Goal: Task Accomplishment & Management: Complete application form

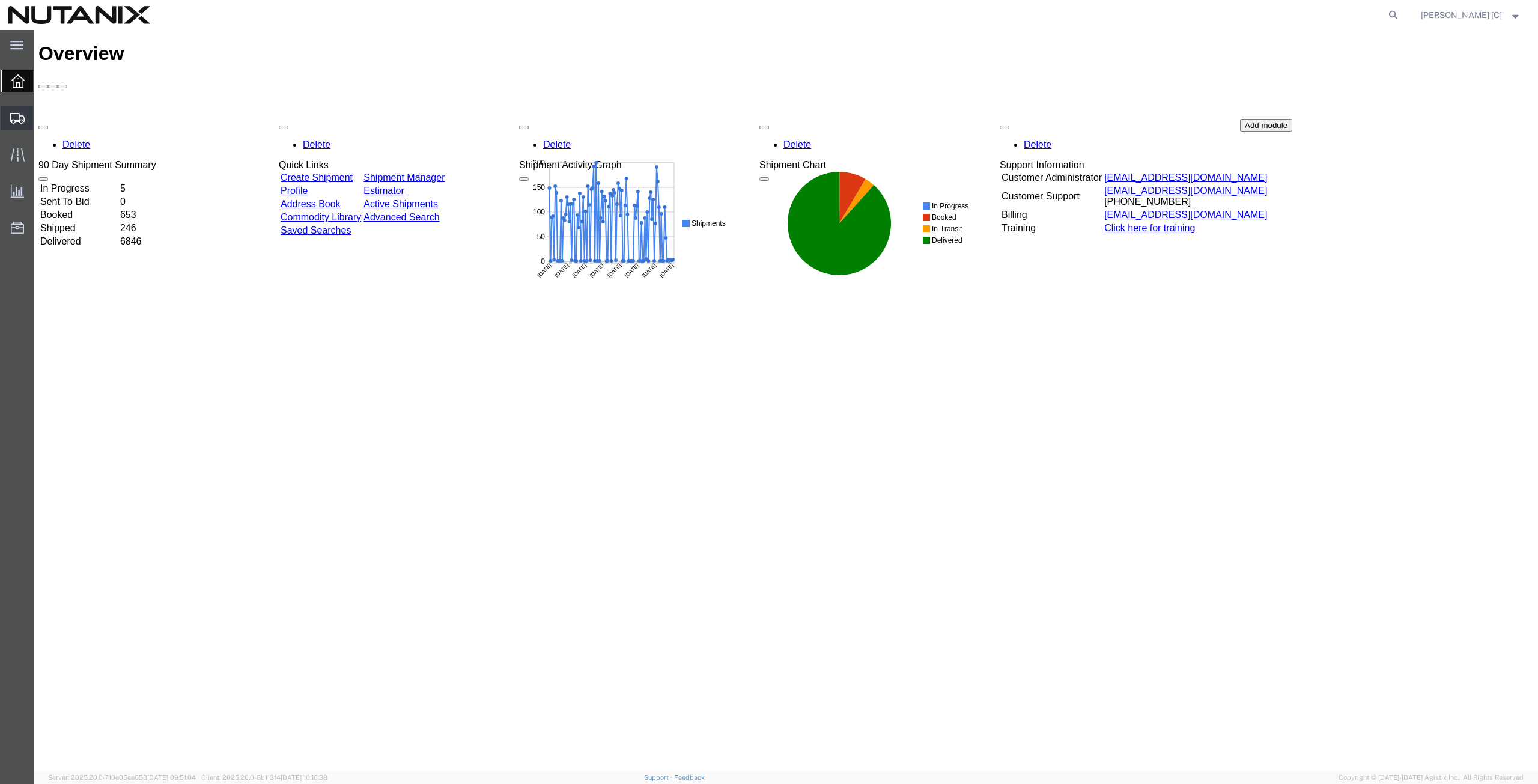
click at [0, 0] on span "Create from Template" at bounding box center [0, 0] width 0 height 0
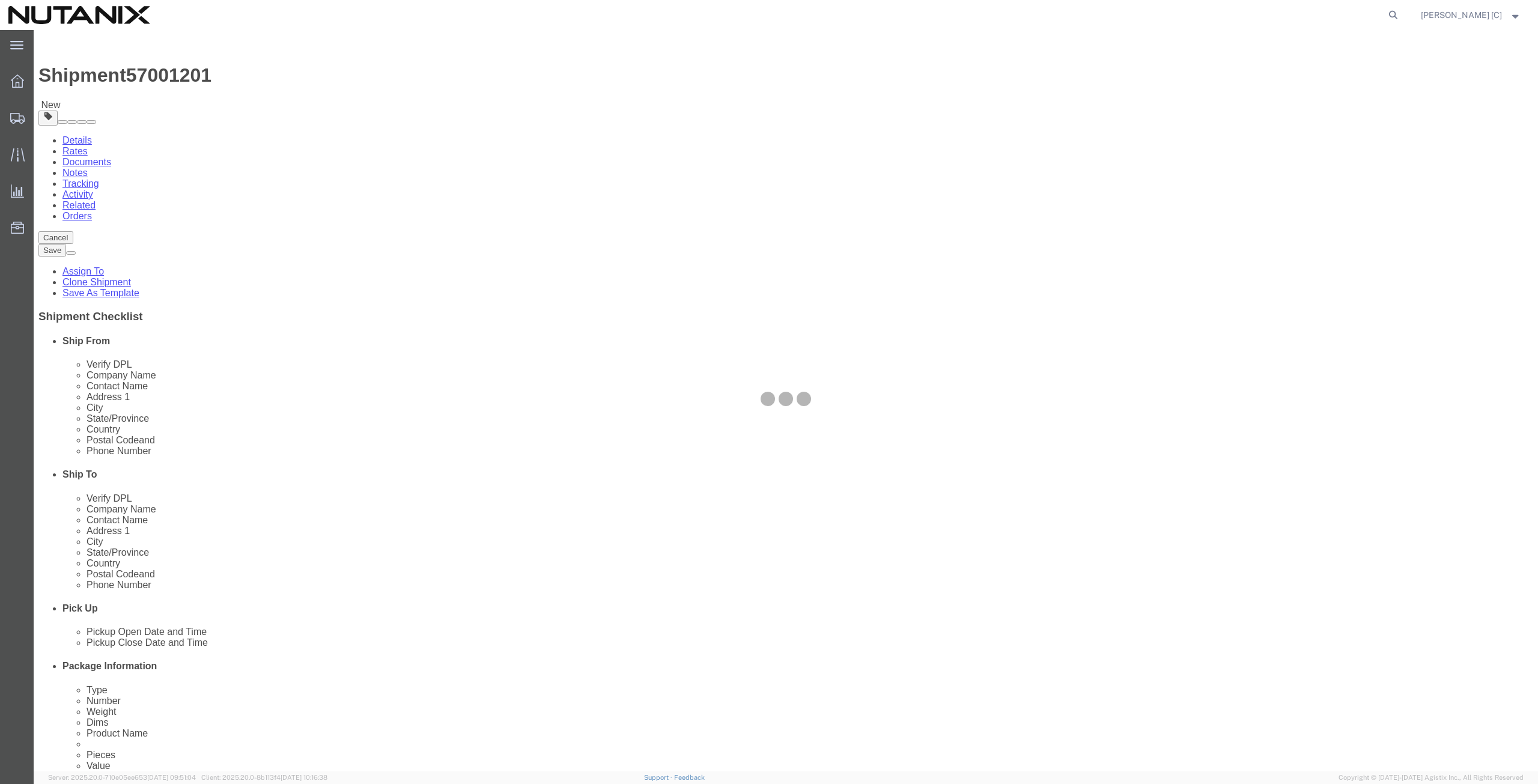
select select
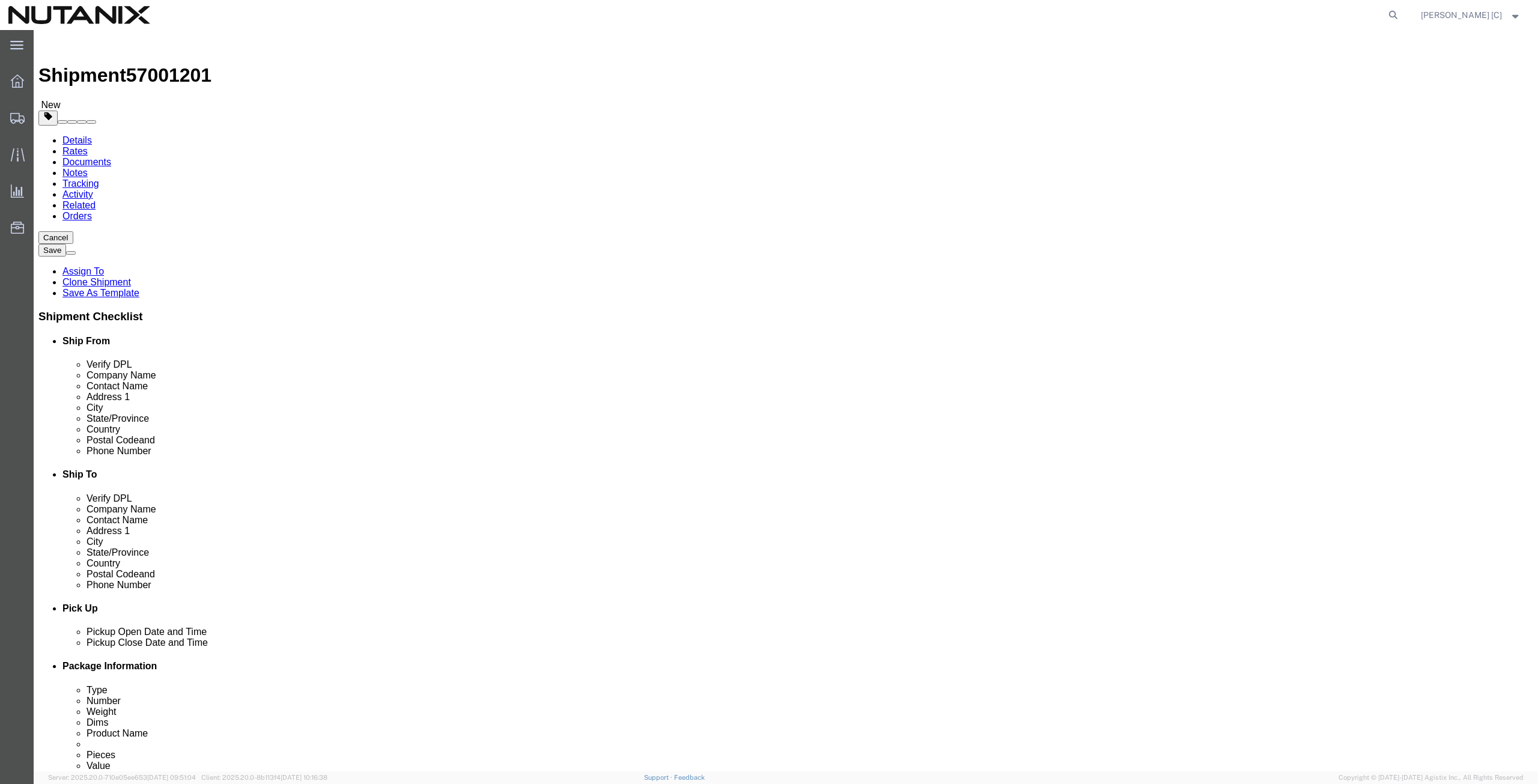
drag, startPoint x: 319, startPoint y: 248, endPoint x: 179, endPoint y: 248, distance: 140.0
click div "Contact Name [PERSON_NAME]"
type input "art"
click p "- Nutanix HQ - ([PERSON_NAME]) [STREET_ADDRESS]"
select select
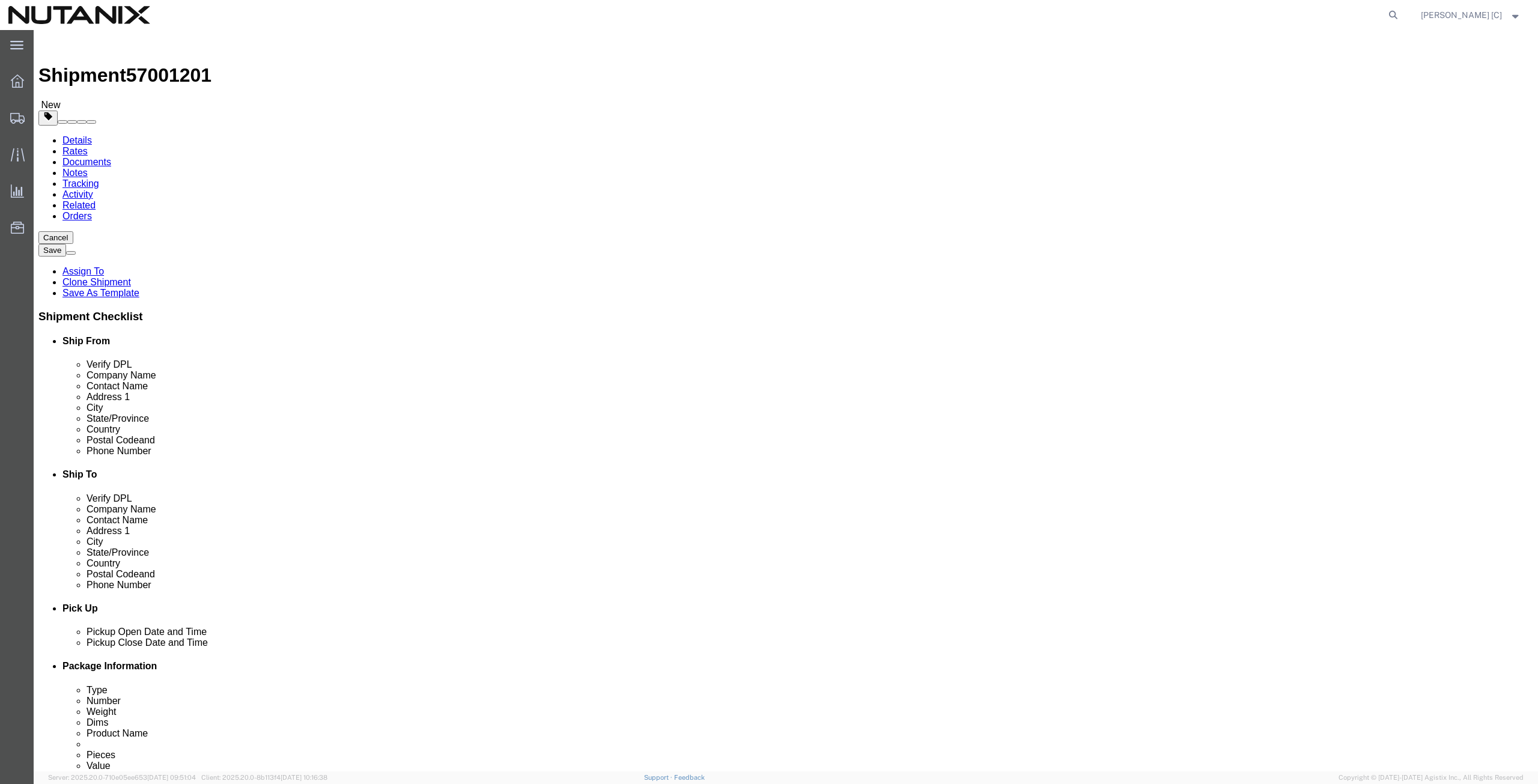
type input "[PERSON_NAME]"
select select "CA"
type input "[PHONE_NUMBER]"
type input "[PERSON_NAME][EMAIL_ADDRESS][PERSON_NAME][DOMAIN_NAME]"
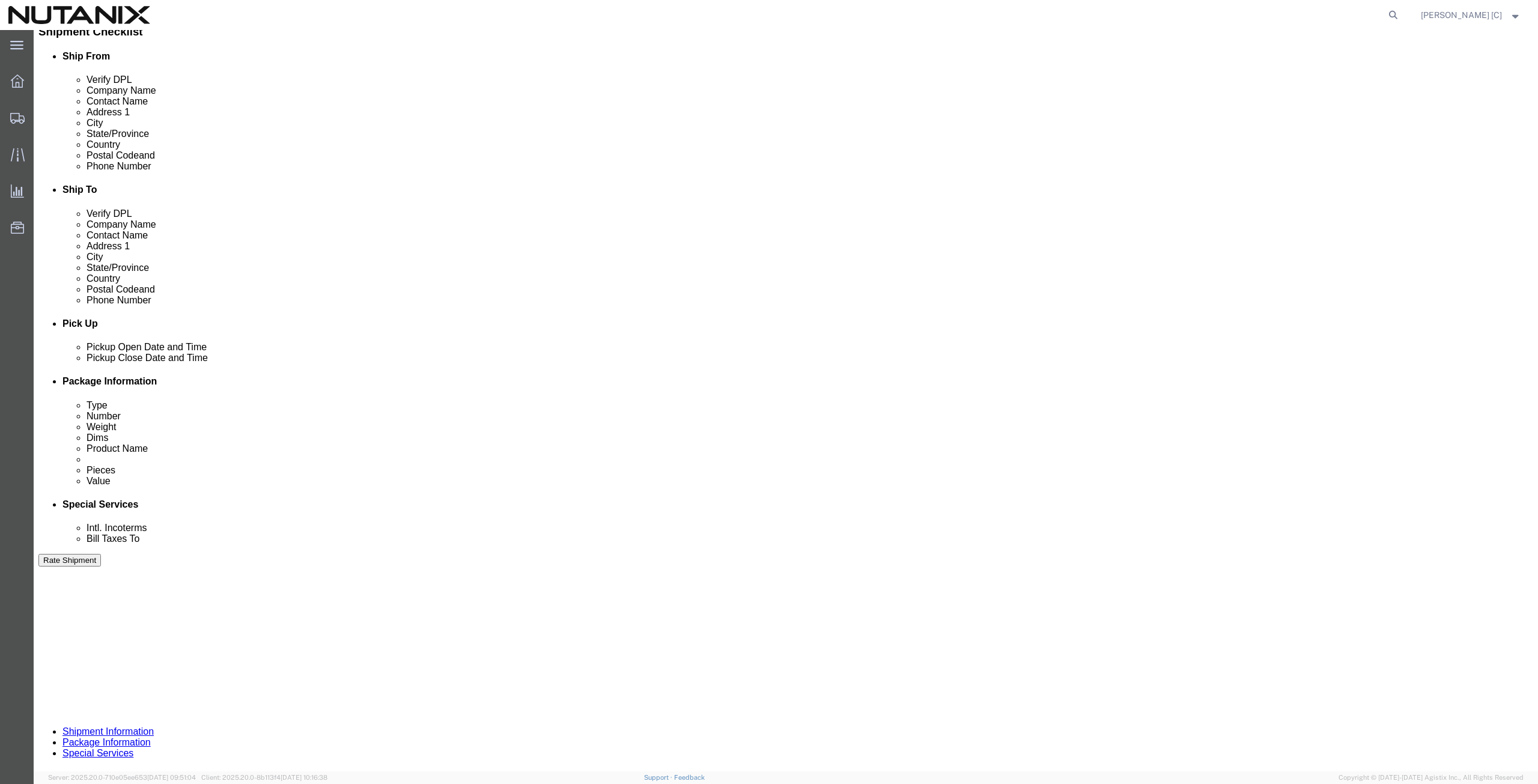
scroll to position [290, 0]
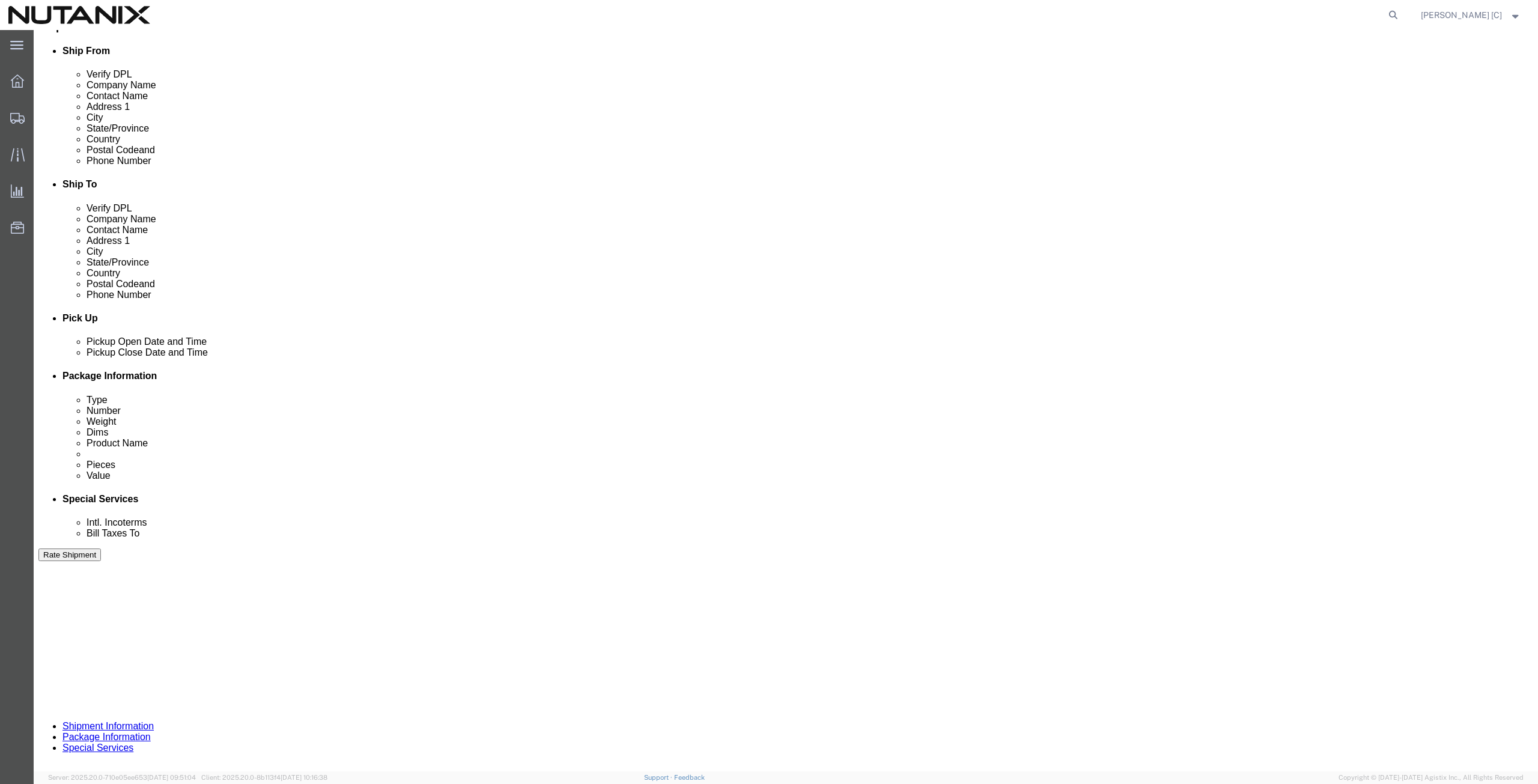
type input "[PERSON_NAME]"
drag, startPoint x: 700, startPoint y: 449, endPoint x: 652, endPoint y: 453, distance: 48.2
click input "RD220831093"
type input "RD250929123"
click button "Continue"
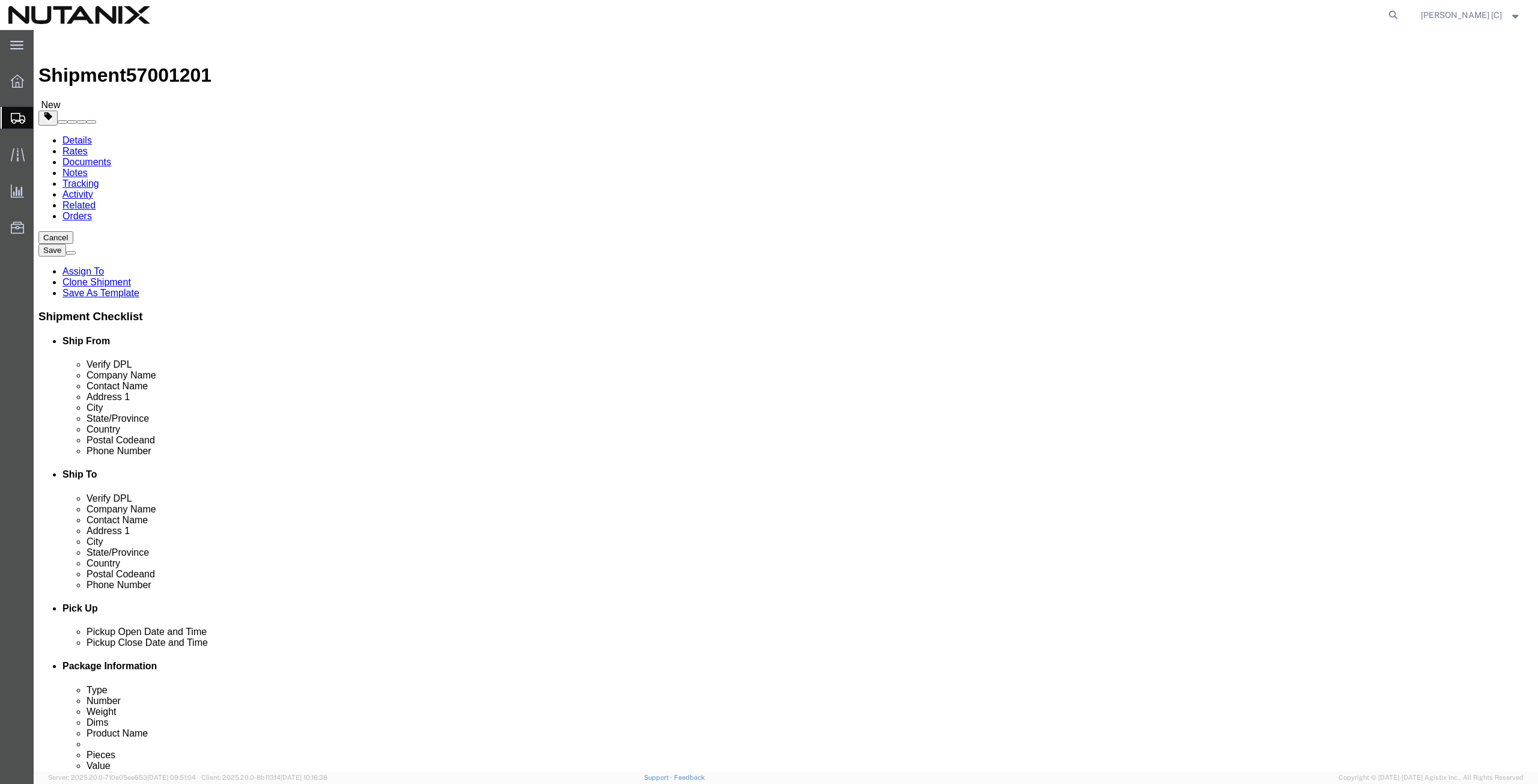
drag, startPoint x: 260, startPoint y: 278, endPoint x: 157, endPoint y: 258, distance: 104.9
click div "Package Type Select Envelope Large Box Medium Box PAK Rack Small Box Tube Your …"
type input "50.6"
drag, startPoint x: 264, startPoint y: 252, endPoint x: 147, endPoint y: 255, distance: 117.0
click div "Dimensions Length 40.00 x Width 27.00 x Height 13.00 Select cm ft in"
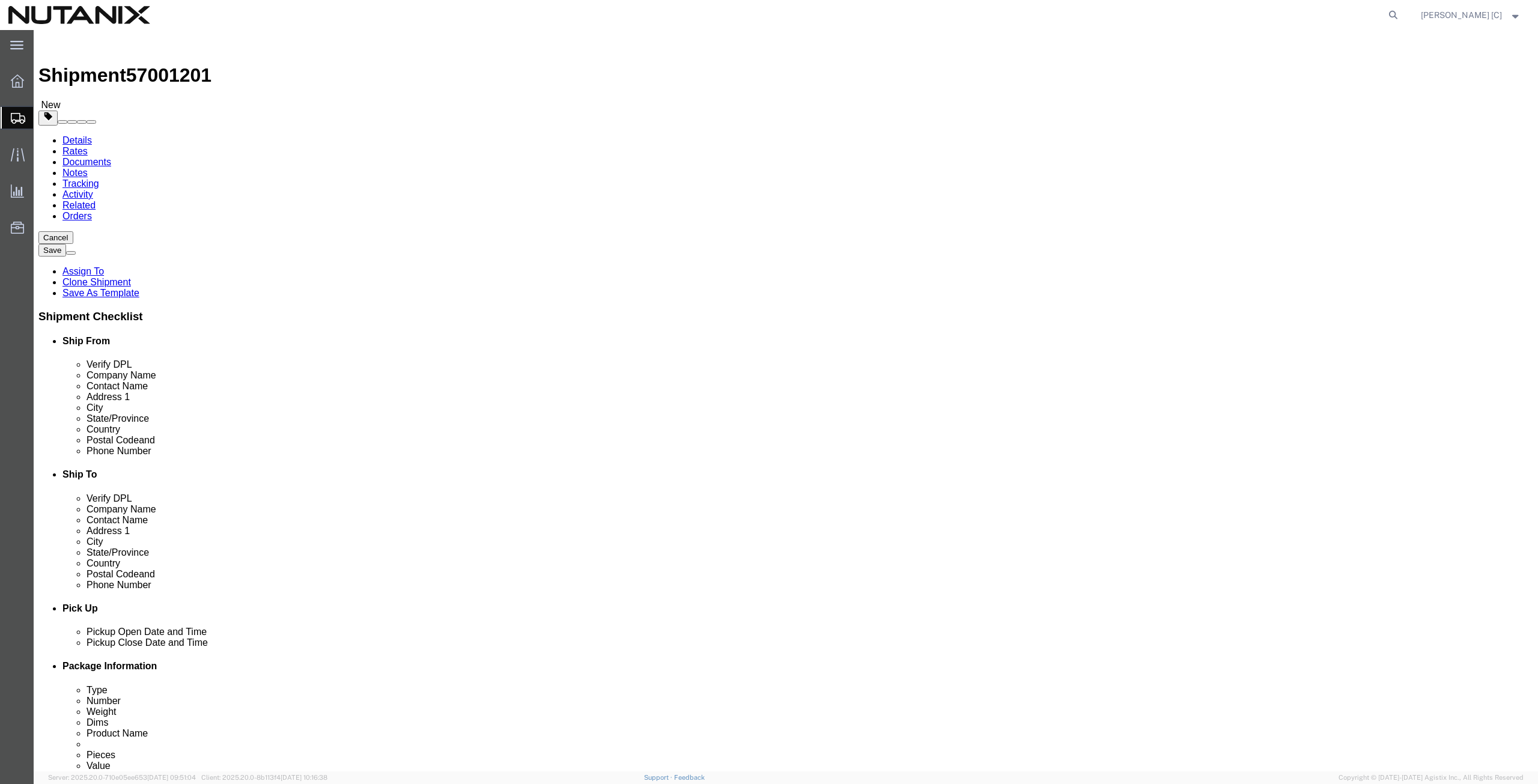
type input "44.5"
type input "24.5"
type input "12"
click button "Continue"
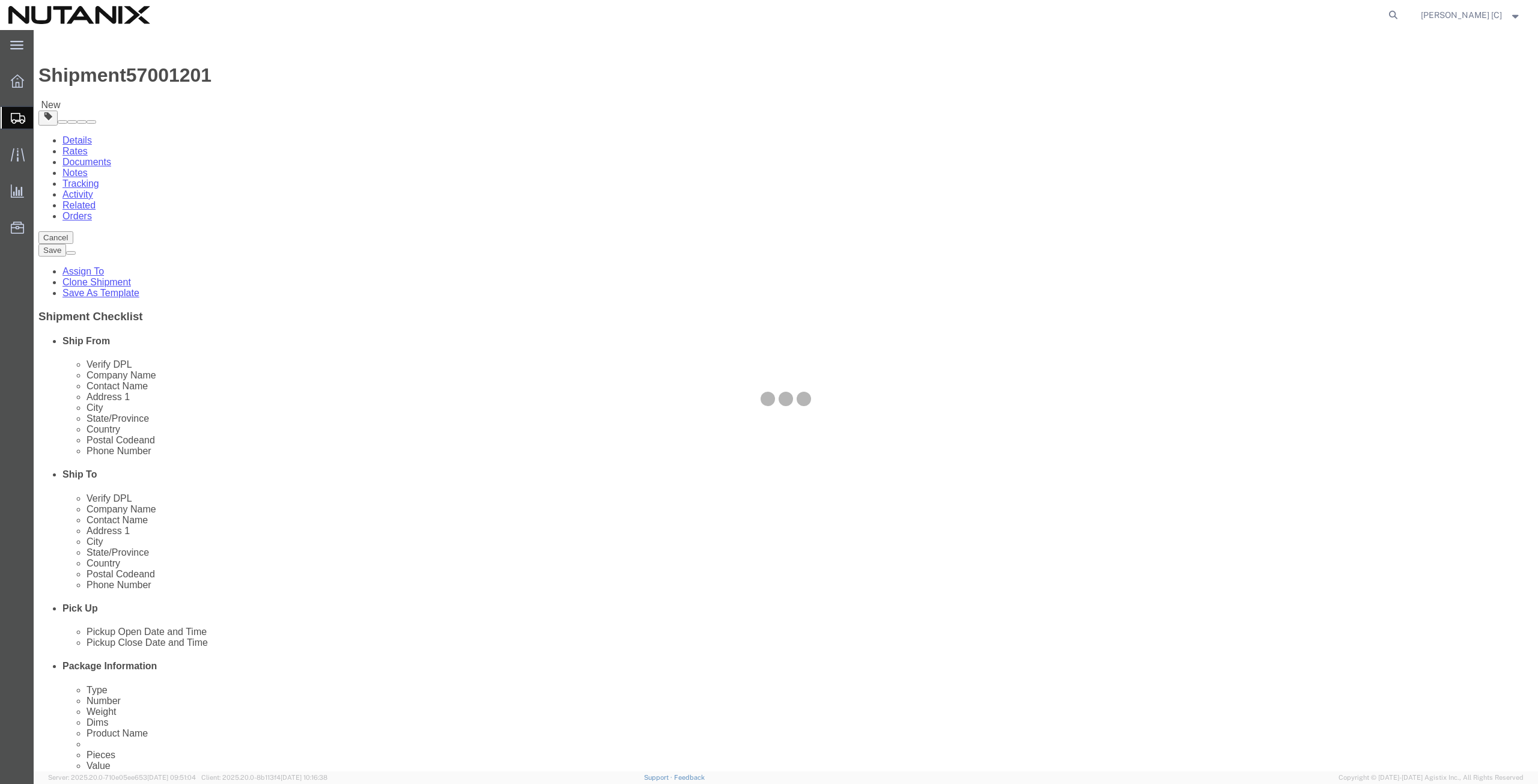
select select
select select "COSTCENTER"
select select "48694"
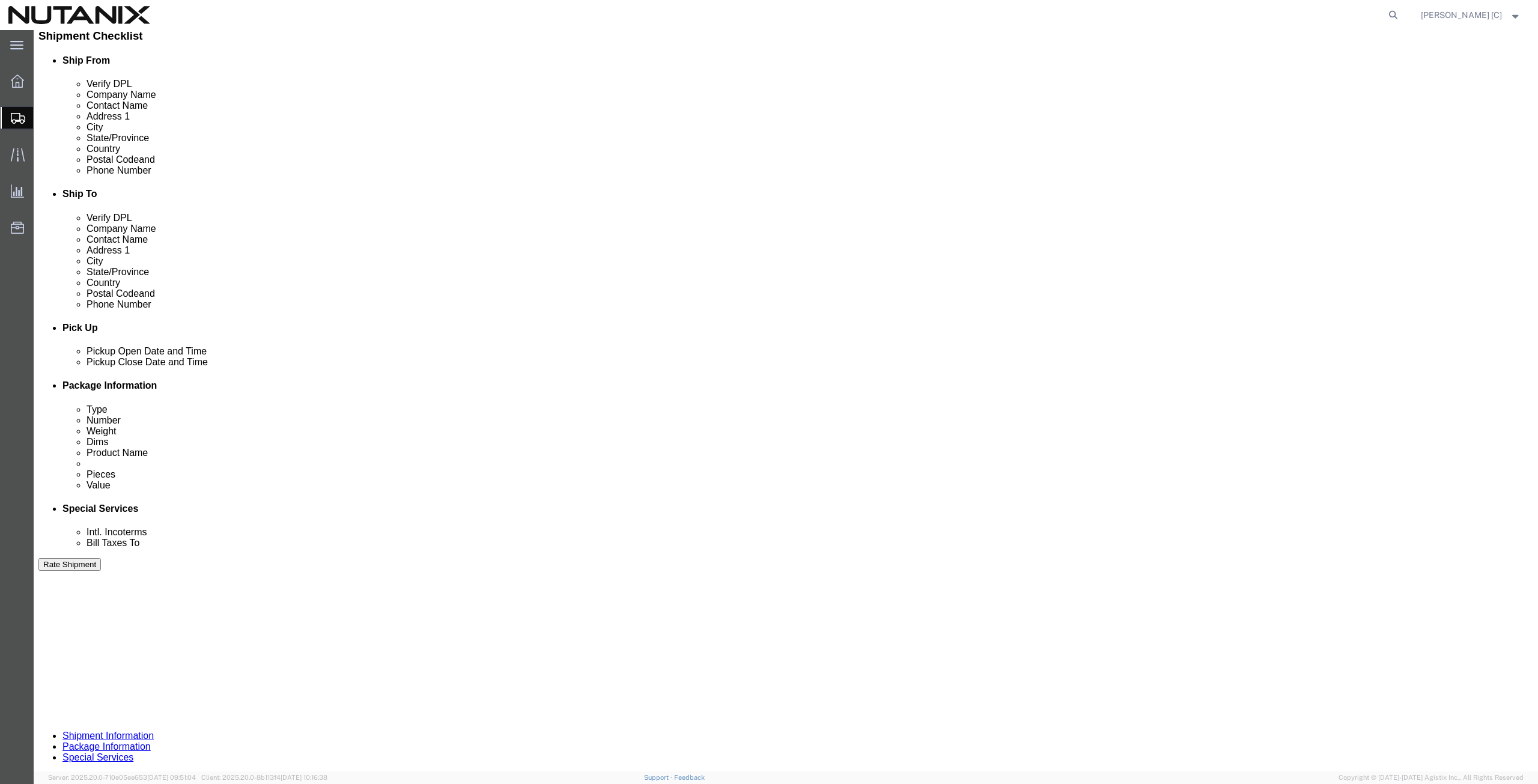
scroll to position [417, 0]
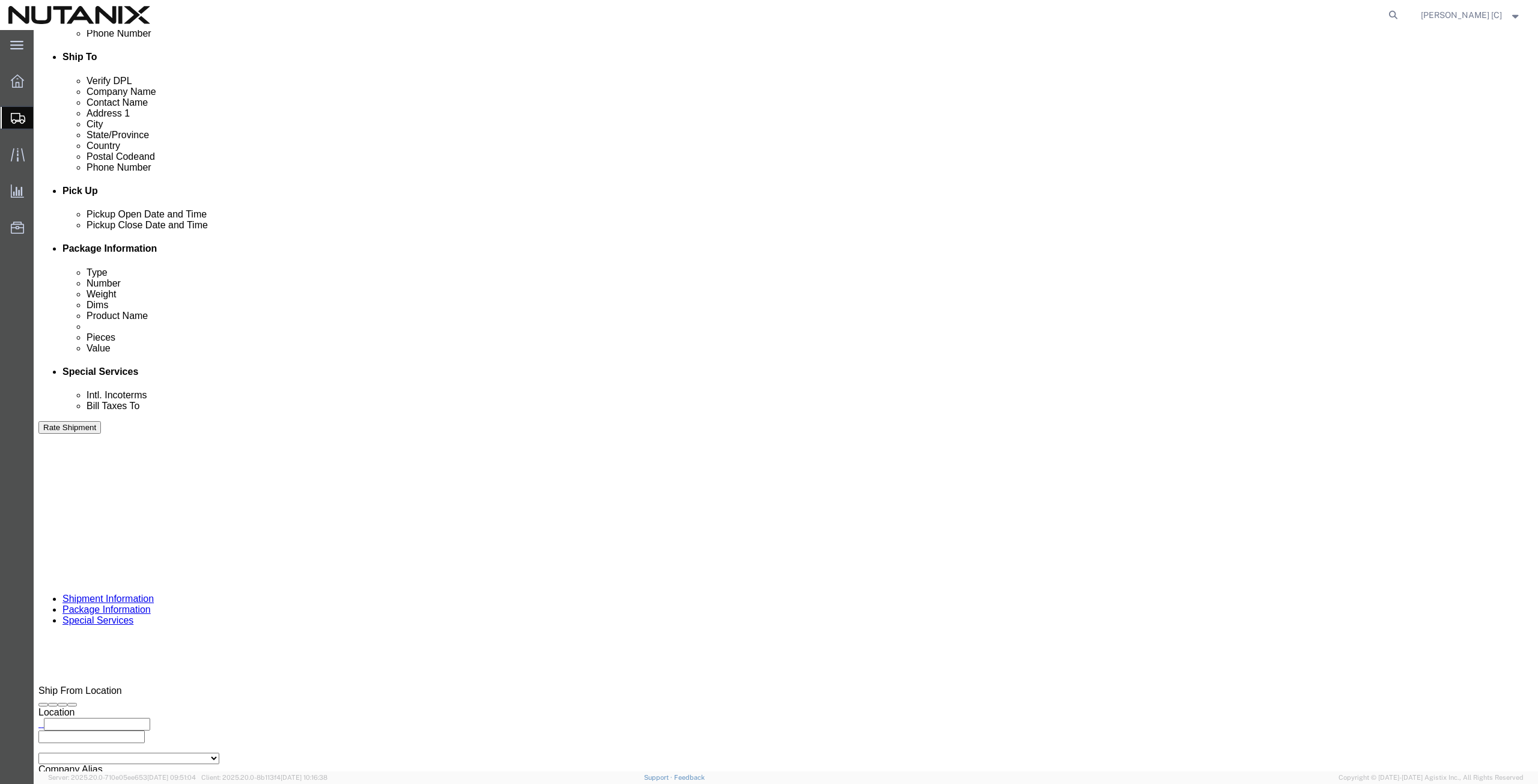
drag, startPoint x: 885, startPoint y: 568, endPoint x: 866, endPoint y: 568, distance: 19.0
click textarea "FA-3742"
type textarea "FA-4917"
click button "Rate Shipment"
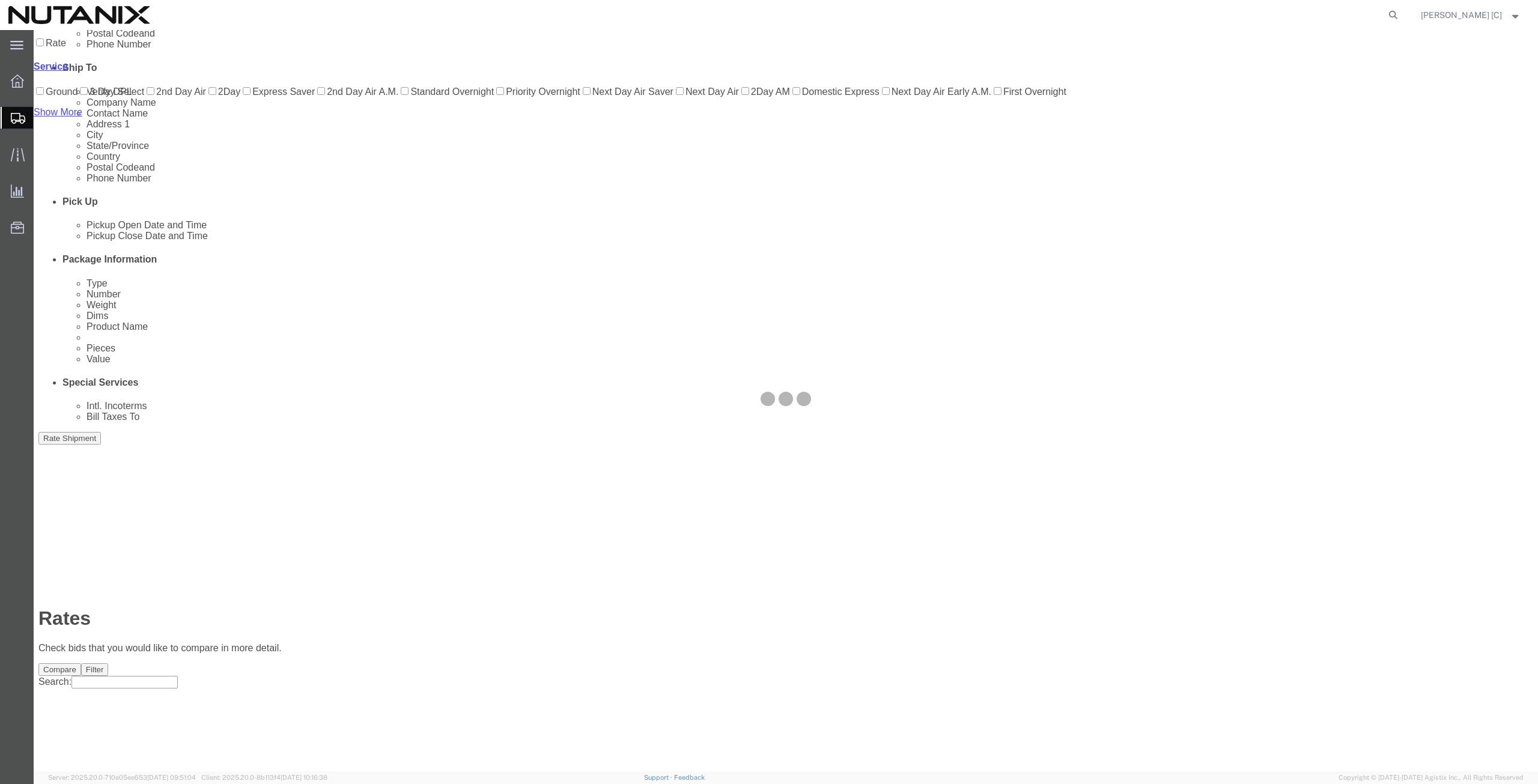
scroll to position [0, 0]
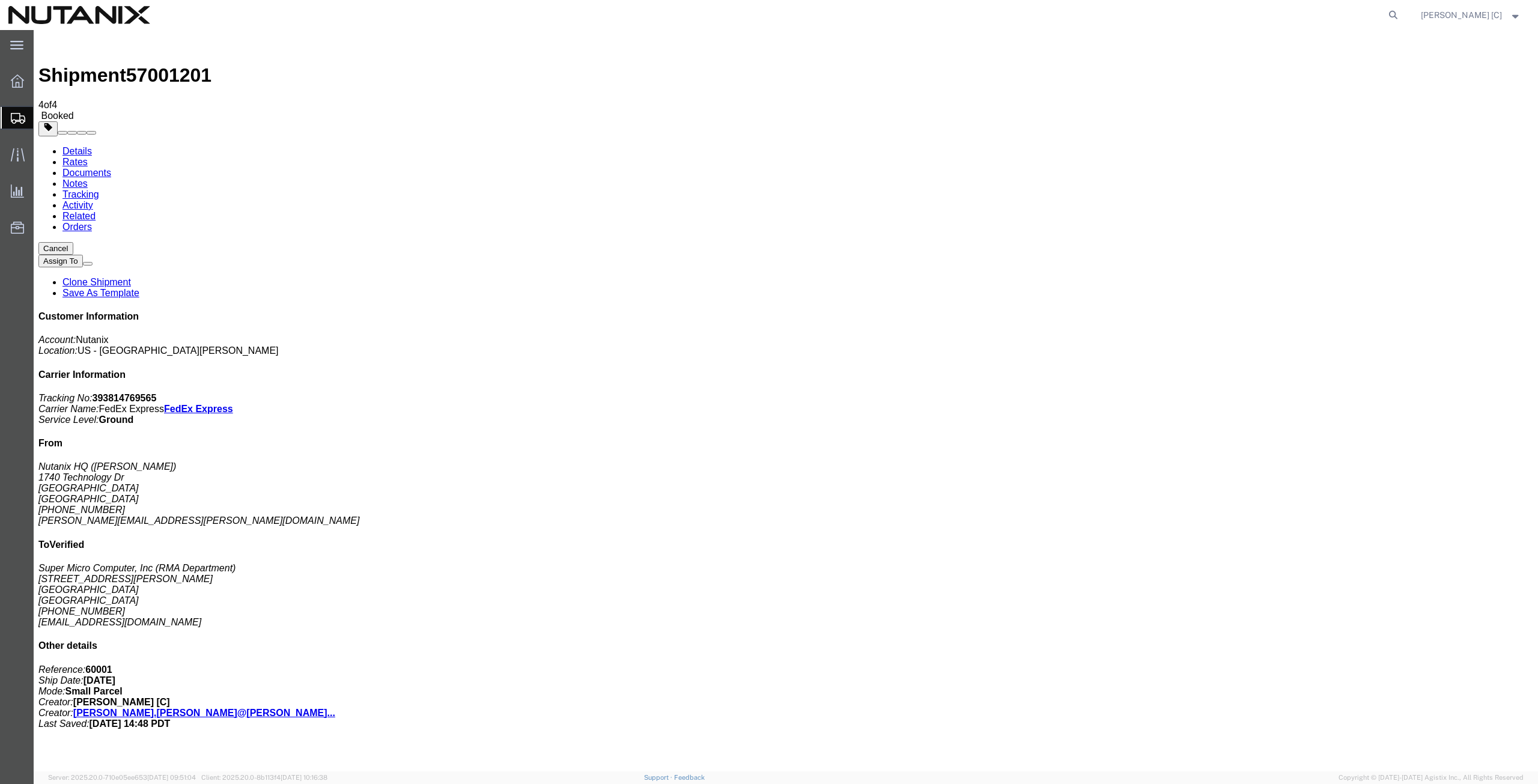
click at [0, 0] on span "Create from Template" at bounding box center [0, 0] width 0 height 0
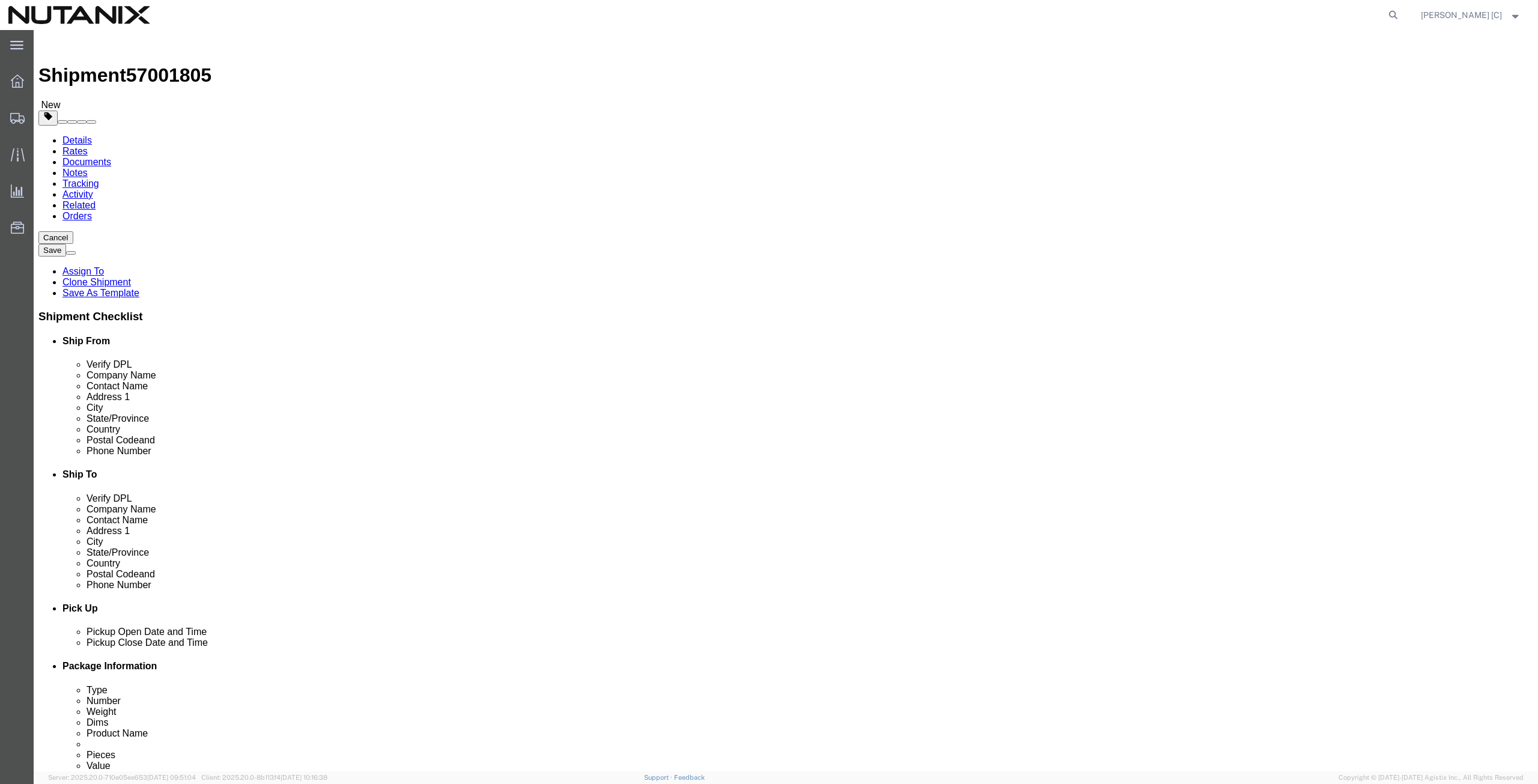
drag, startPoint x: 310, startPoint y: 240, endPoint x: 169, endPoint y: 232, distance: 141.2
click div "Location Select Select My Profile Location [GEOGRAPHIC_DATA] - [GEOGRAPHIC_DATA…"
type input "art"
click p "- Nutanix HQ - ([PERSON_NAME]) [STREET_ADDRESS]"
type input "[PHONE_NUMBER]"
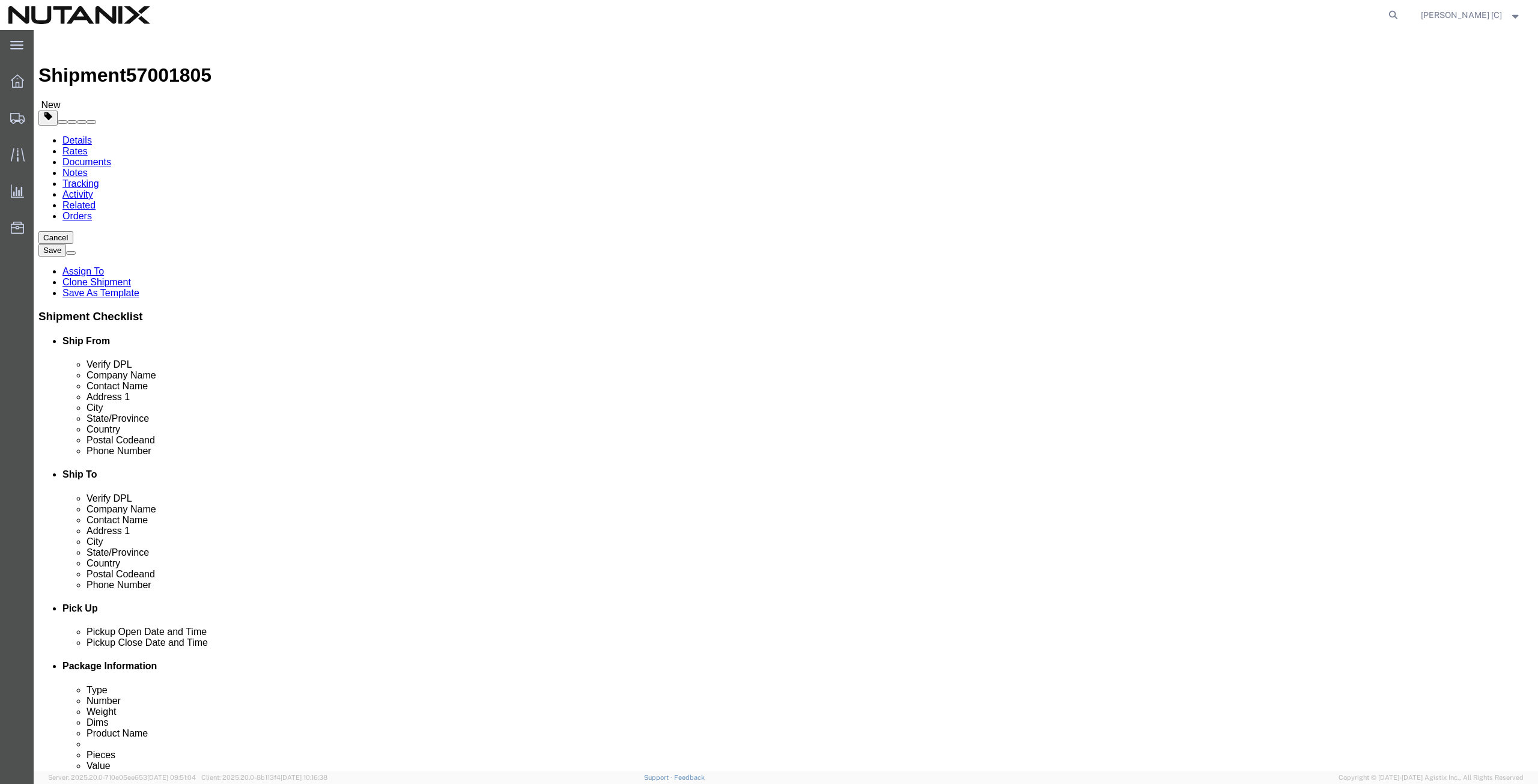
type input "[PERSON_NAME][EMAIL_ADDRESS][PERSON_NAME][DOMAIN_NAME]"
select select "CA"
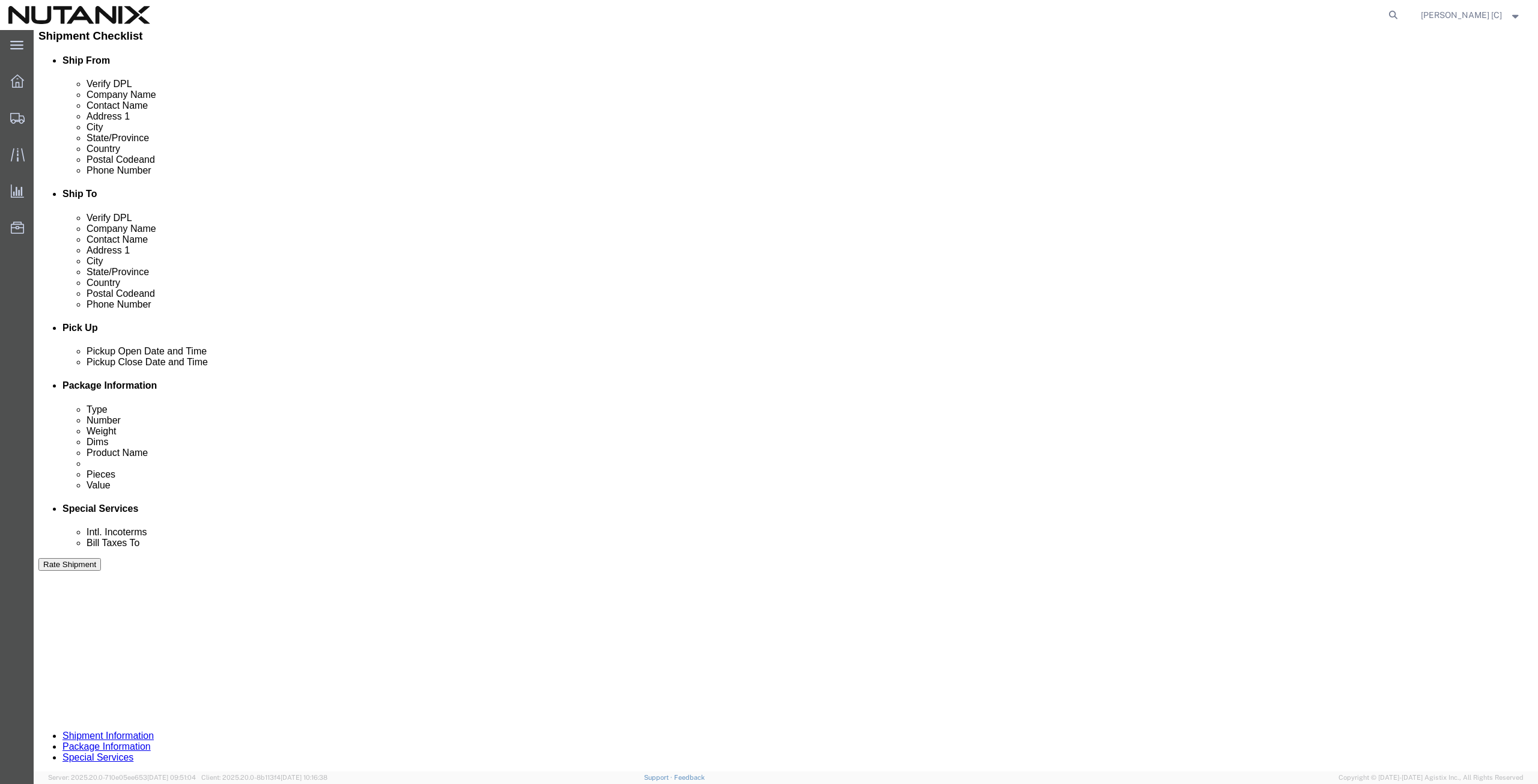
type input "[PERSON_NAME]"
drag, startPoint x: 700, startPoint y: 456, endPoint x: 653, endPoint y: 461, distance: 47.3
click input "RD220831093"
type input "RD250929118"
click button "Continue"
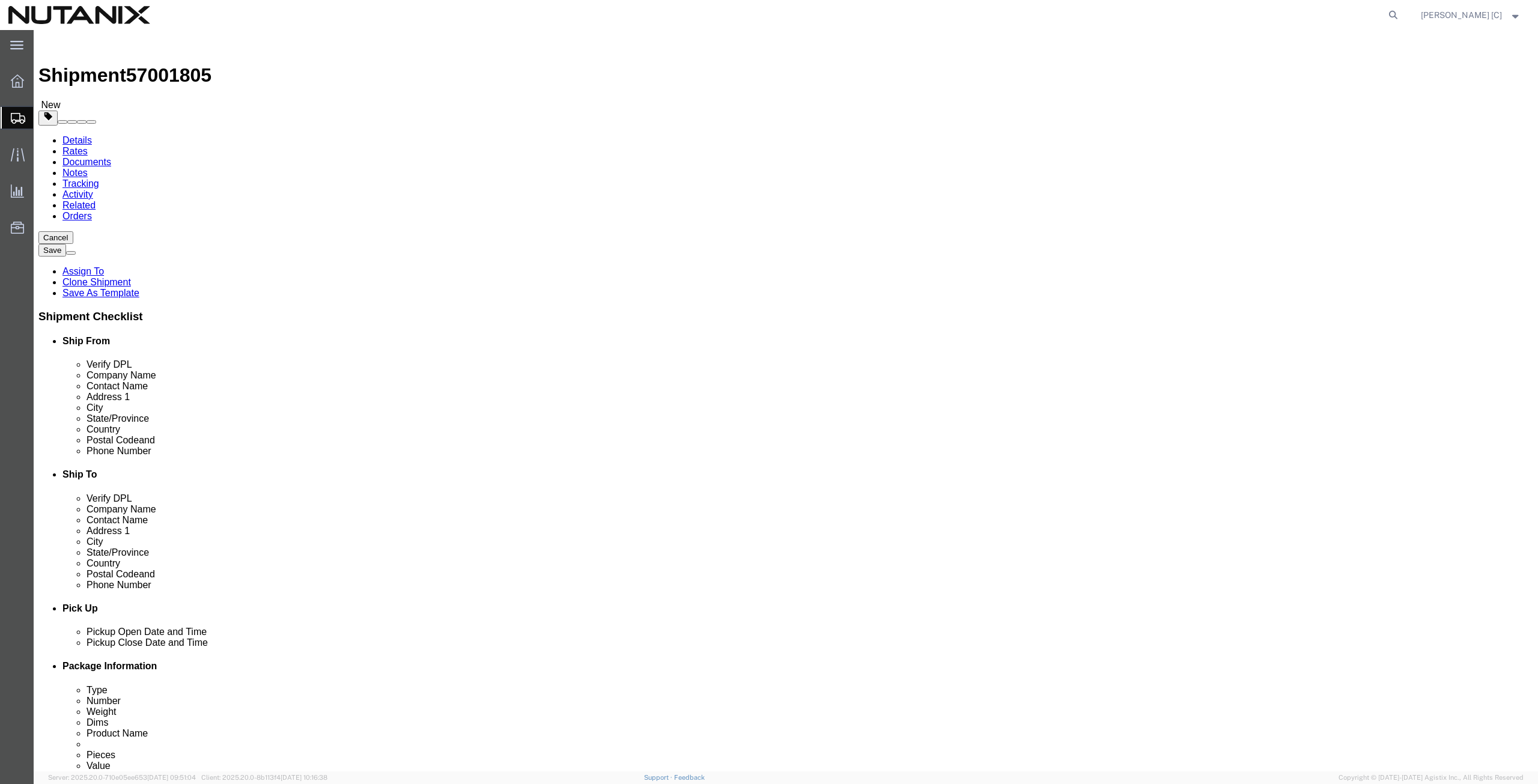
drag, startPoint x: 262, startPoint y: 274, endPoint x: 207, endPoint y: 292, distance: 57.9
click div "Package Type Select Envelope Large Box Medium Box PAK Rack Small Box Tube Your …"
type input "38.4"
drag, startPoint x: 256, startPoint y: 252, endPoint x: 192, endPoint y: 269, distance: 66.2
click div "Package Type Select Envelope Large Box Medium Box PAK Rack Small Box Tube Your …"
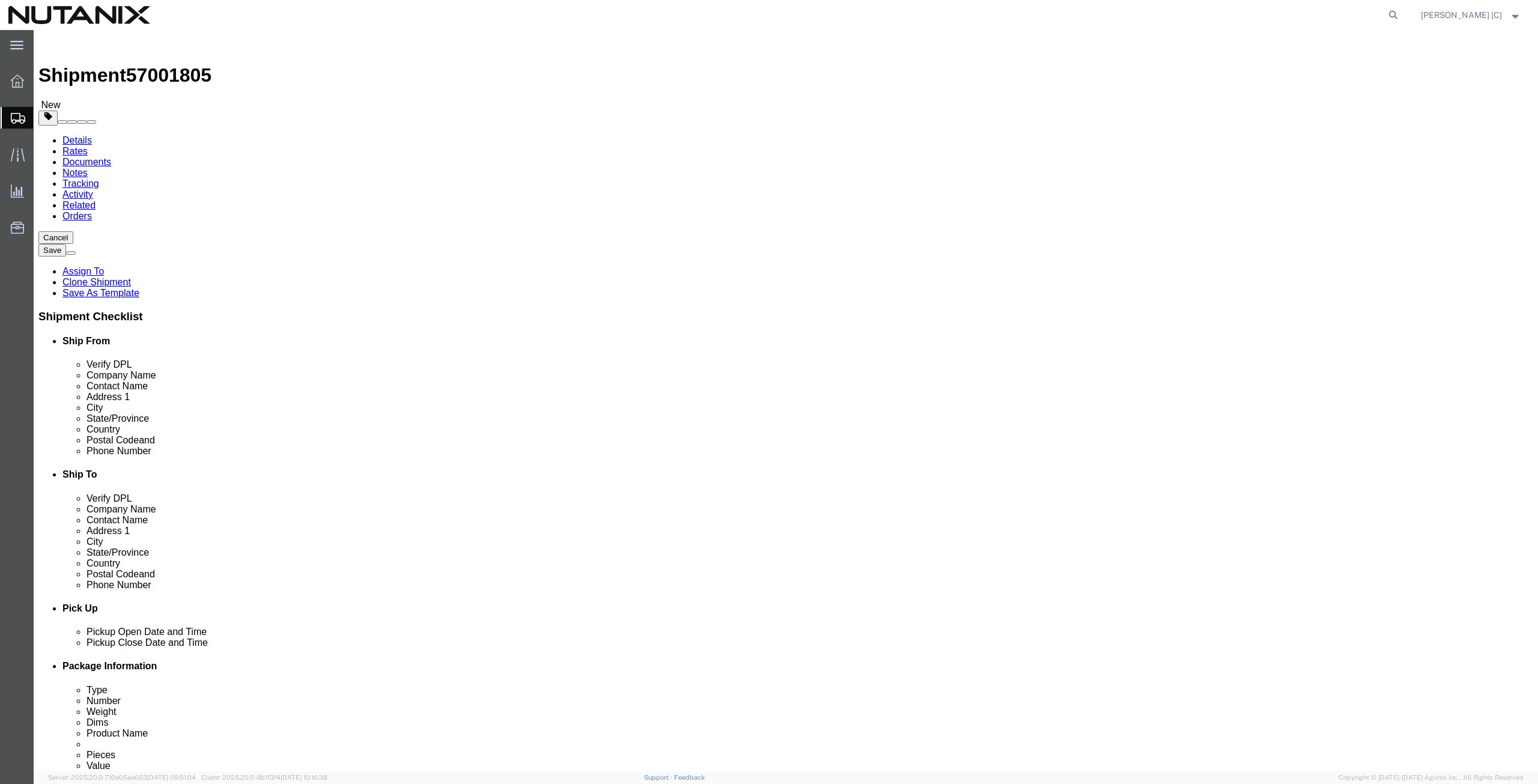
type input "44.5"
type input "24.5"
type input "12"
click dd "1.00 Each"
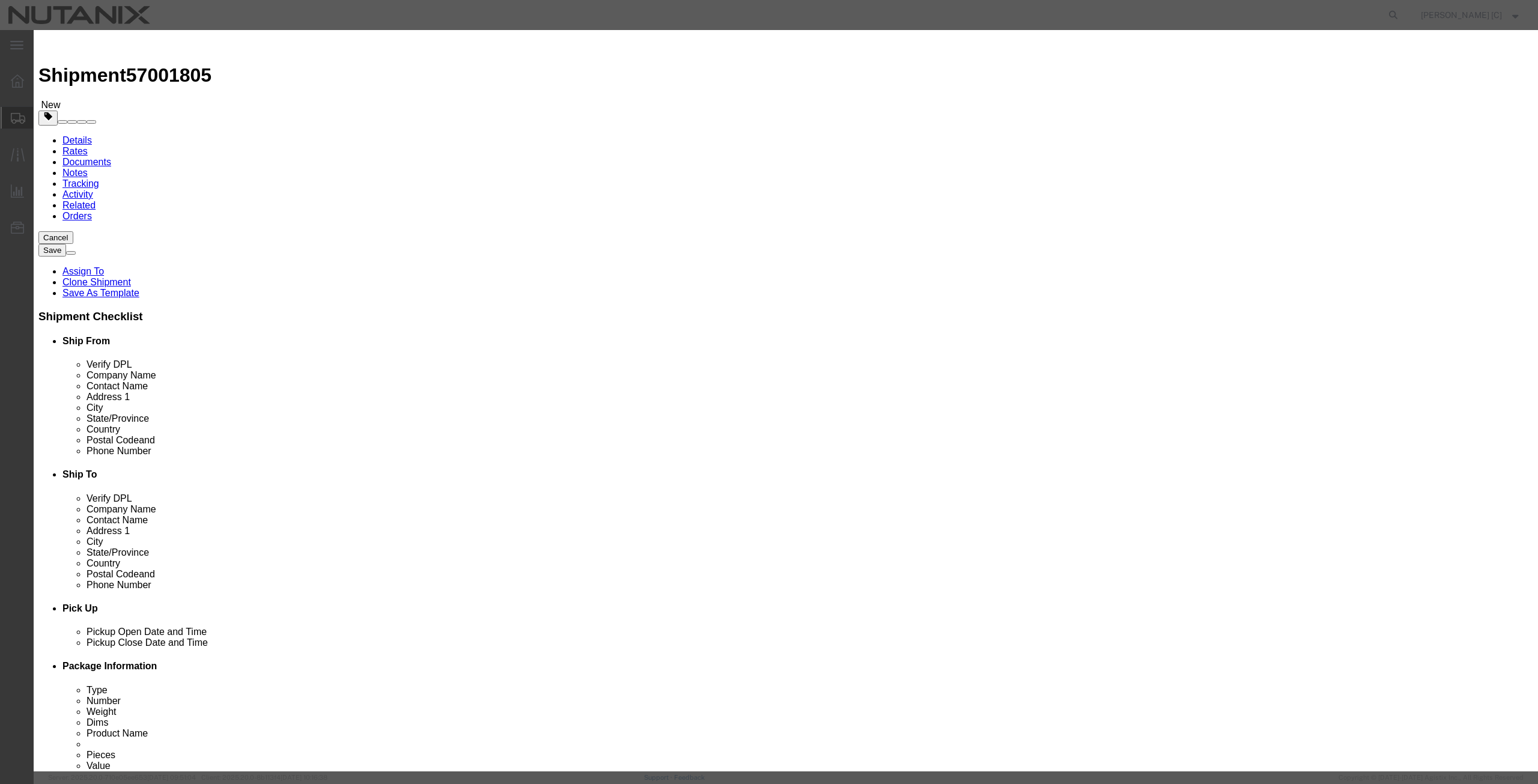
click button "Save & Close"
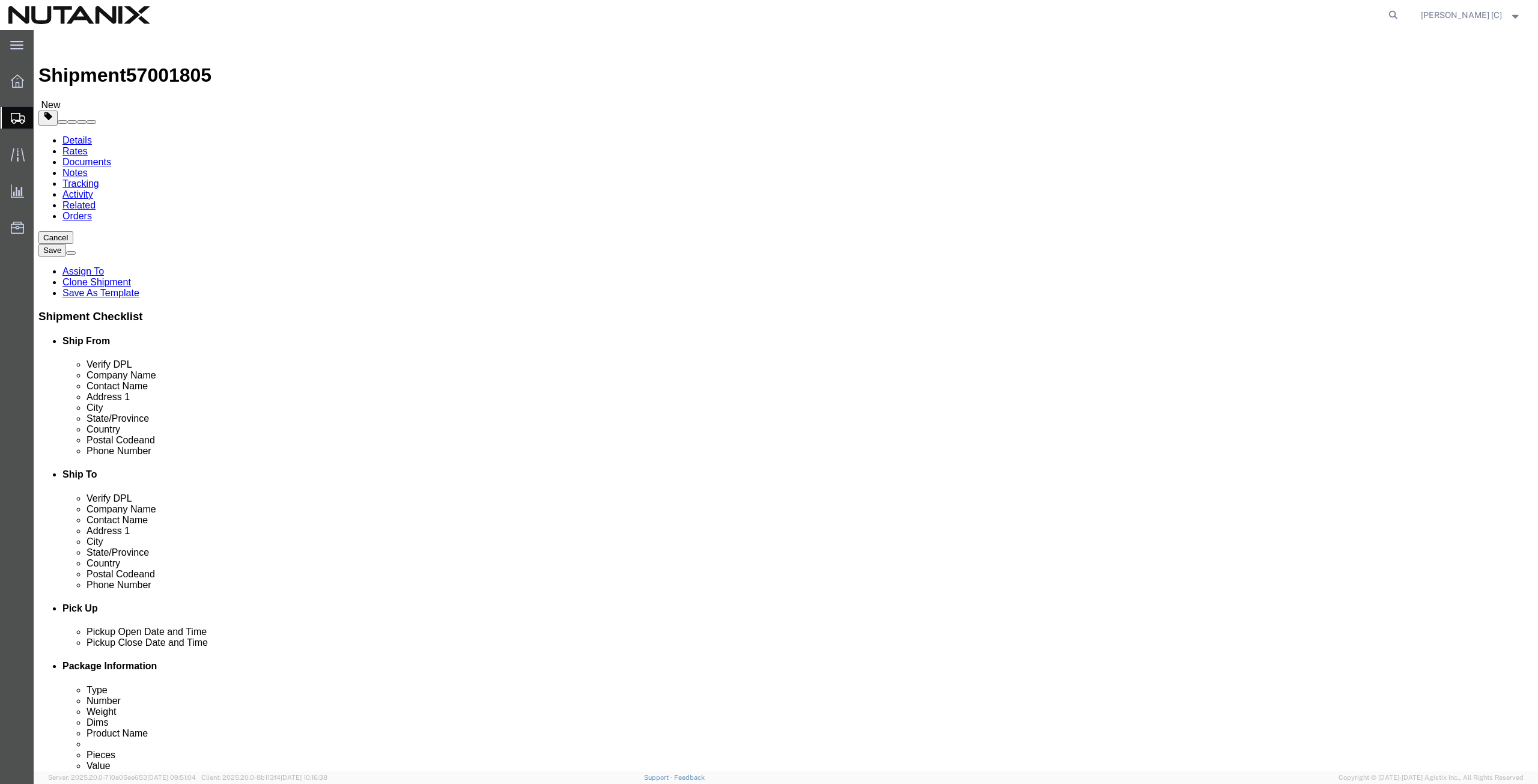
click button "Continue"
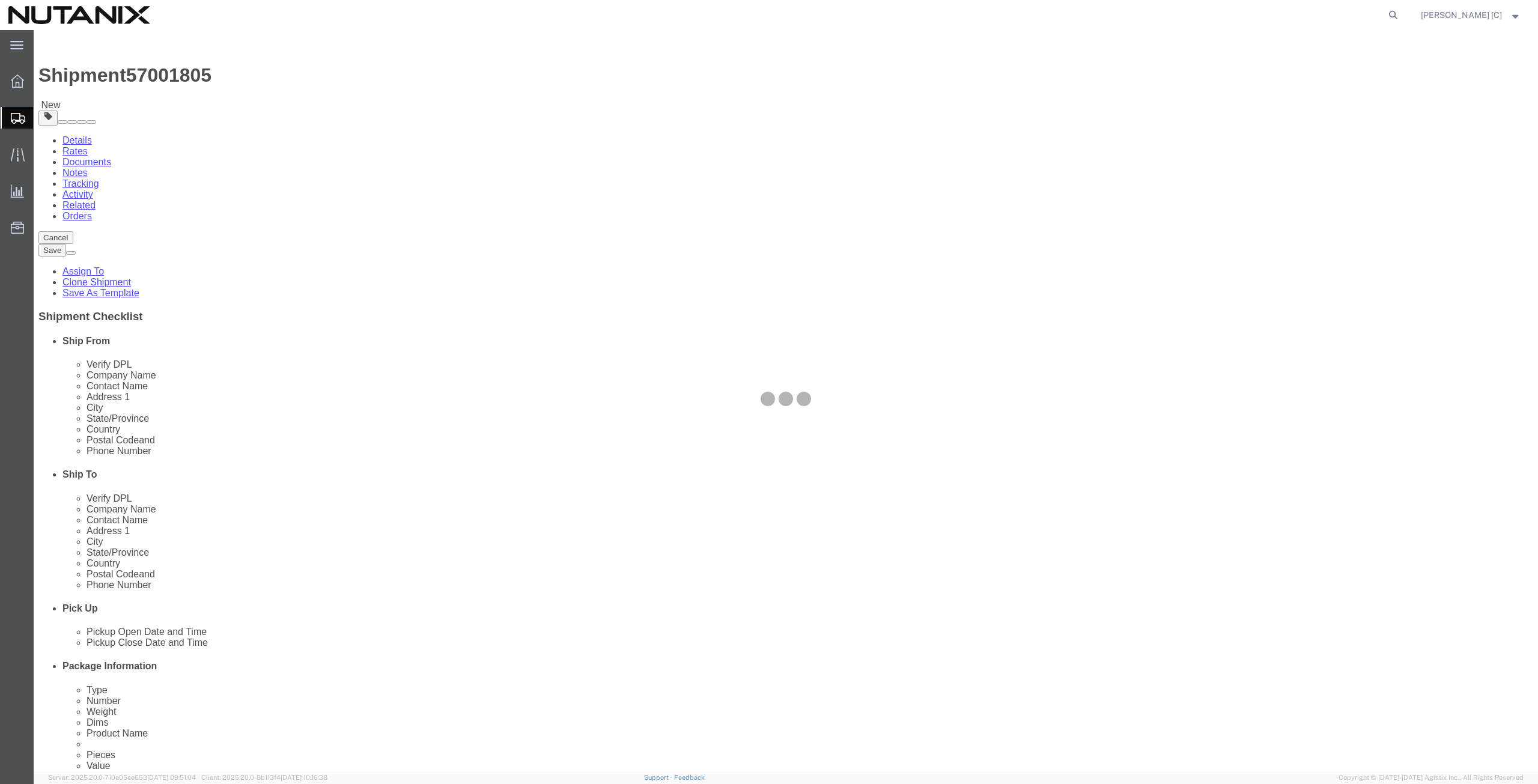
select select
select select "COSTCENTER"
select select "48694"
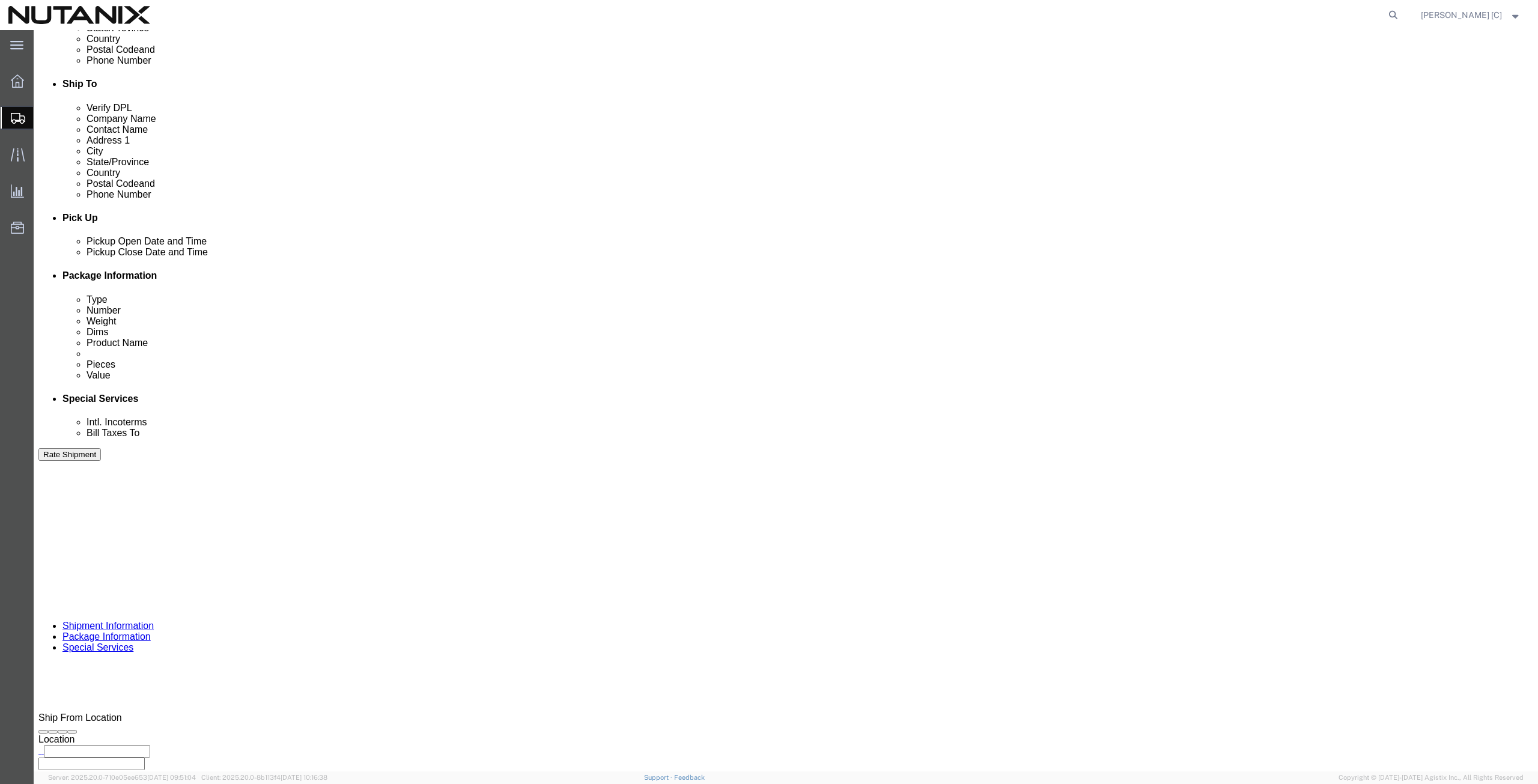
scroll to position [417, 0]
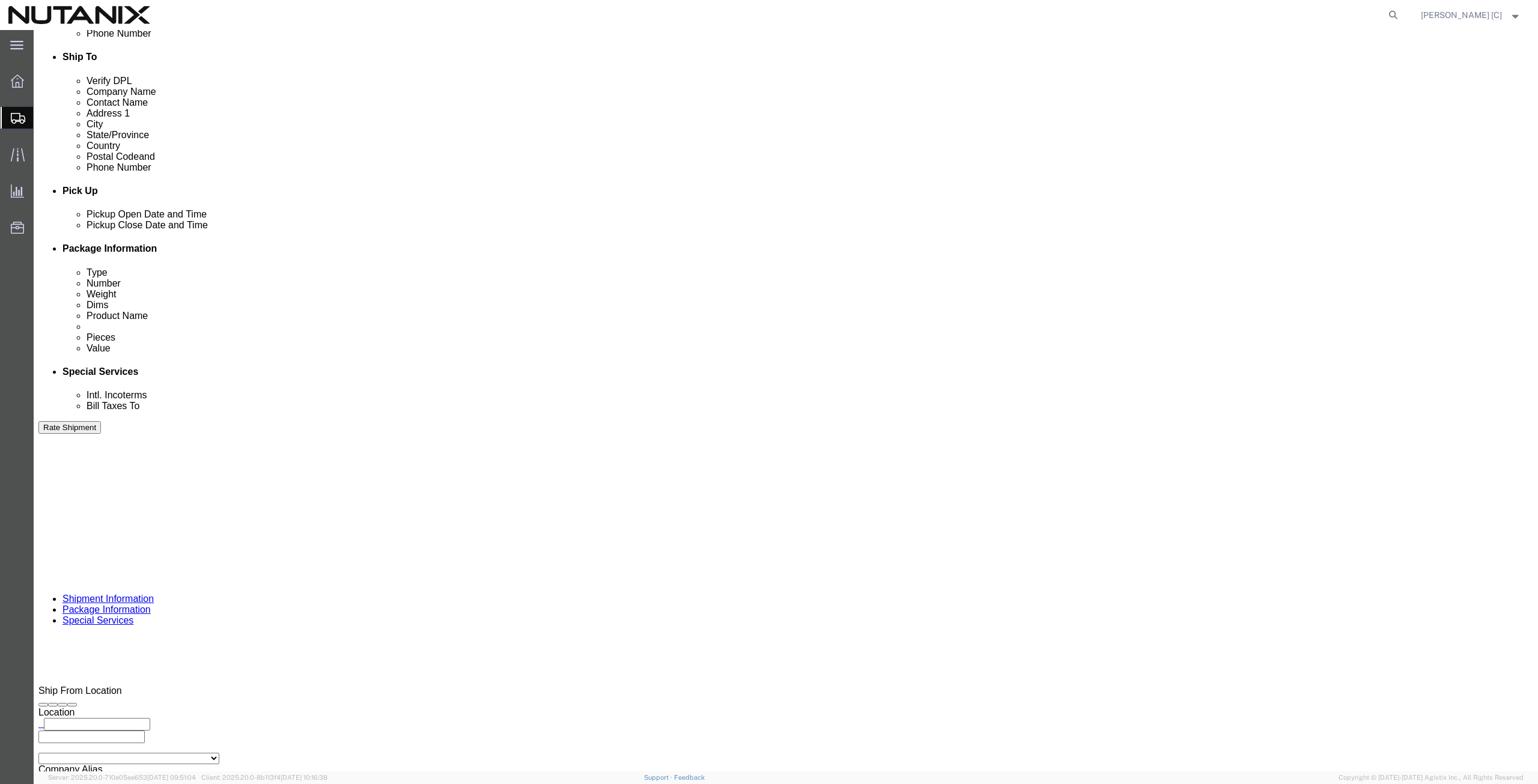
drag, startPoint x: 898, startPoint y: 575, endPoint x: 864, endPoint y: 575, distance: 34.0
click textarea "FA-3742"
type textarea "FA-4974"
click button "Rate Shipment"
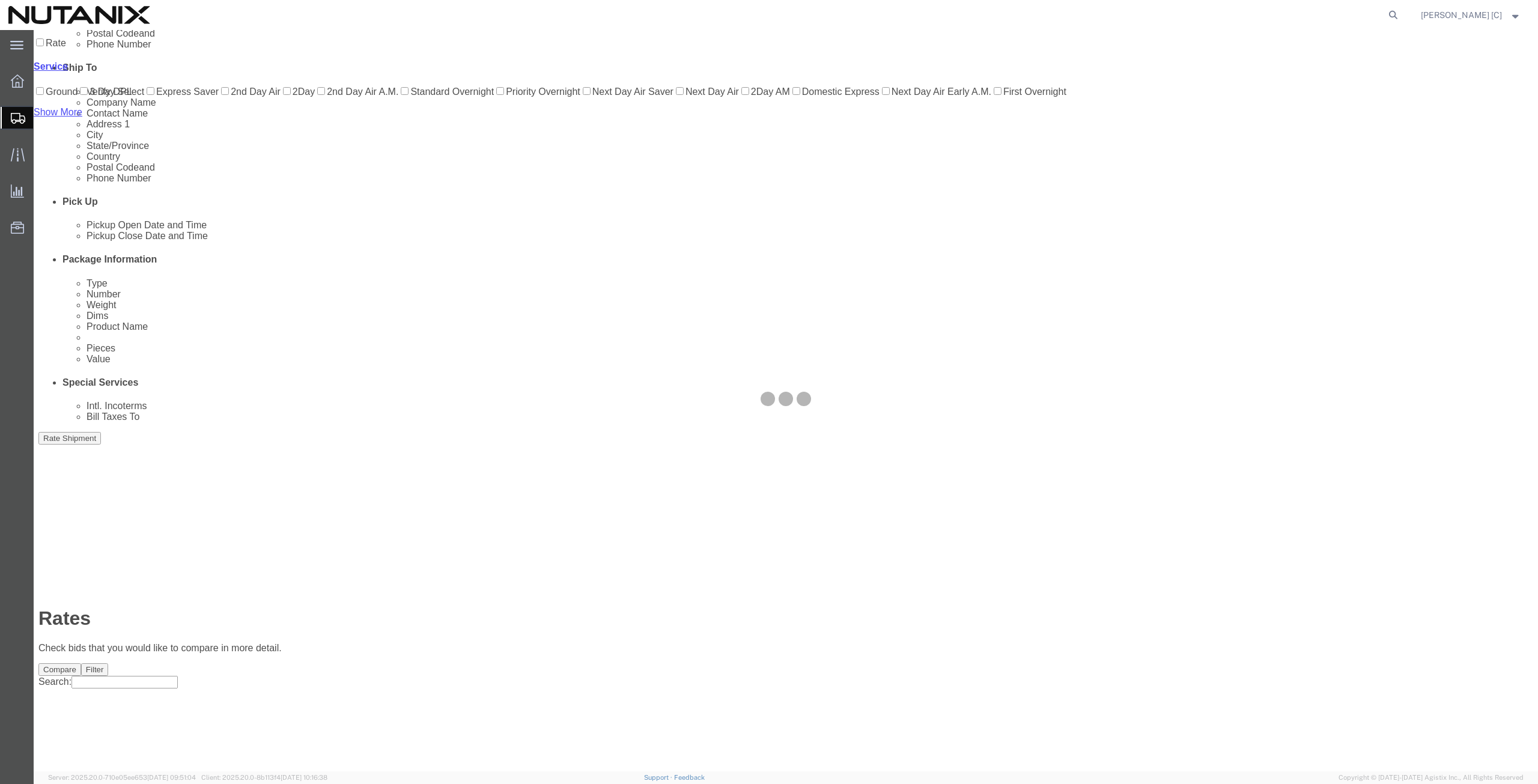
scroll to position [0, 0]
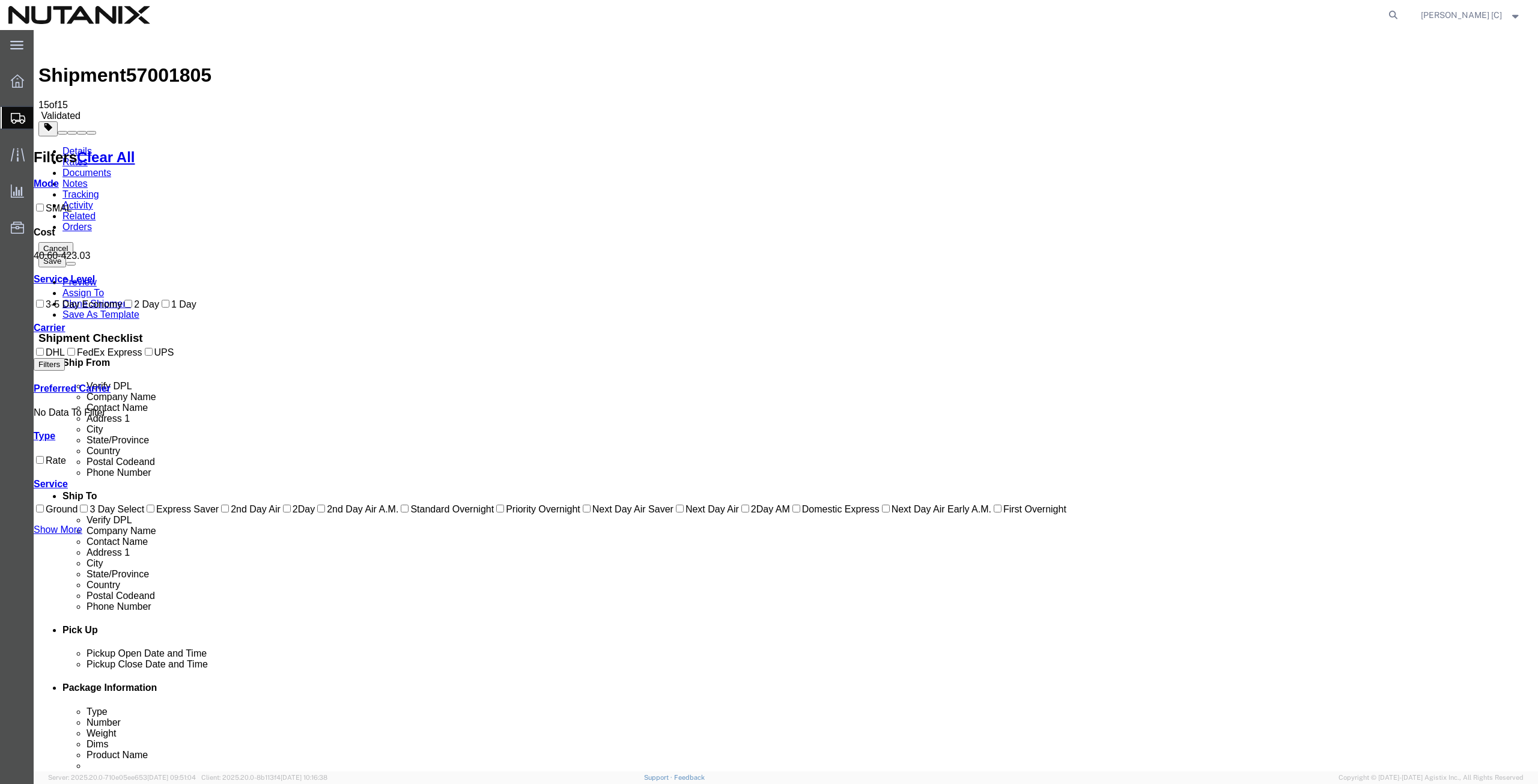
click at [90, 146] on link "Details" at bounding box center [77, 151] width 29 height 11
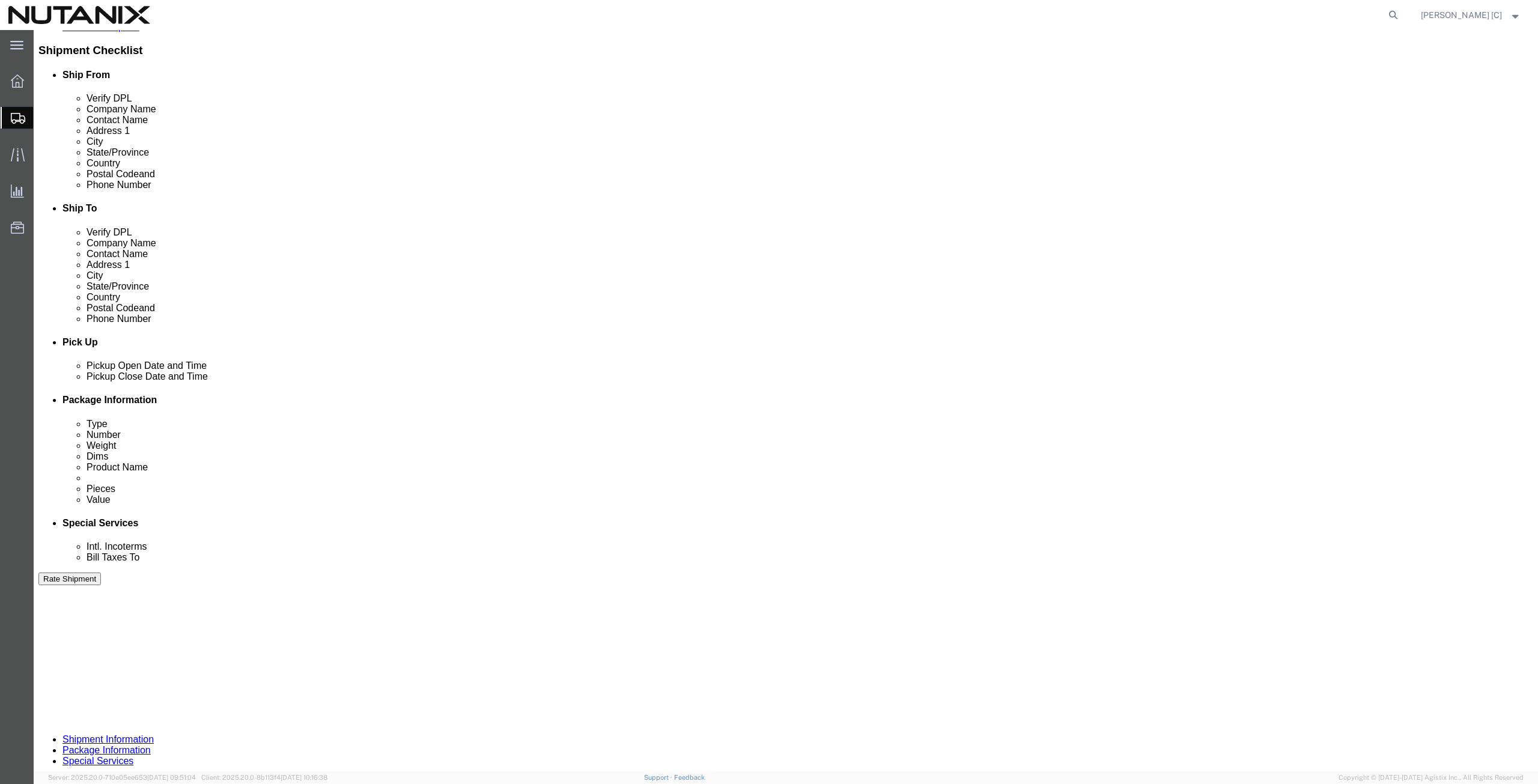
scroll to position [290, 0]
click button "Continue"
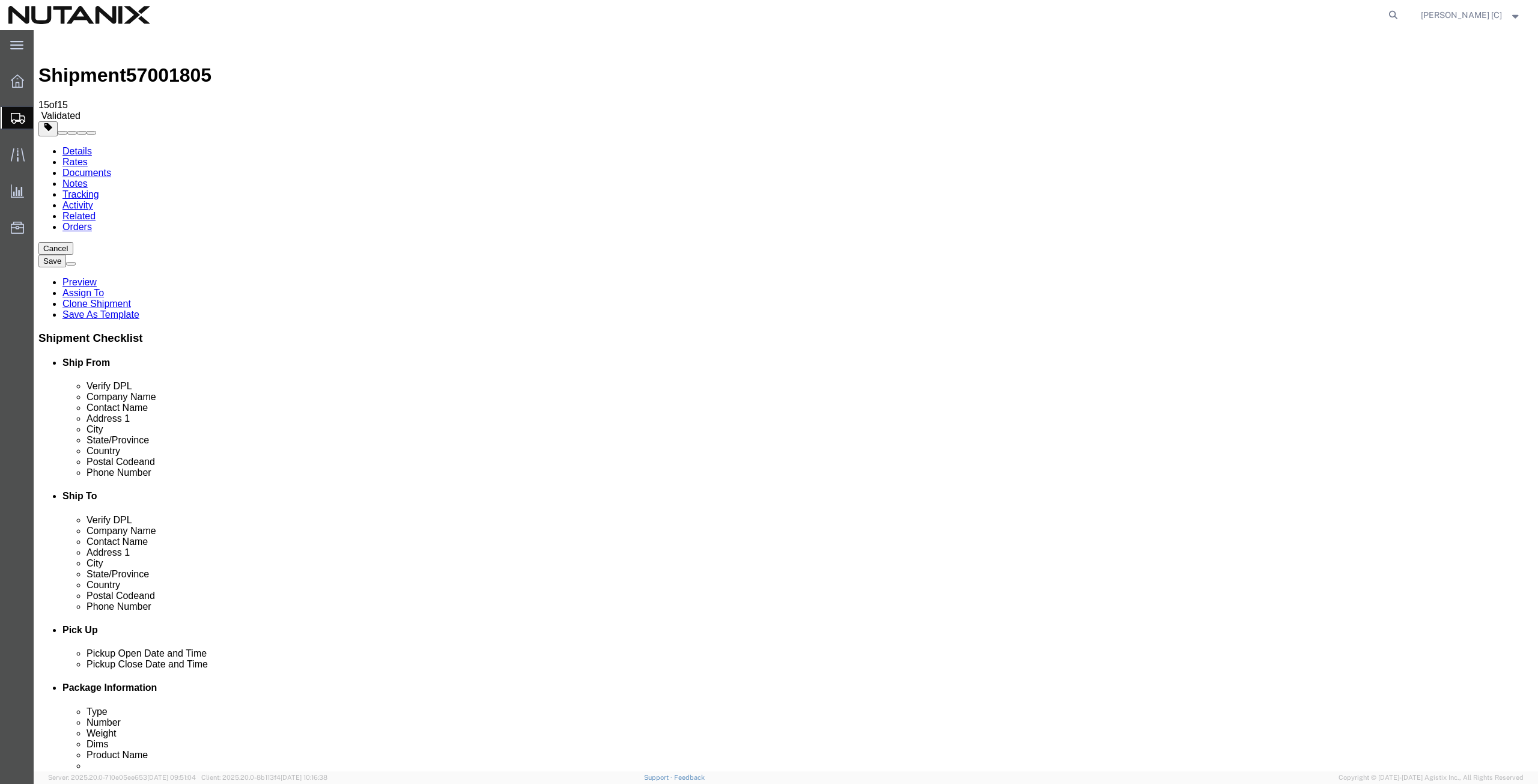
click button "Continue"
click button "Rate Shipment"
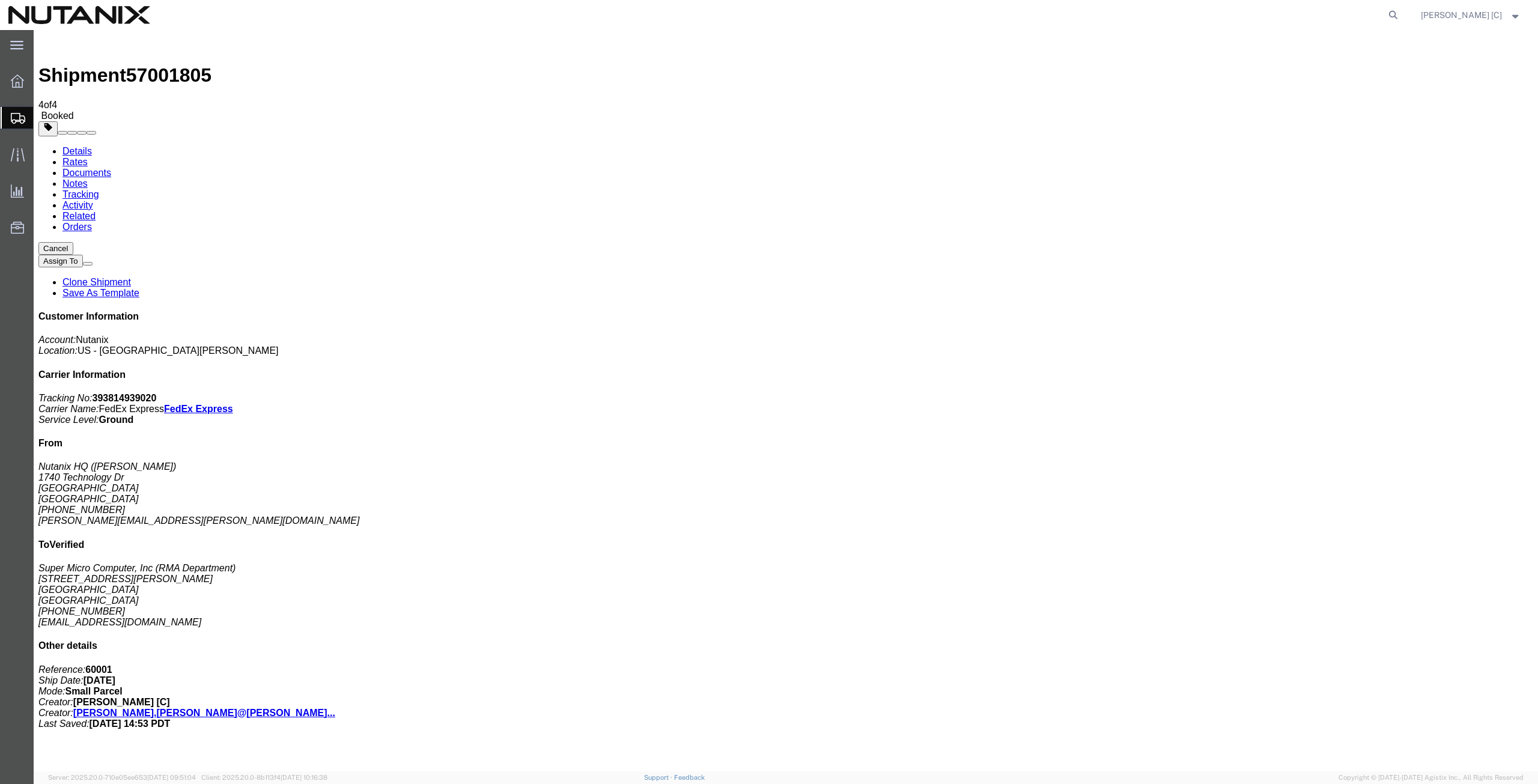
click at [0, 0] on span "Create from Template" at bounding box center [0, 0] width 0 height 0
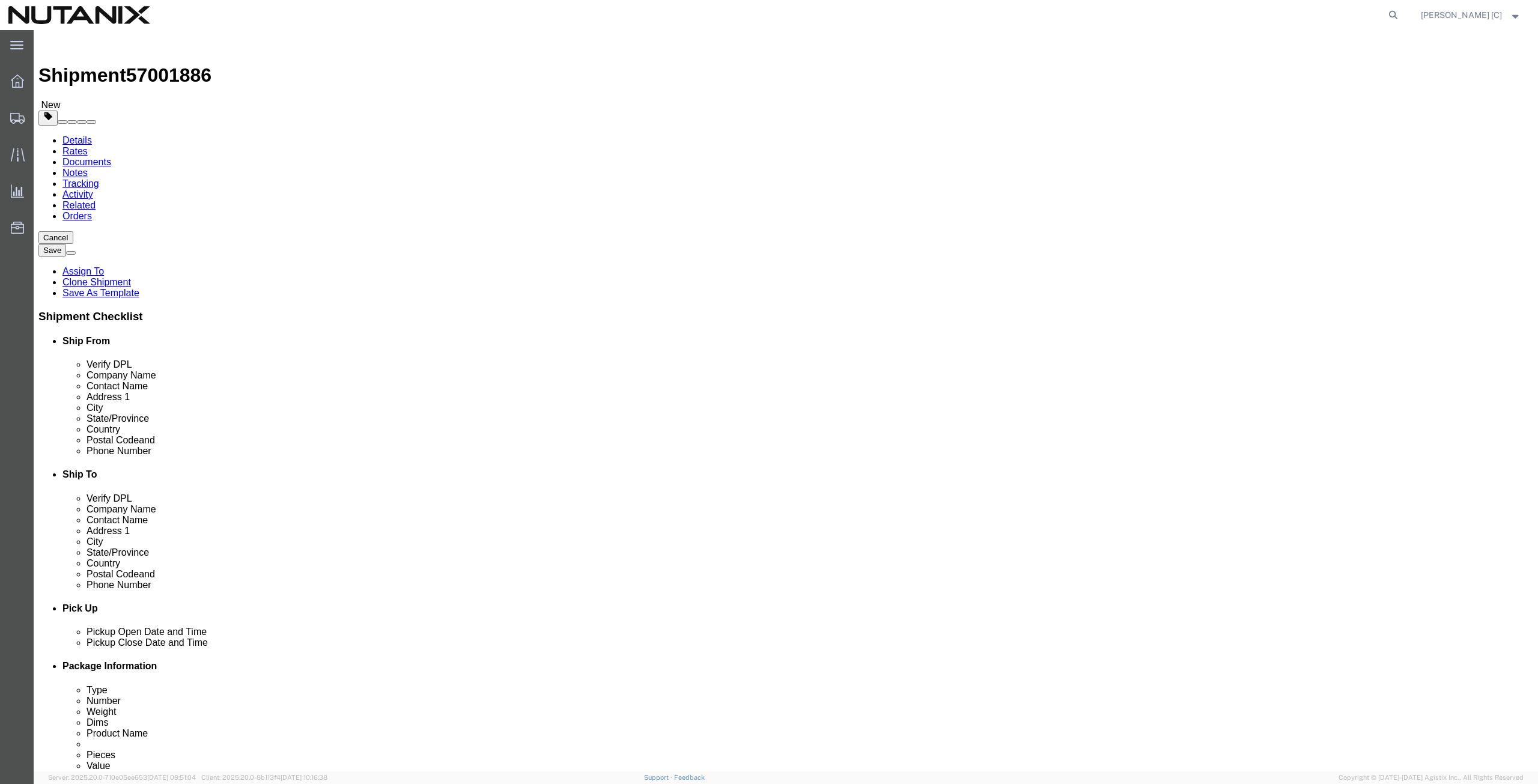
drag, startPoint x: 316, startPoint y: 245, endPoint x: 202, endPoint y: 252, distance: 114.2
click div "Contact Name [PERSON_NAME]"
click p "- Nutanix HQ - ([PERSON_NAME]) [STREET_ADDRESS]"
type input "[PERSON_NAME]"
type input "[PHONE_NUMBER]"
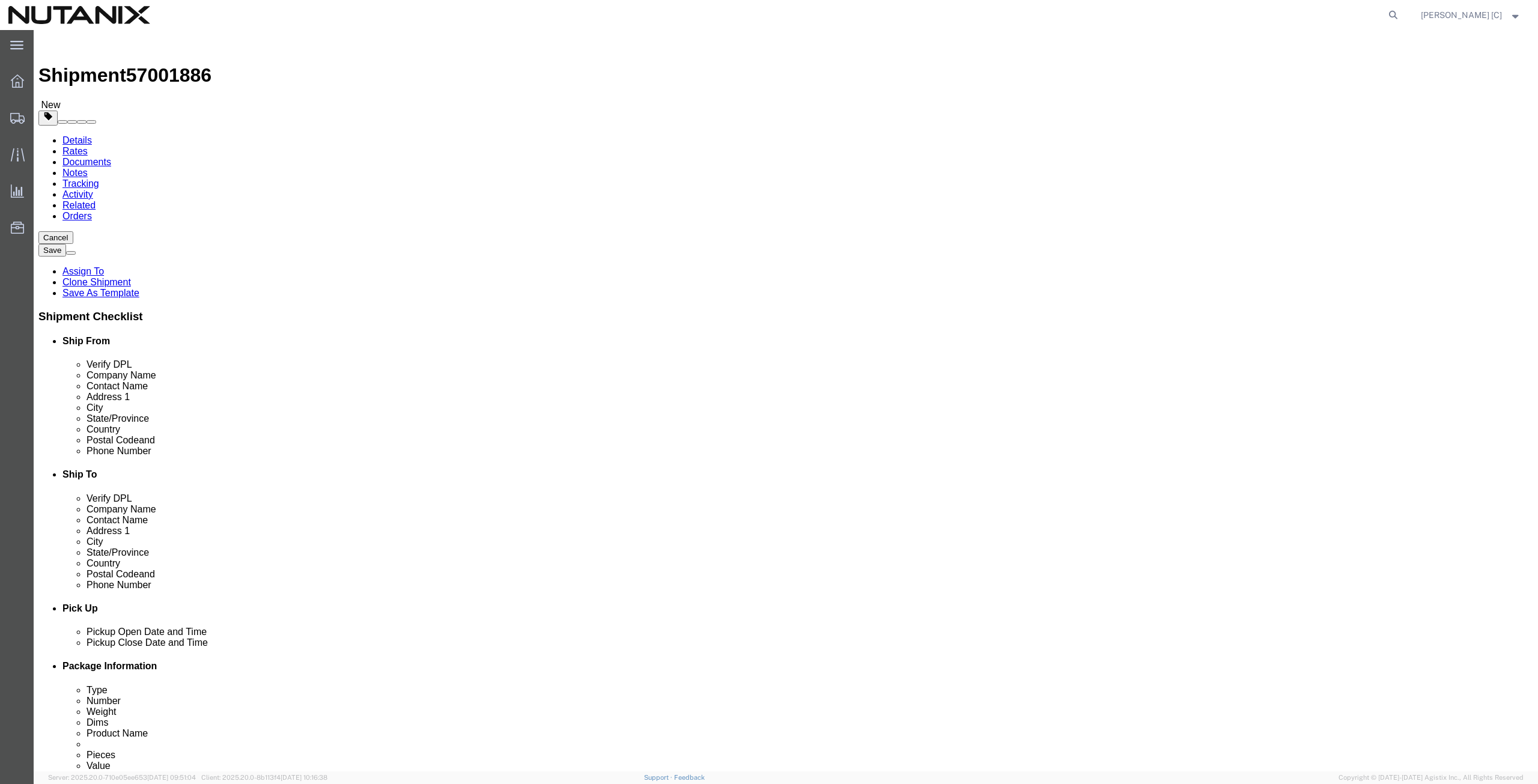
type input "[PERSON_NAME][EMAIL_ADDRESS][PERSON_NAME][DOMAIN_NAME]"
select select "CA"
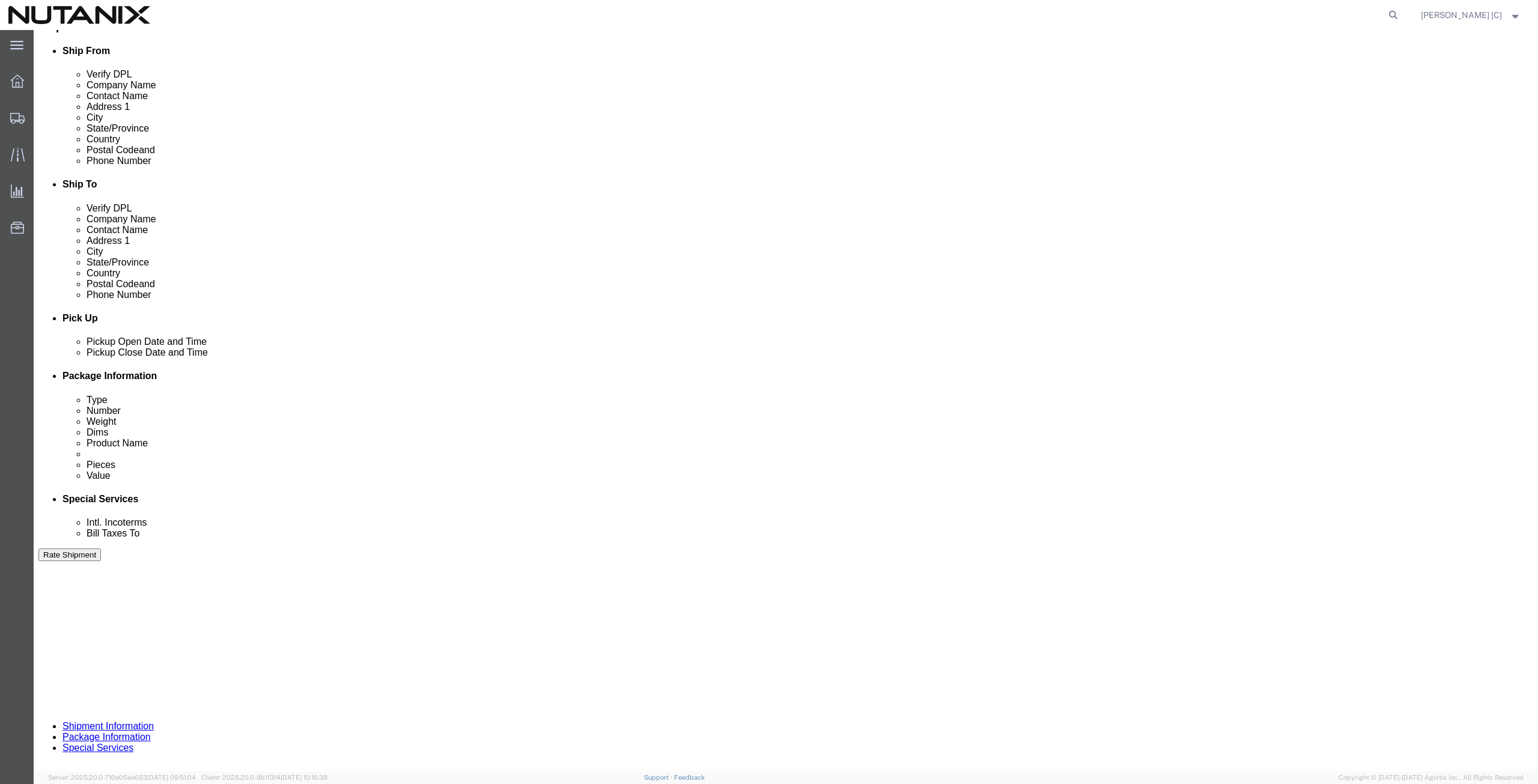
type input "[PERSON_NAME]"
drag, startPoint x: 697, startPoint y: 448, endPoint x: 653, endPoint y: 449, distance: 44.0
click input "RD220831093"
type input "RD250929122"
click button "Continue"
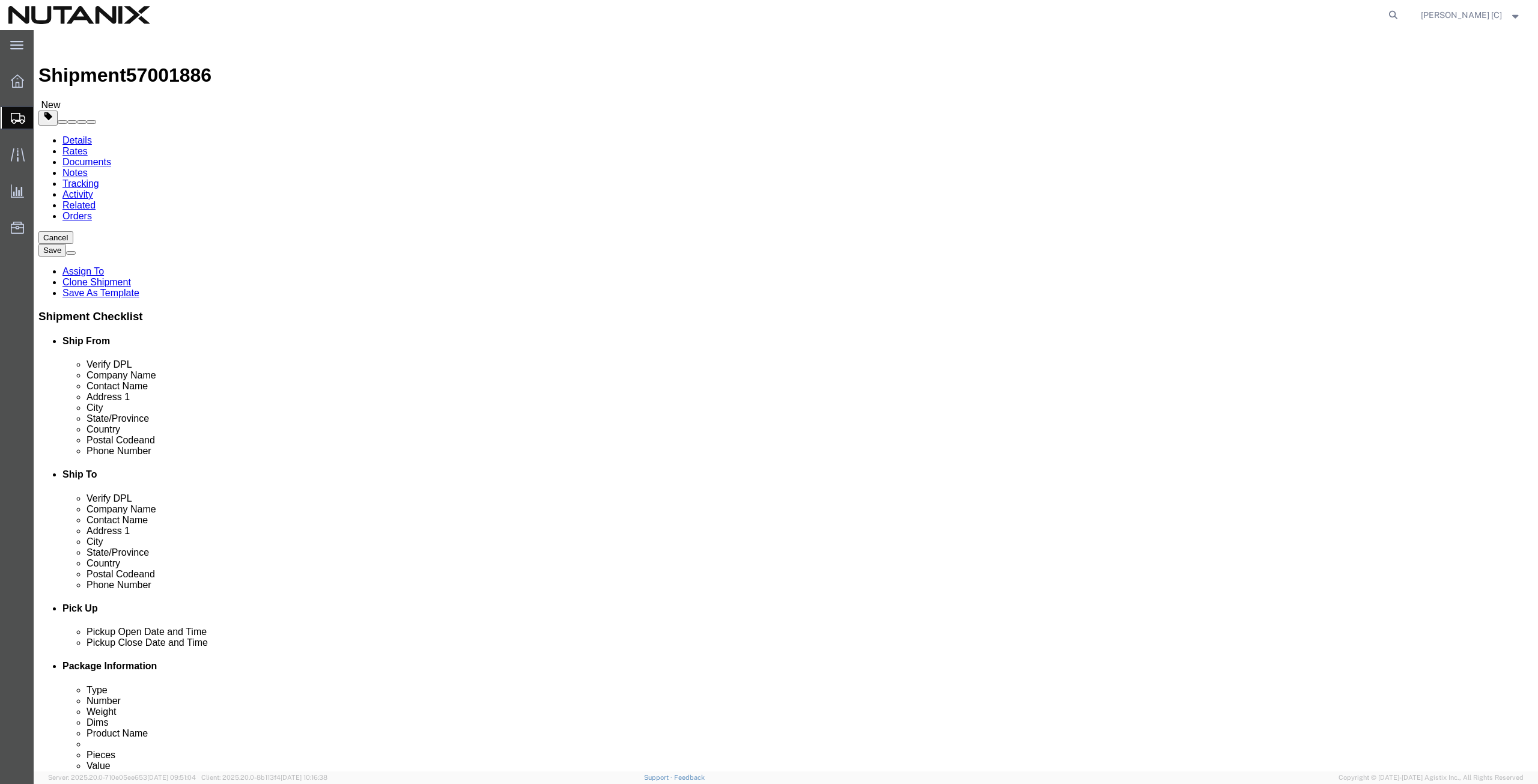
drag, startPoint x: 264, startPoint y: 248, endPoint x: 168, endPoint y: 283, distance: 102.2
click div "Package Type Select Envelope Large Box Medium Box PAK Rack Small Box Tube Your …"
type input "39.5"
type input "26"
type input "12.5"
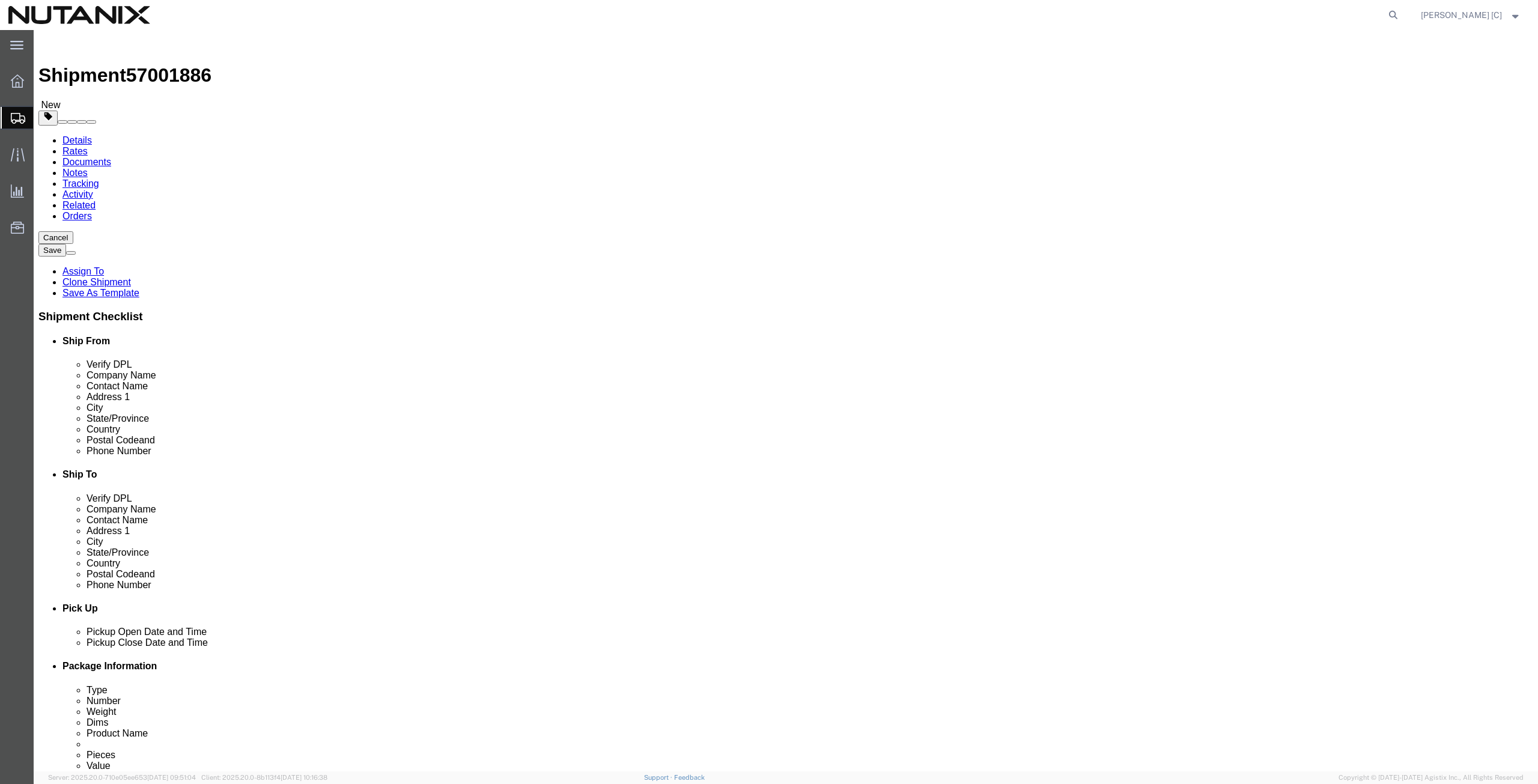
drag, startPoint x: 264, startPoint y: 277, endPoint x: 174, endPoint y: 281, distance: 90.1
click div "Weight 60.00 Select kgs lbs Ship. t°"
type input "45.2"
click button "Continue"
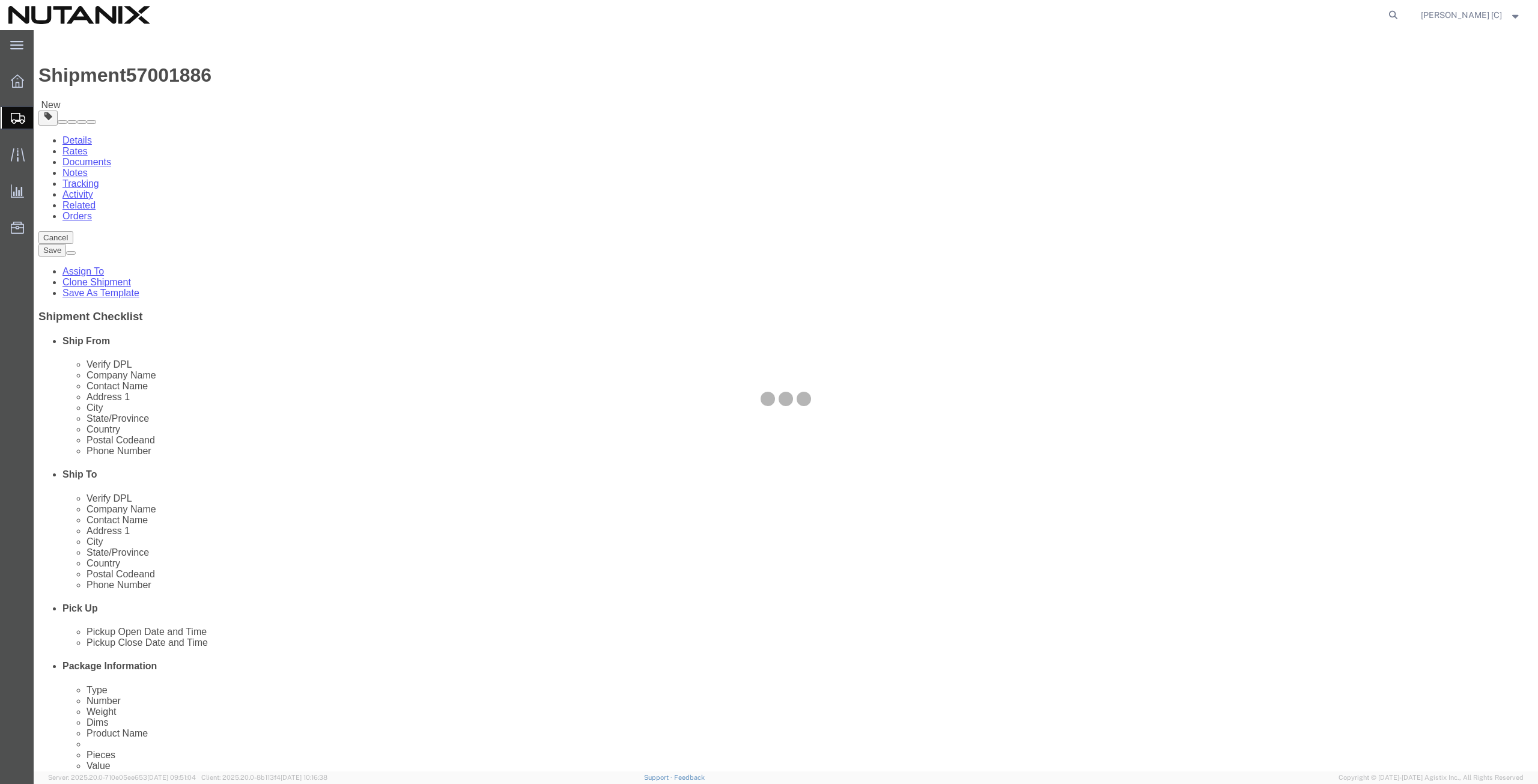
select select
select select "COSTCENTER"
select select "48694"
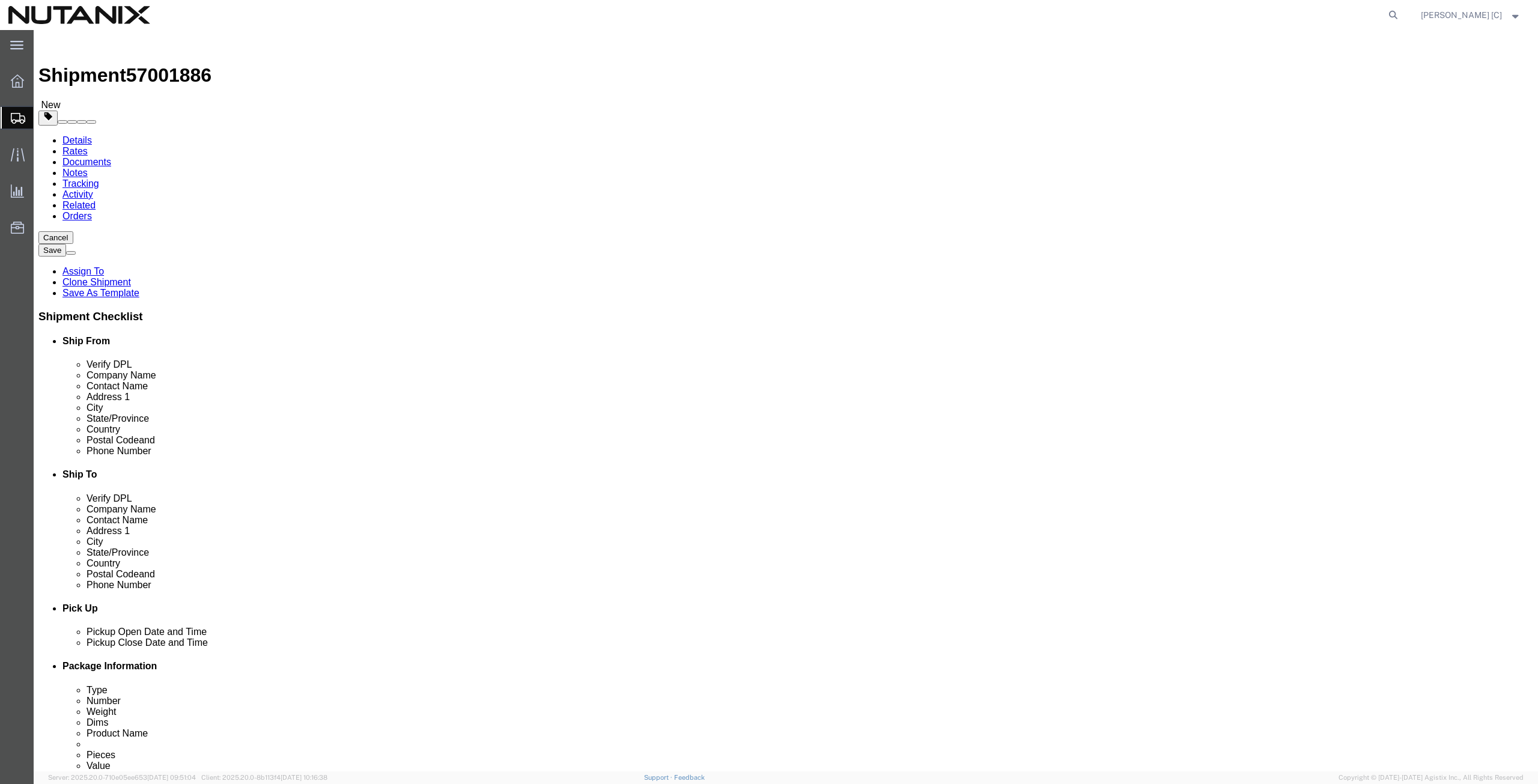
scroll to position [280, 0]
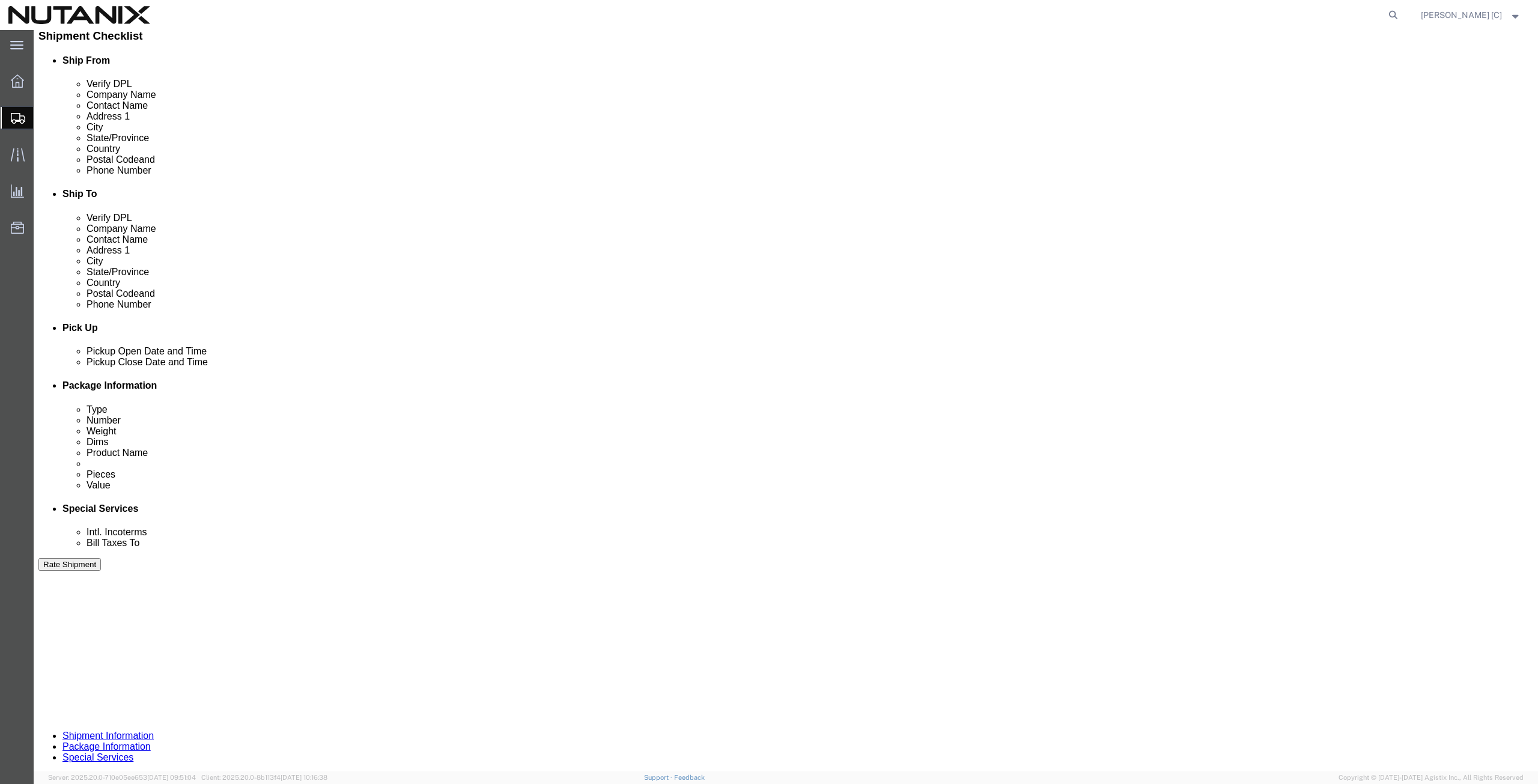
drag, startPoint x: 888, startPoint y: 705, endPoint x: 865, endPoint y: 704, distance: 23.0
click textarea "FA-3742"
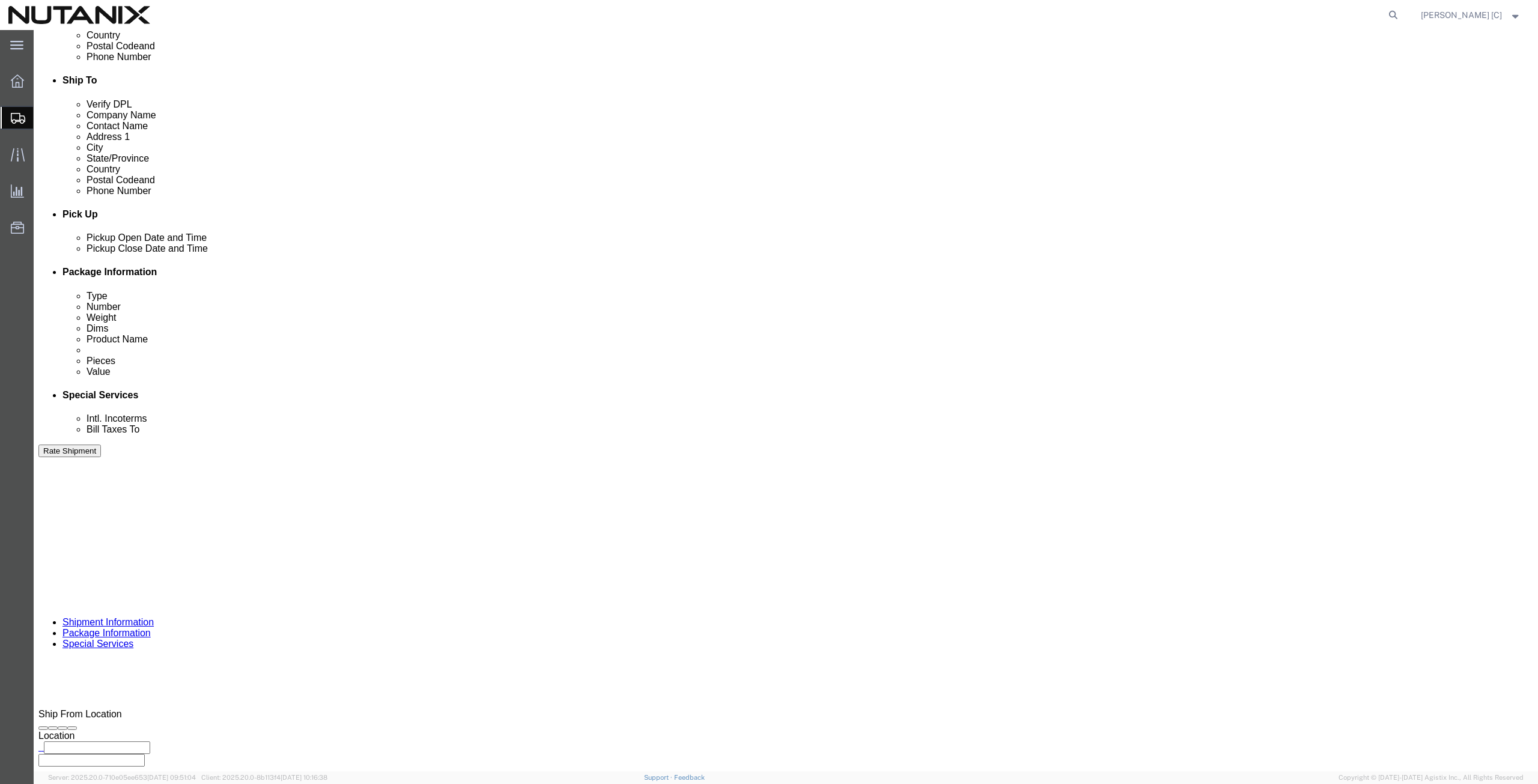
scroll to position [417, 0]
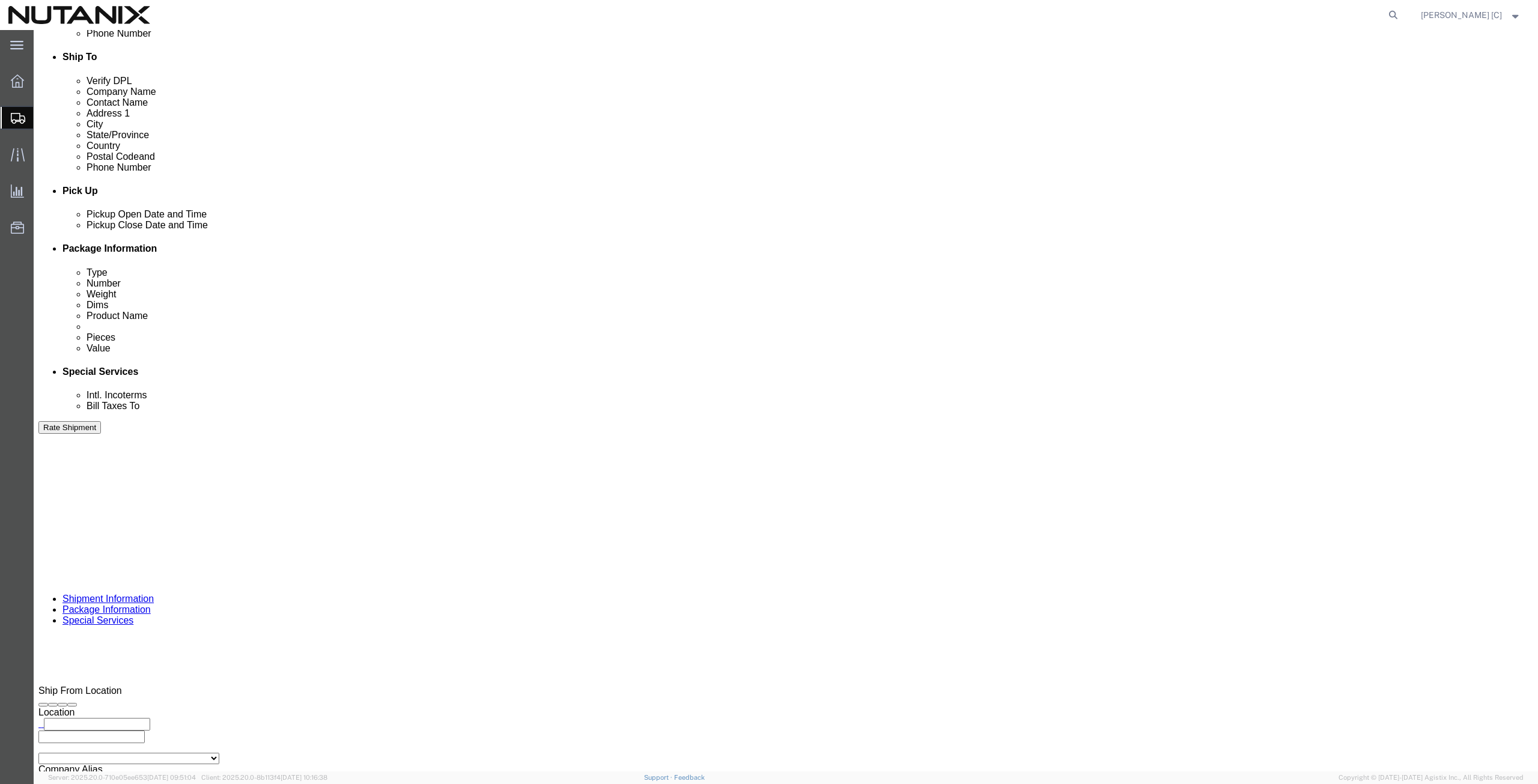
type textarea "FA-4946"
click icon
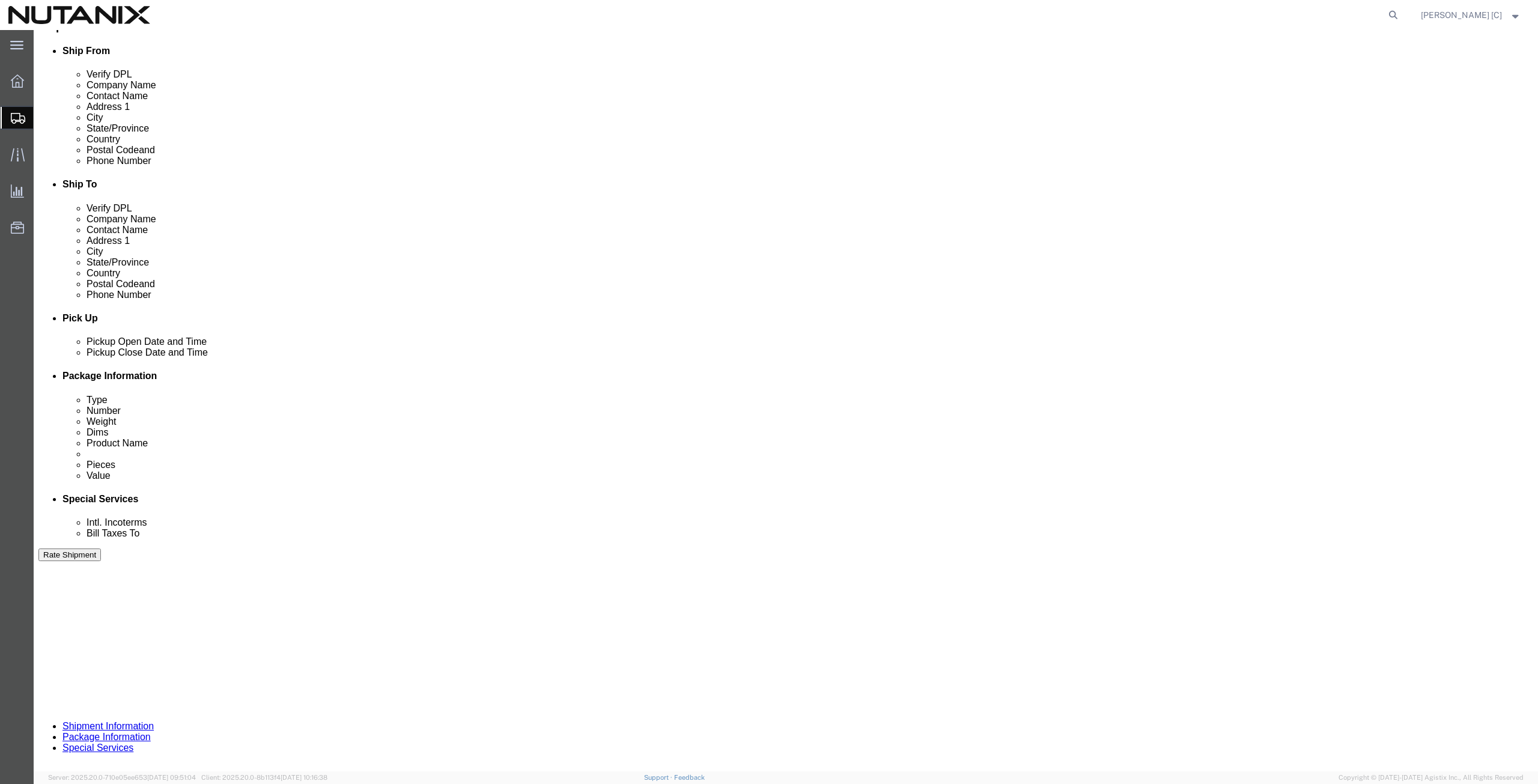
click button "Rate Shipment"
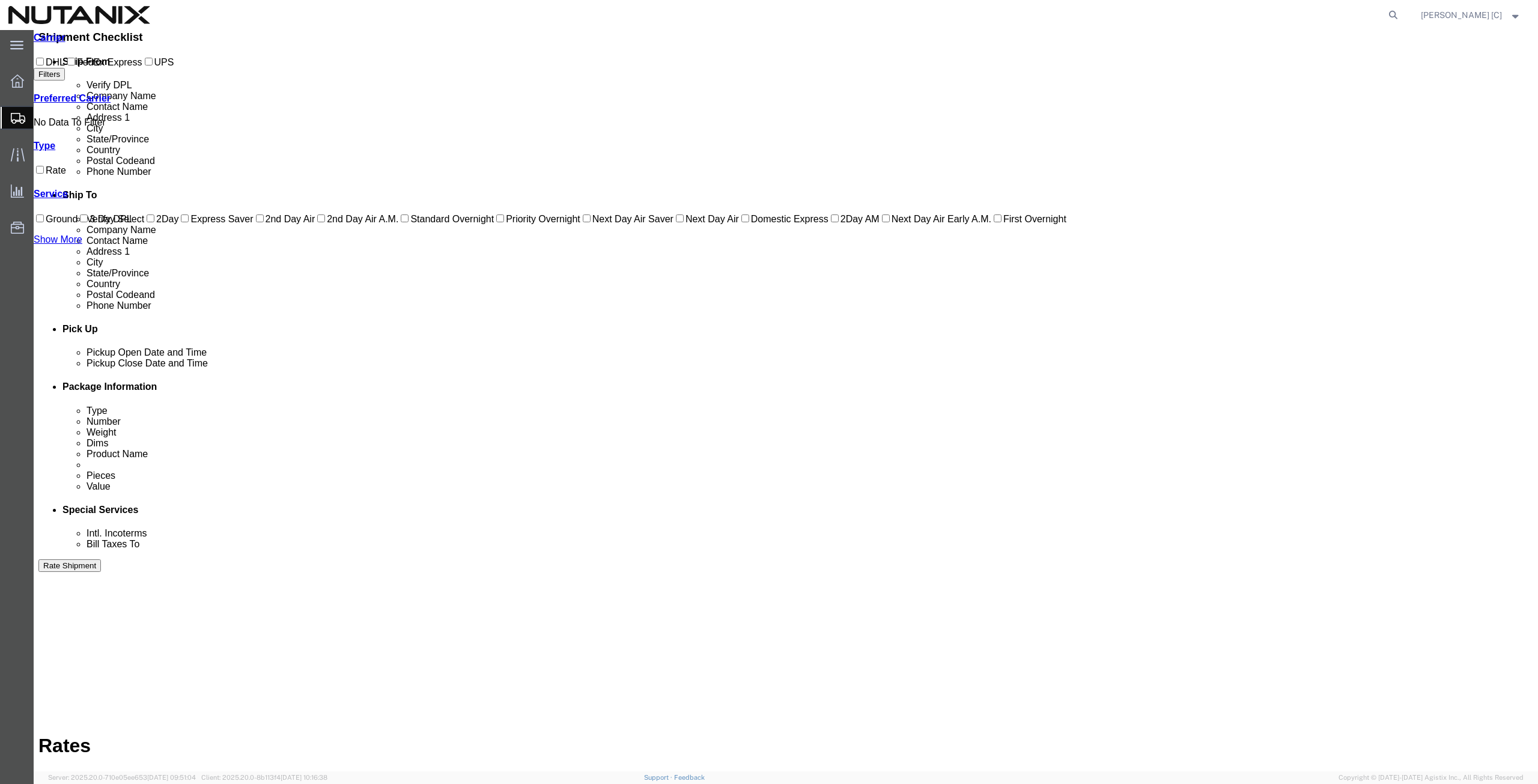
scroll to position [0, 0]
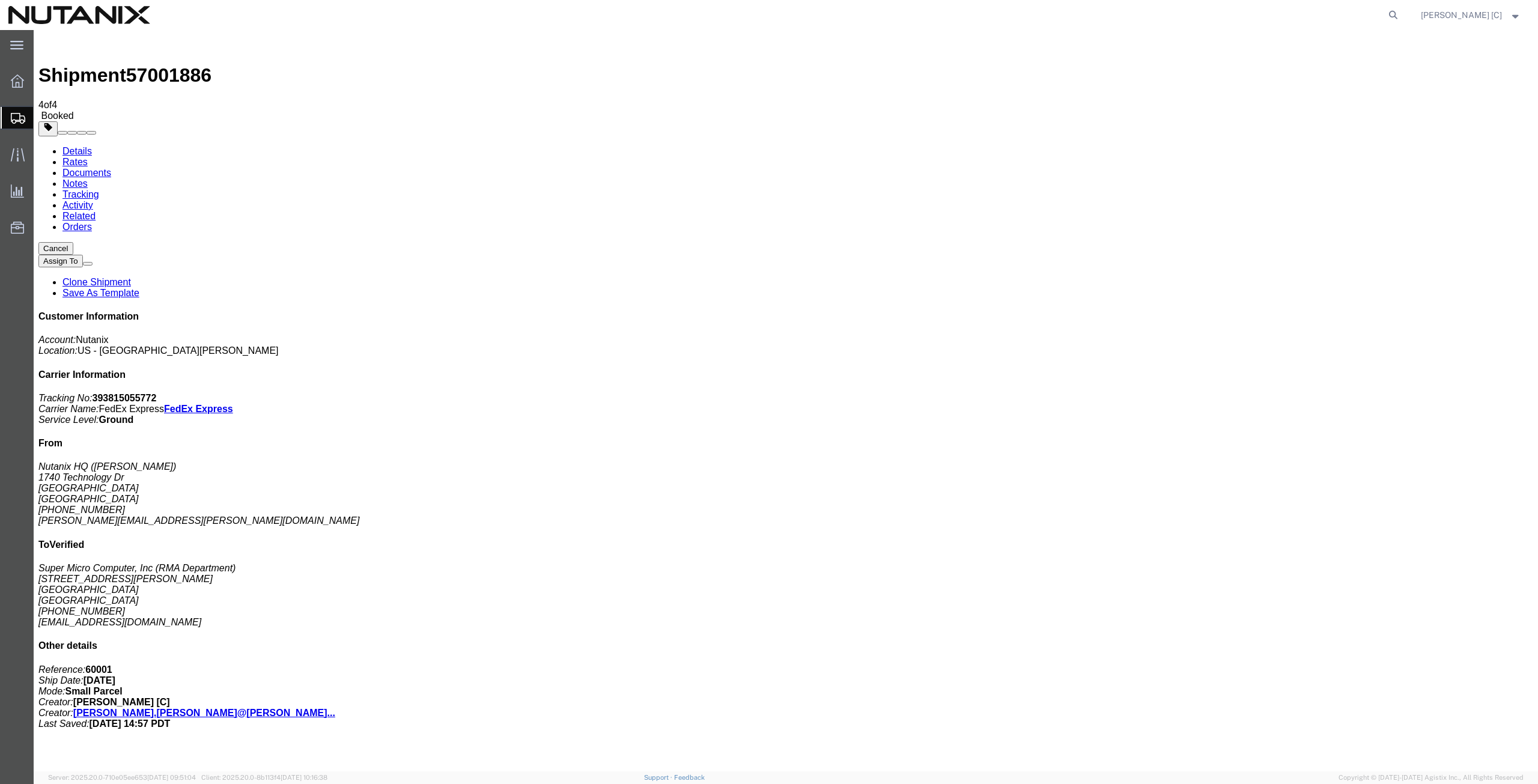
click at [0, 0] on span "Create from Template" at bounding box center [0, 0] width 0 height 0
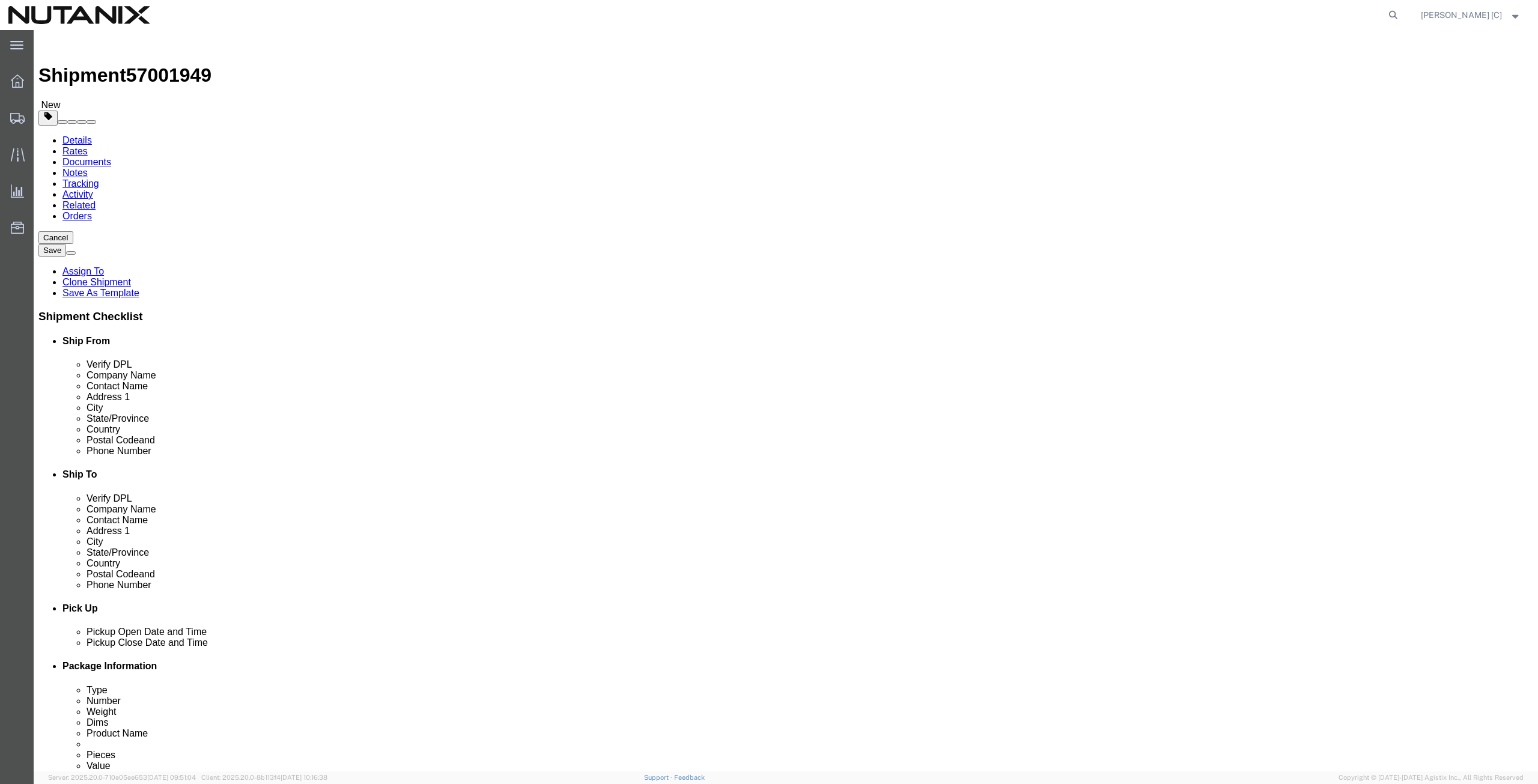
drag, startPoint x: 324, startPoint y: 245, endPoint x: 165, endPoint y: 254, distance: 159.3
click div "Contact Name [PERSON_NAME]"
click p "- Nutanix HQ - ([PERSON_NAME]) [STREET_ADDRESS]"
type input "[PERSON_NAME]"
type input "[PHONE_NUMBER]"
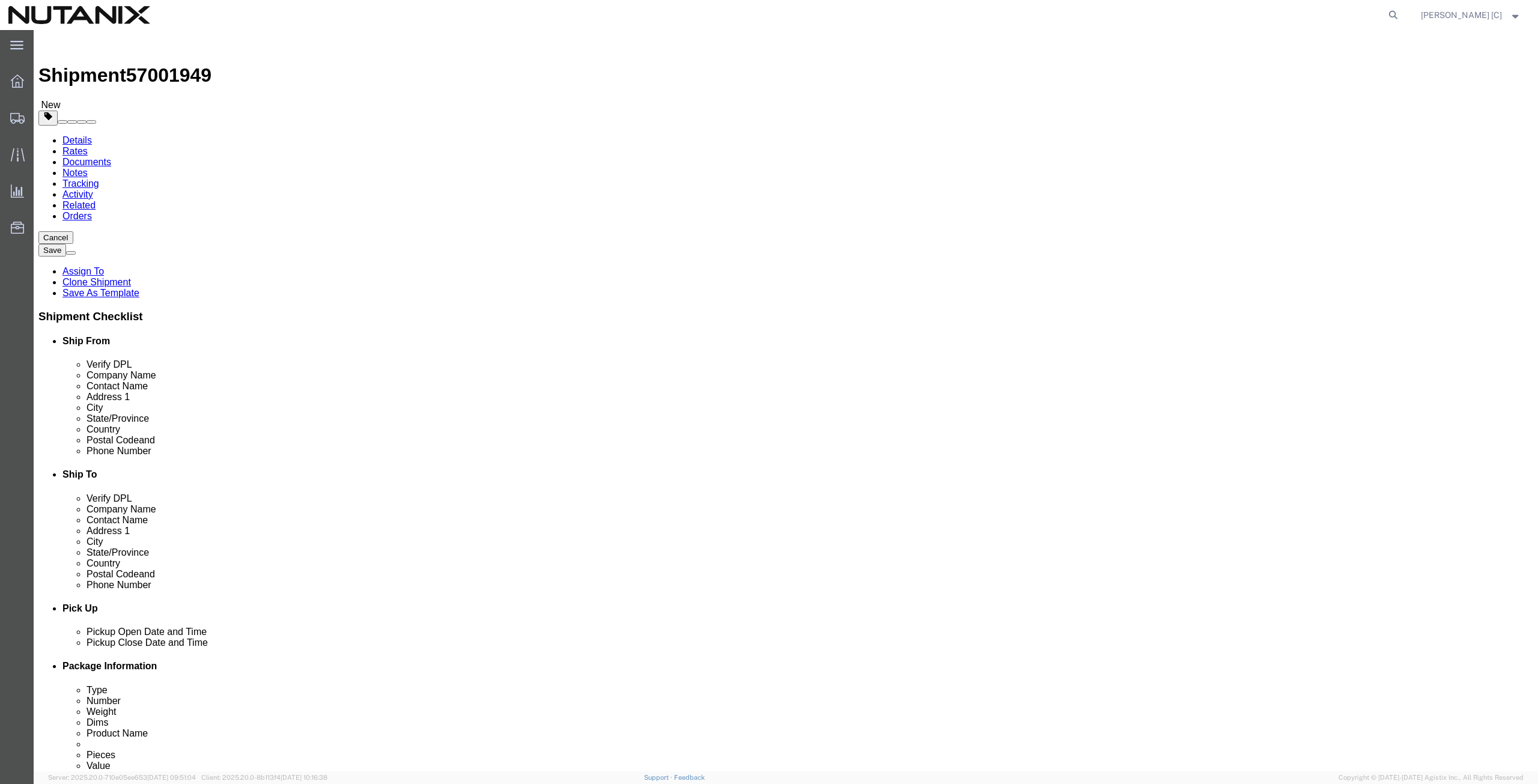
type input "[PERSON_NAME][EMAIL_ADDRESS][PERSON_NAME][DOMAIN_NAME]"
select select "CA"
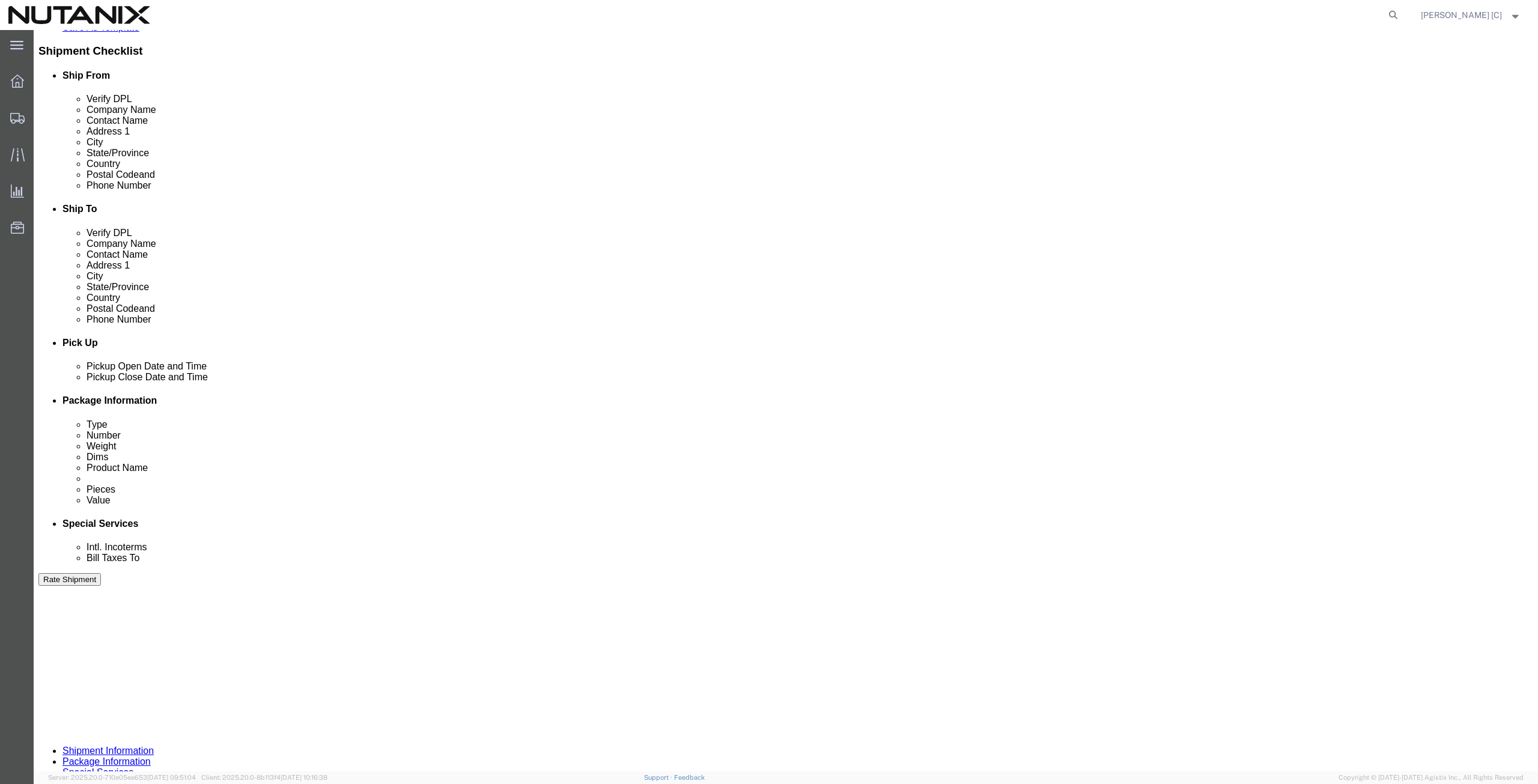
scroll to position [280, 0]
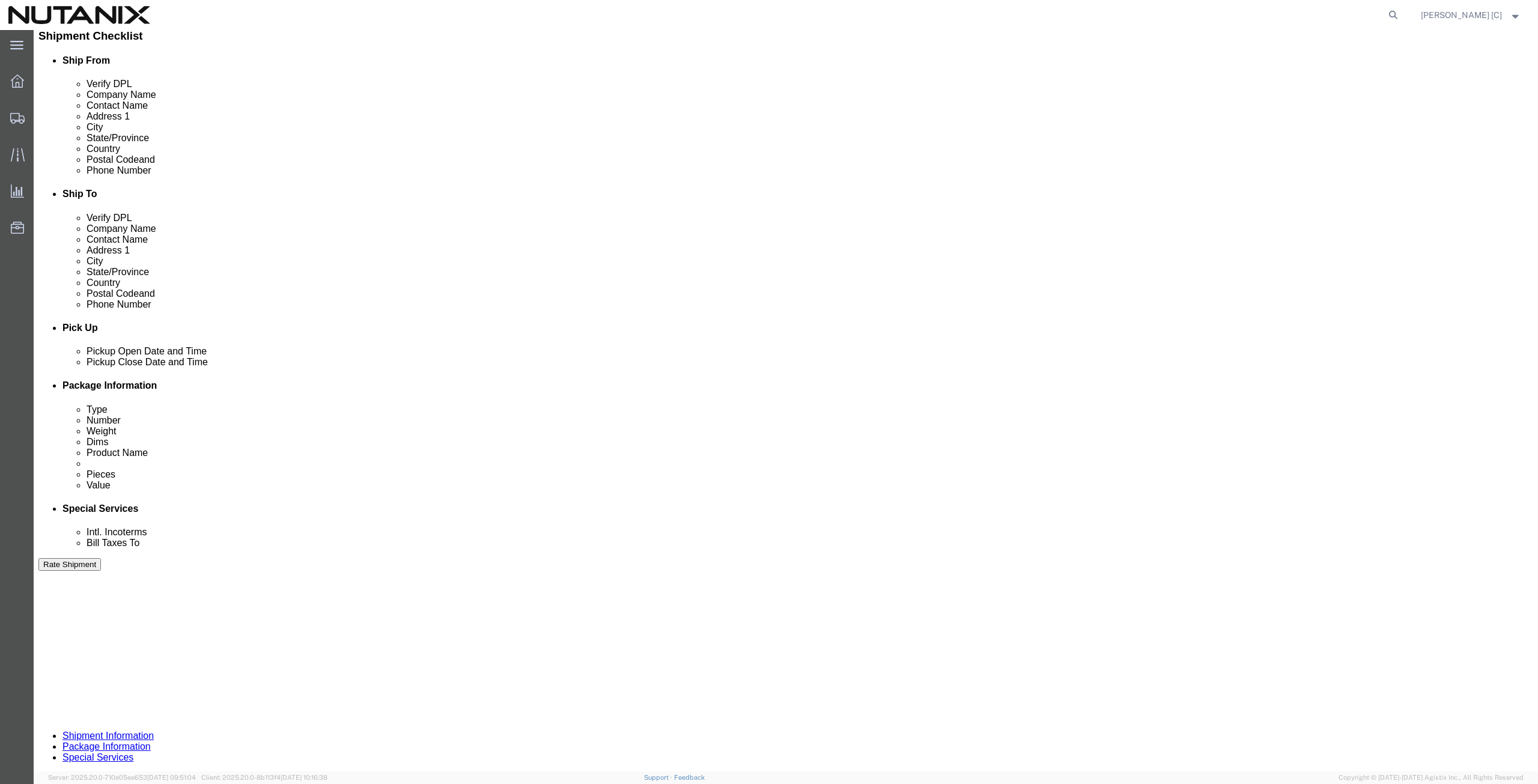
type input "[PERSON_NAME]"
drag, startPoint x: 699, startPoint y: 455, endPoint x: 653, endPoint y: 462, distance: 46.5
click input "RD220831092"
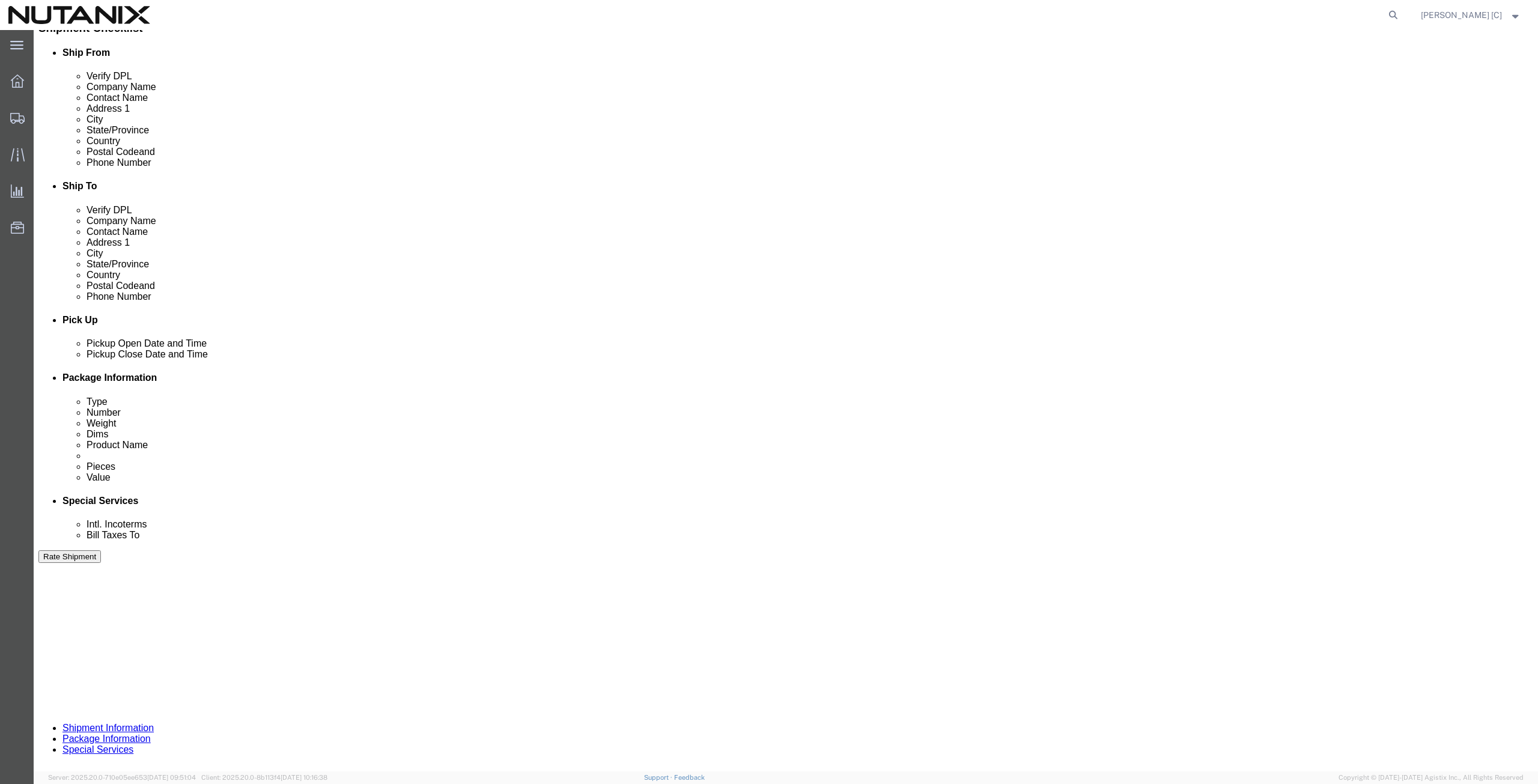
scroll to position [290, 0]
type input "RD250929119"
click button "Continue"
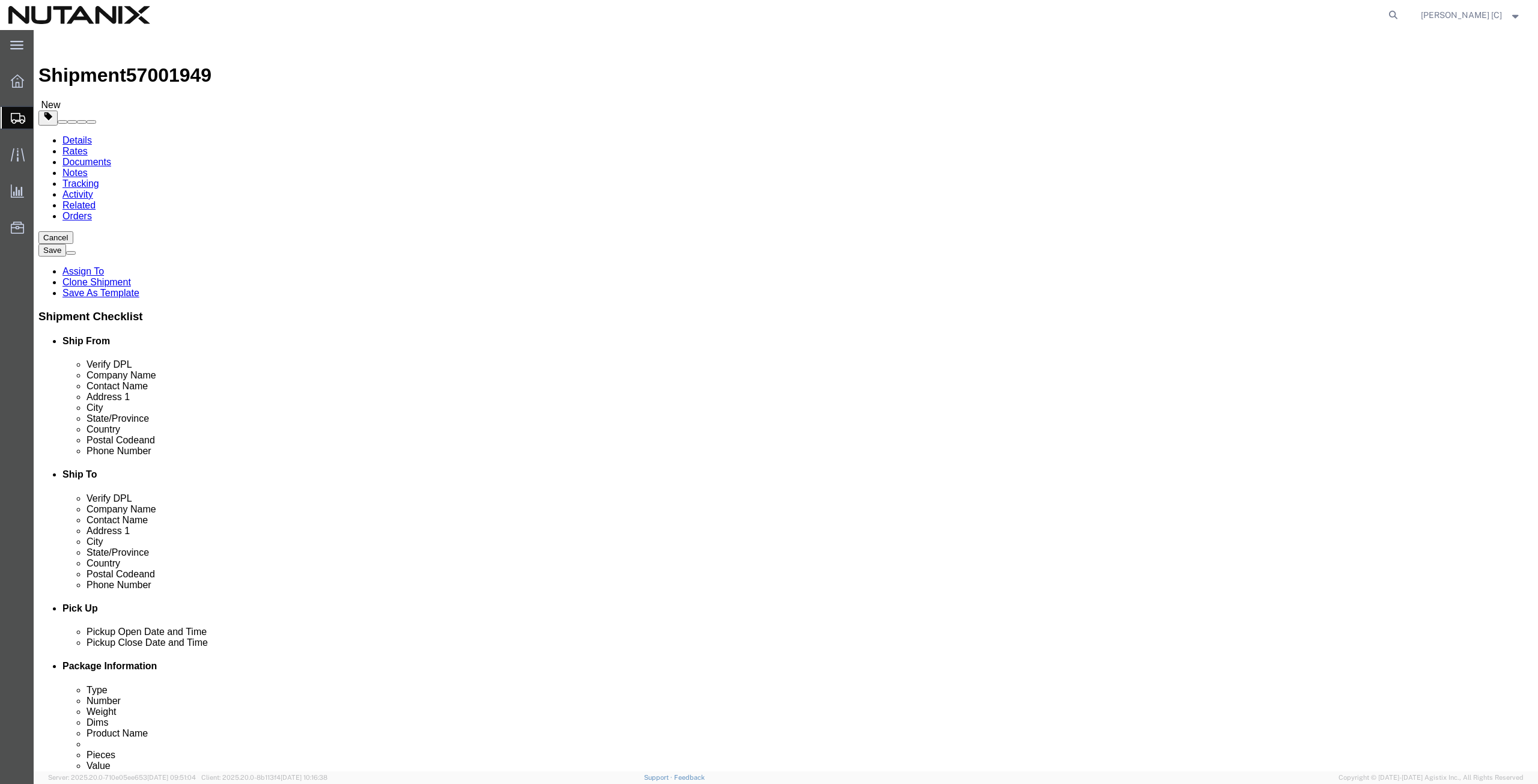
drag, startPoint x: 269, startPoint y: 252, endPoint x: 177, endPoint y: 242, distance: 92.5
click div "Package Type Select Envelope Large Box Medium Box PAK Rack Small Box Tube Your …"
type input "33.5"
type input "18"
type input "10"
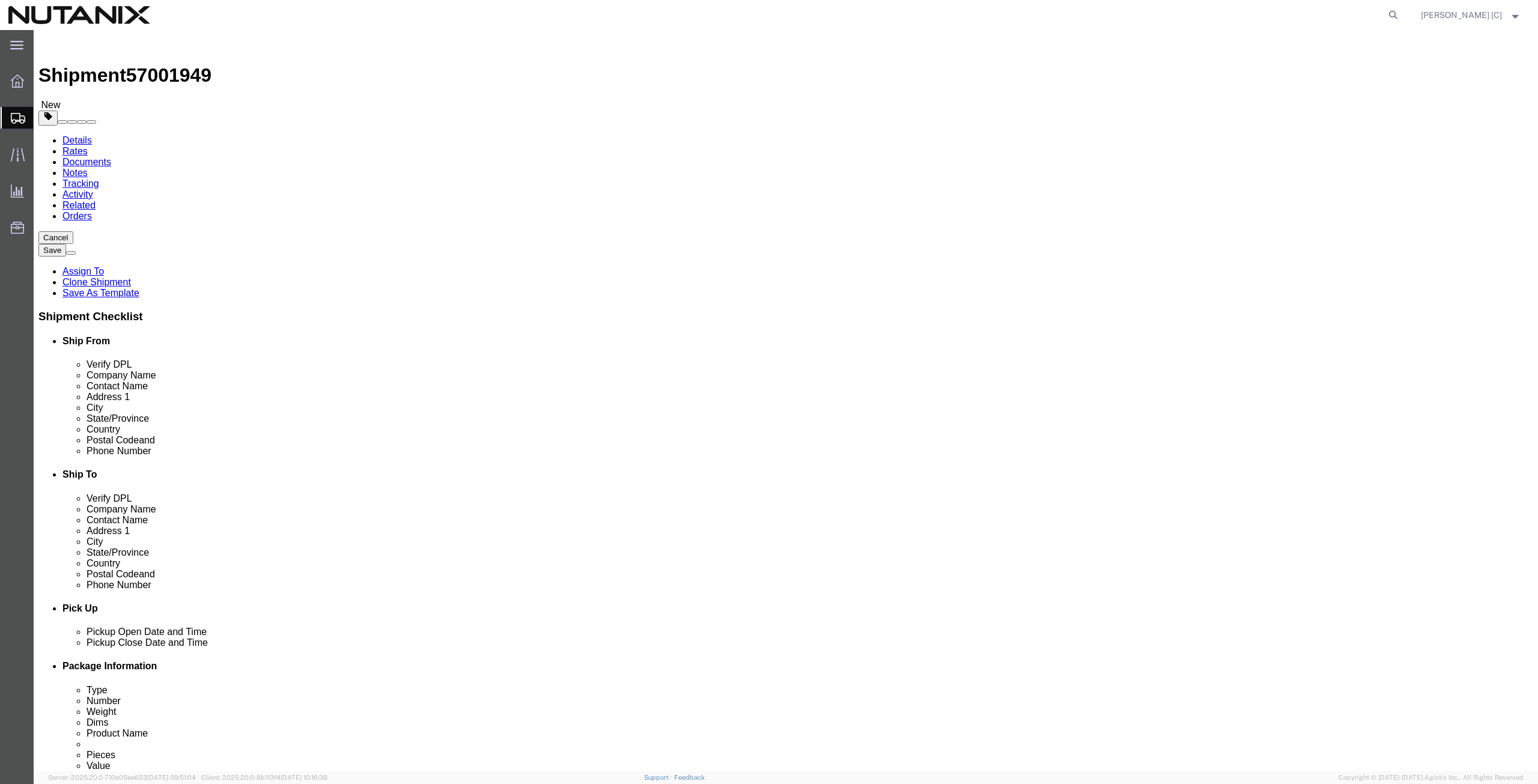
type input "17.3"
click button "Continue"
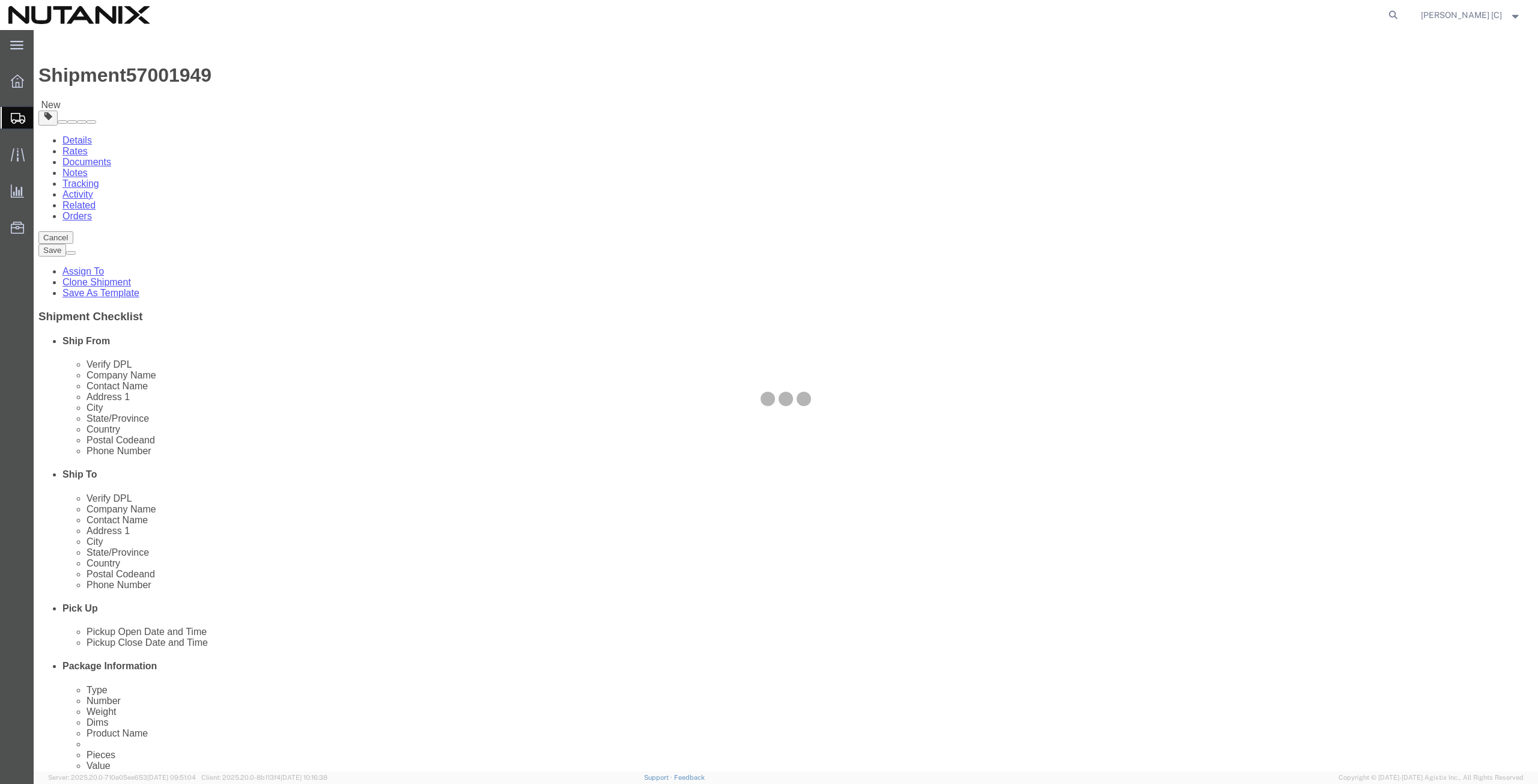
select select
select select "COSTCENTER"
select select "48694"
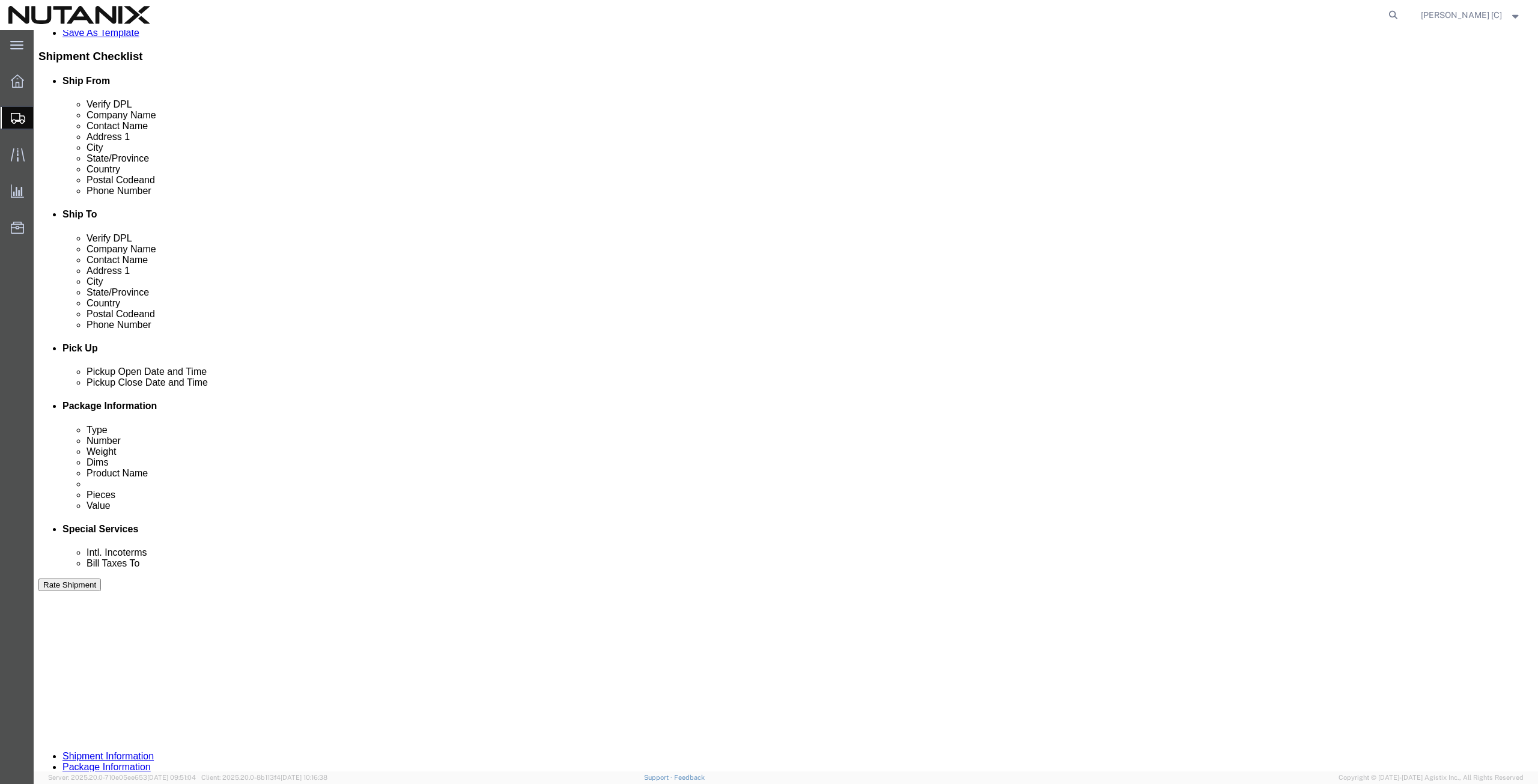
scroll to position [280, 0]
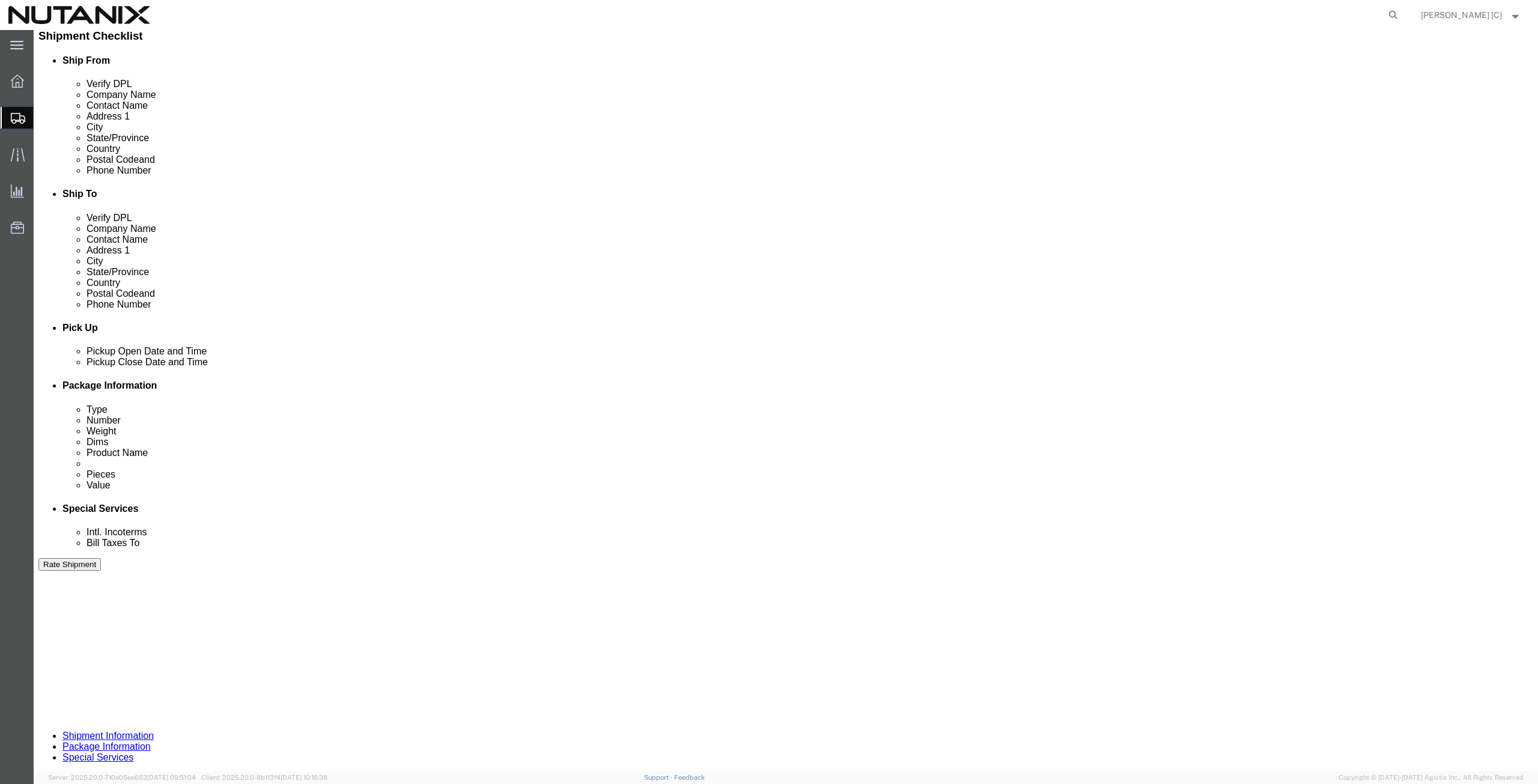
drag, startPoint x: 891, startPoint y: 700, endPoint x: 866, endPoint y: 707, distance: 26.0
click textarea "FA-3725"
type textarea "FA-4885"
click button "Rate Shipment"
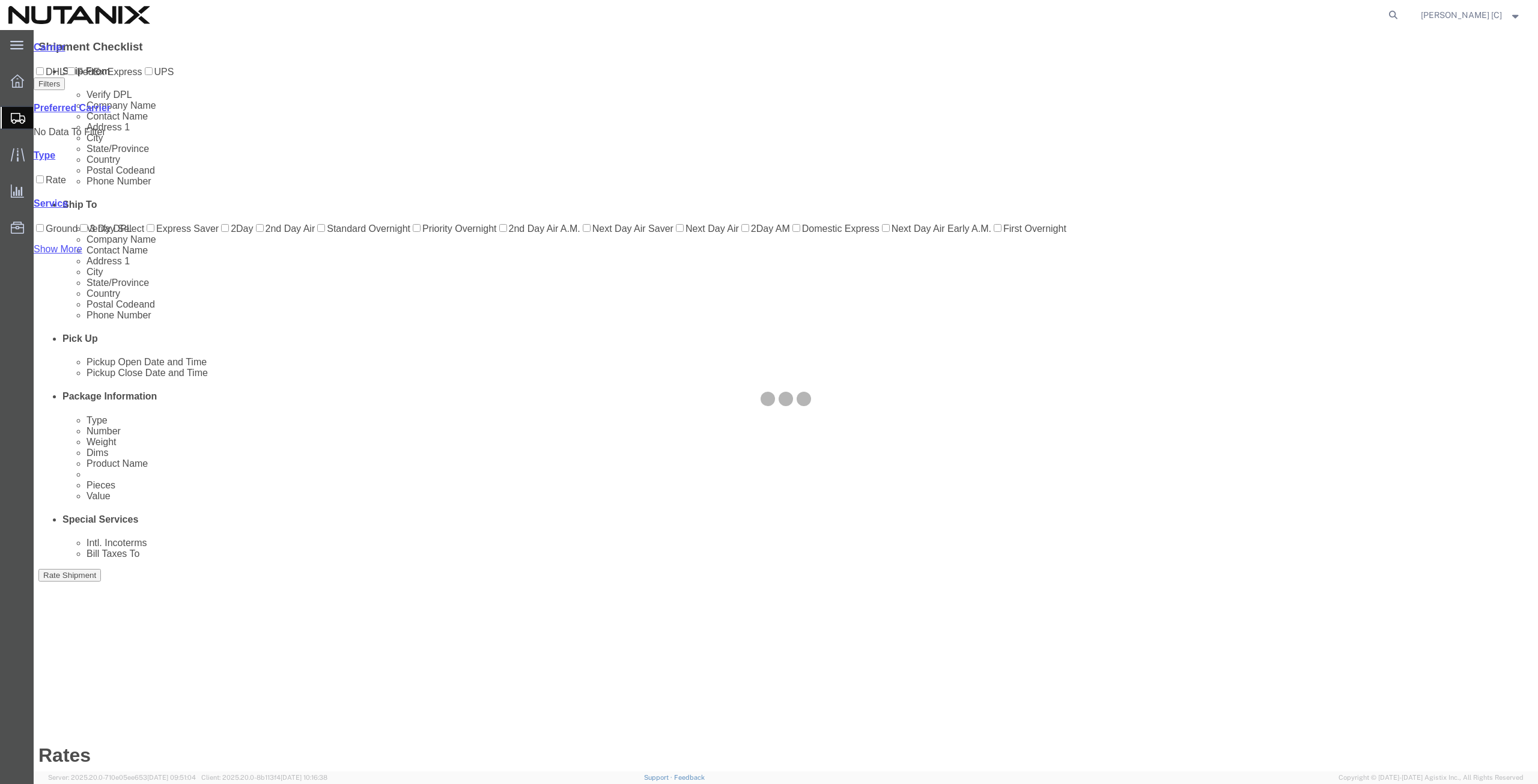
scroll to position [0, 0]
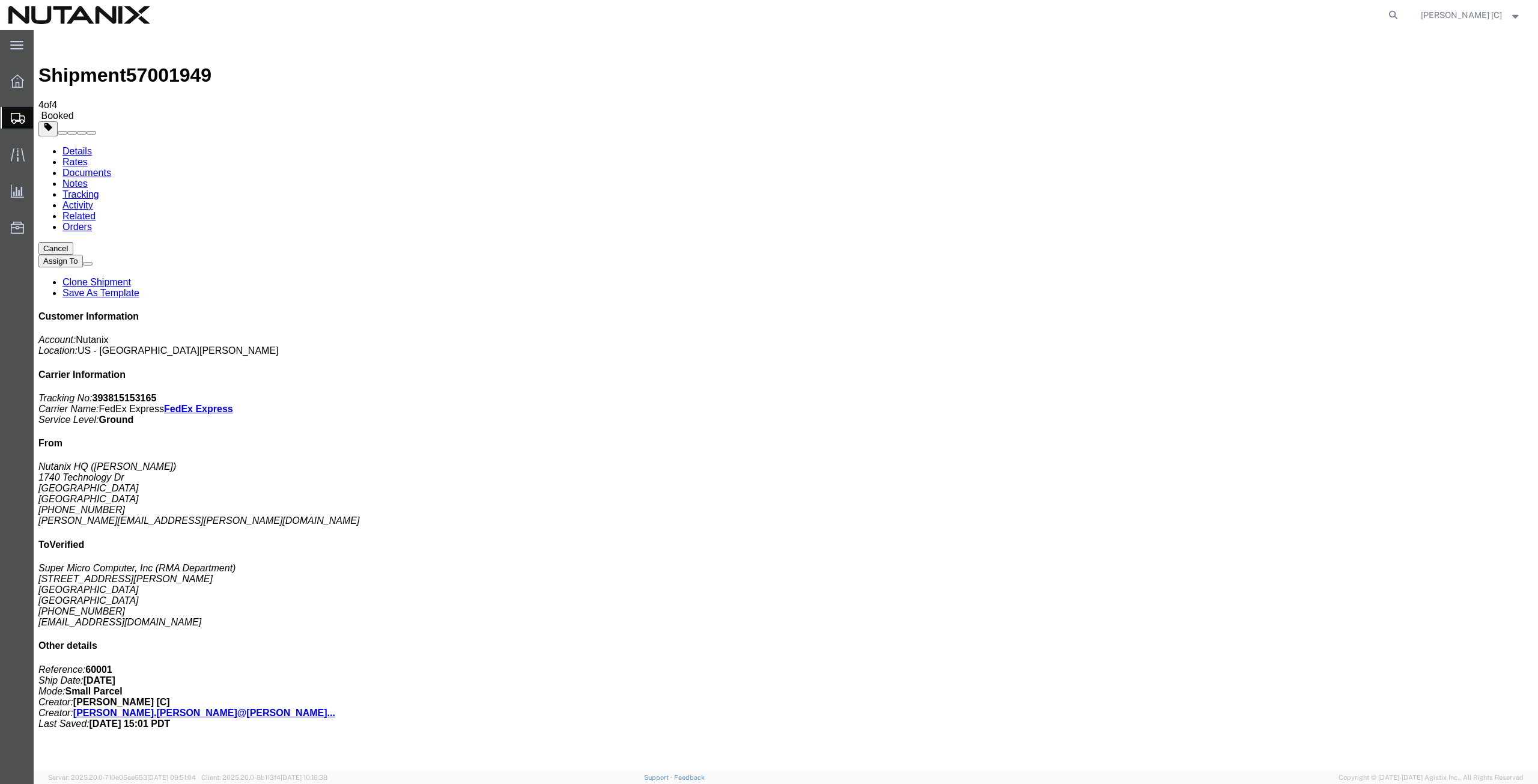
drag, startPoint x: 705, startPoint y: 239, endPoint x: 705, endPoint y: 231, distance: 8.0
click at [0, 0] on span "Create from Template" at bounding box center [0, 0] width 0 height 0
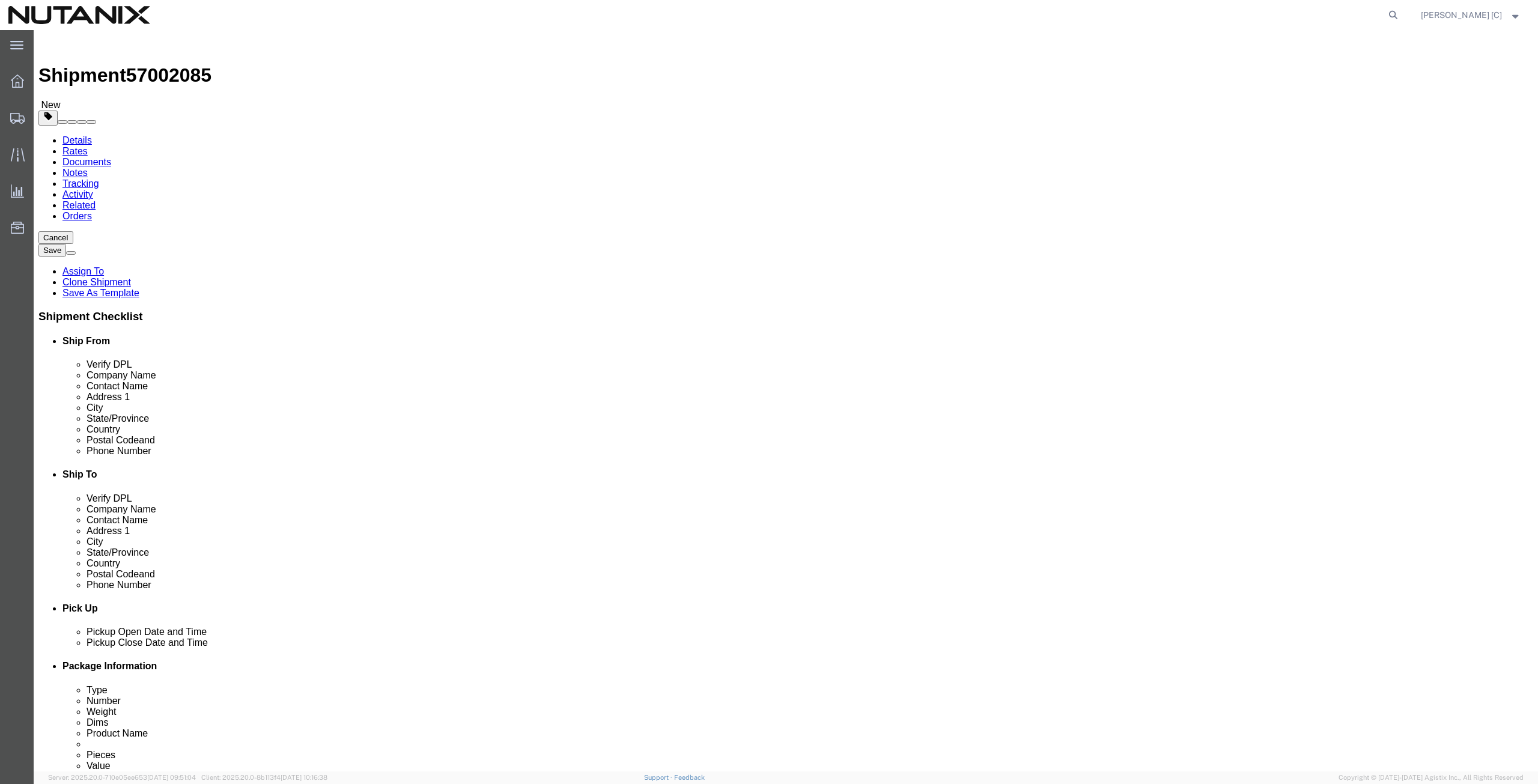
drag, startPoint x: 318, startPoint y: 247, endPoint x: 112, endPoint y: 229, distance: 206.8
click div "Location Select Select My Profile Location [GEOGRAPHIC_DATA] - [GEOGRAPHIC_DATA…"
click p "- Nutanix HQ - ([PERSON_NAME]) [STREET_ADDRESS]"
type input "[PERSON_NAME]"
type input "[PHONE_NUMBER]"
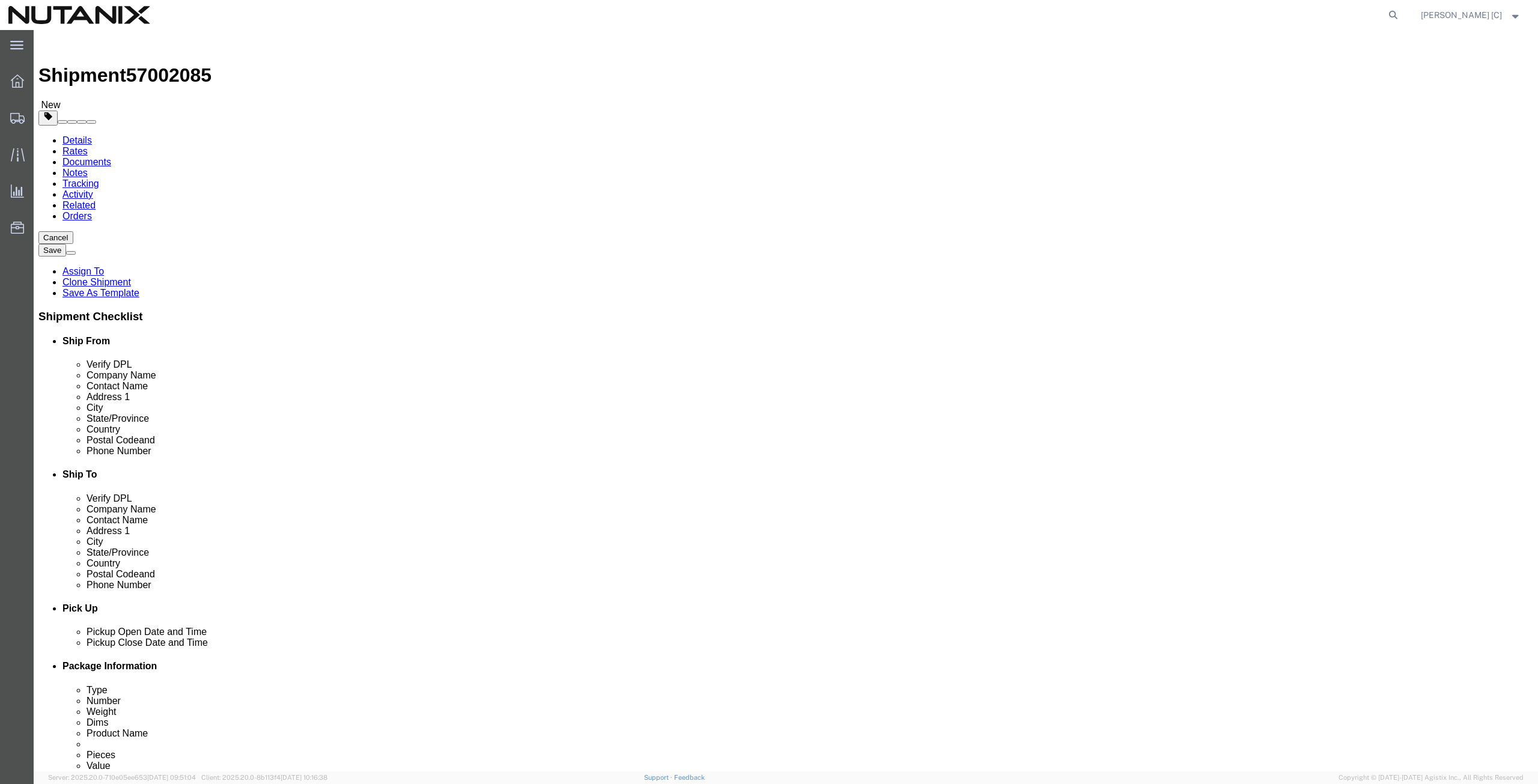
type input "[PERSON_NAME][EMAIL_ADDRESS][PERSON_NAME][DOMAIN_NAME]"
select select "CA"
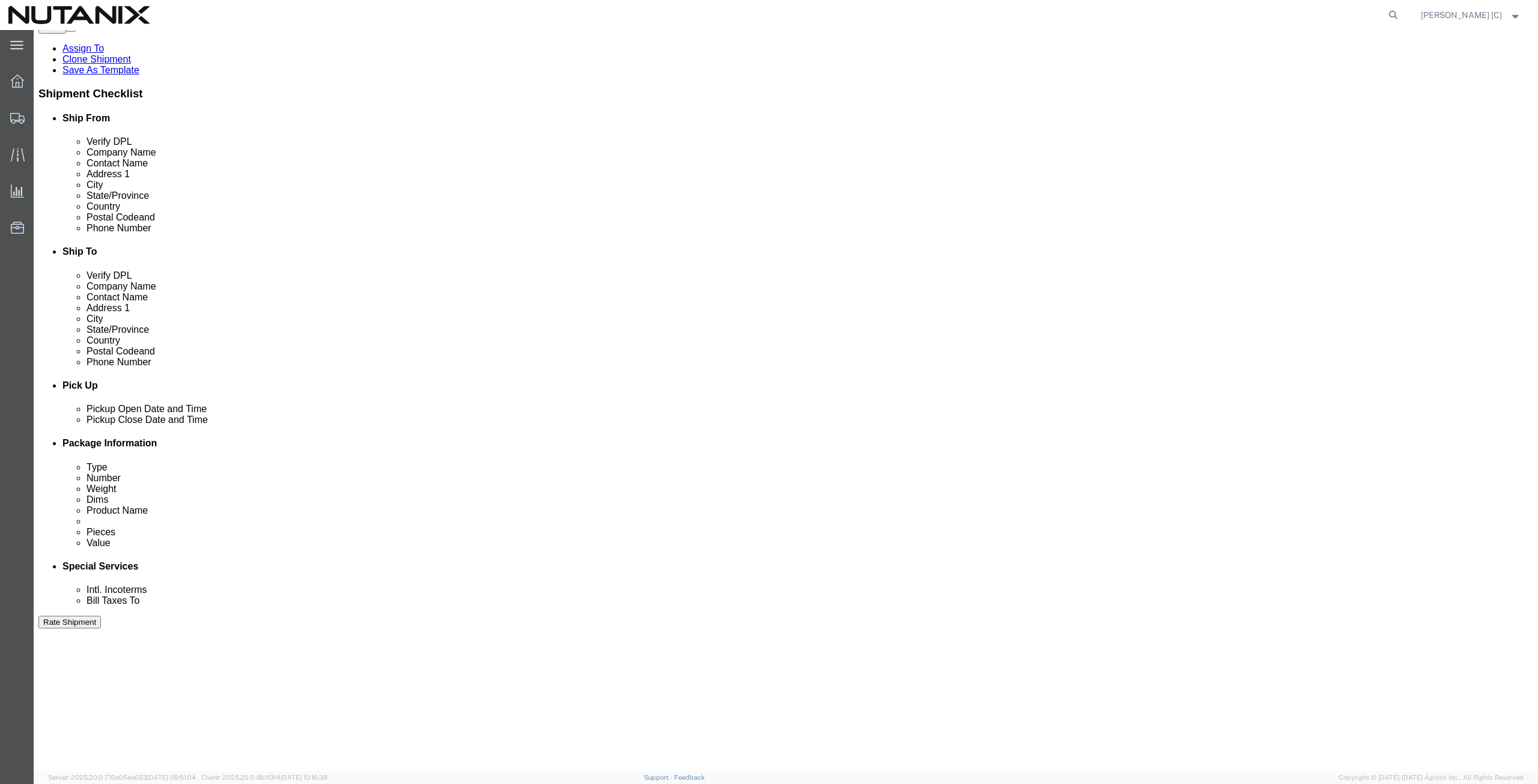
scroll to position [280, 0]
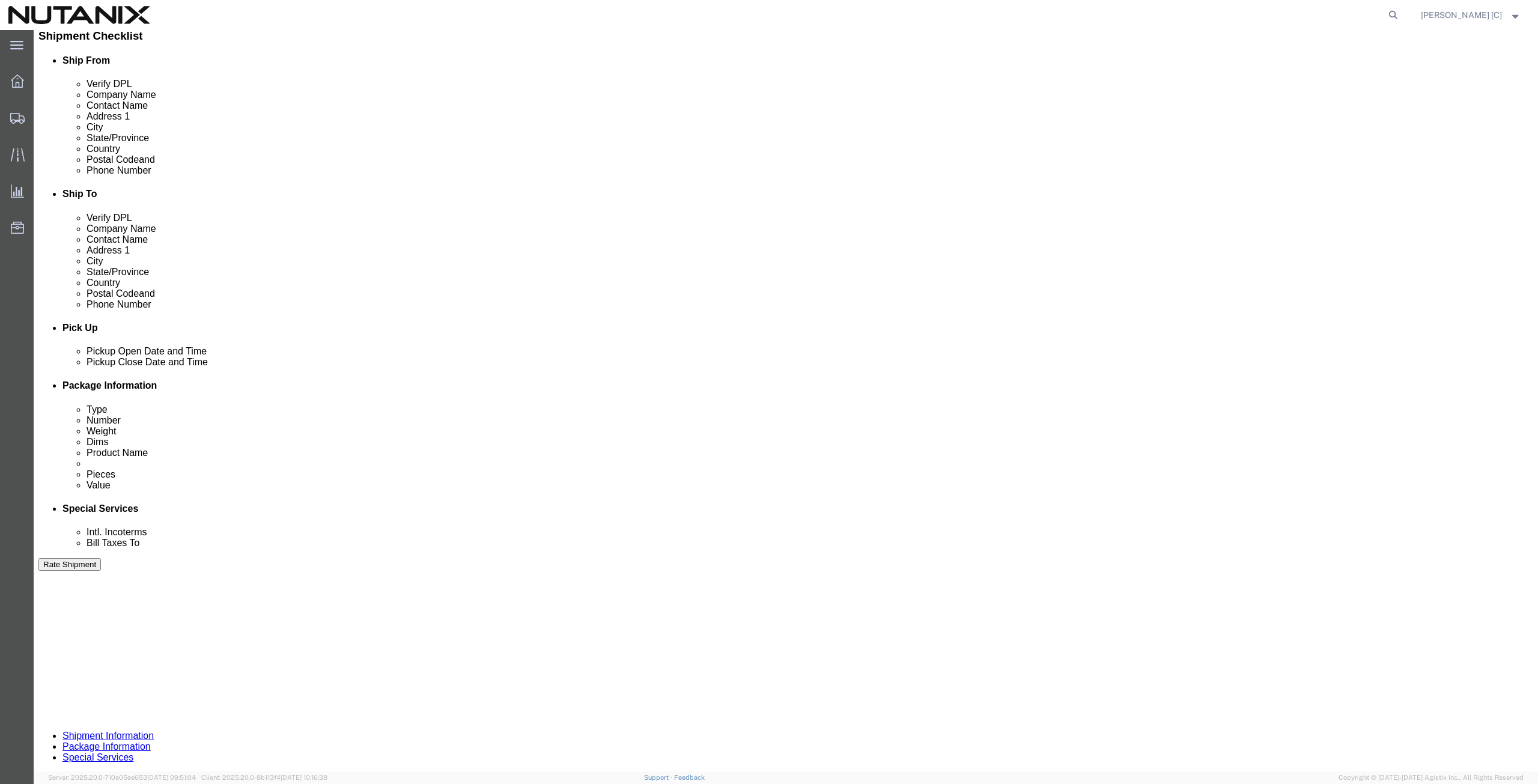
type input "[PERSON_NAME]"
drag, startPoint x: 696, startPoint y: 461, endPoint x: 652, endPoint y: 464, distance: 44.1
click input "RD220831092"
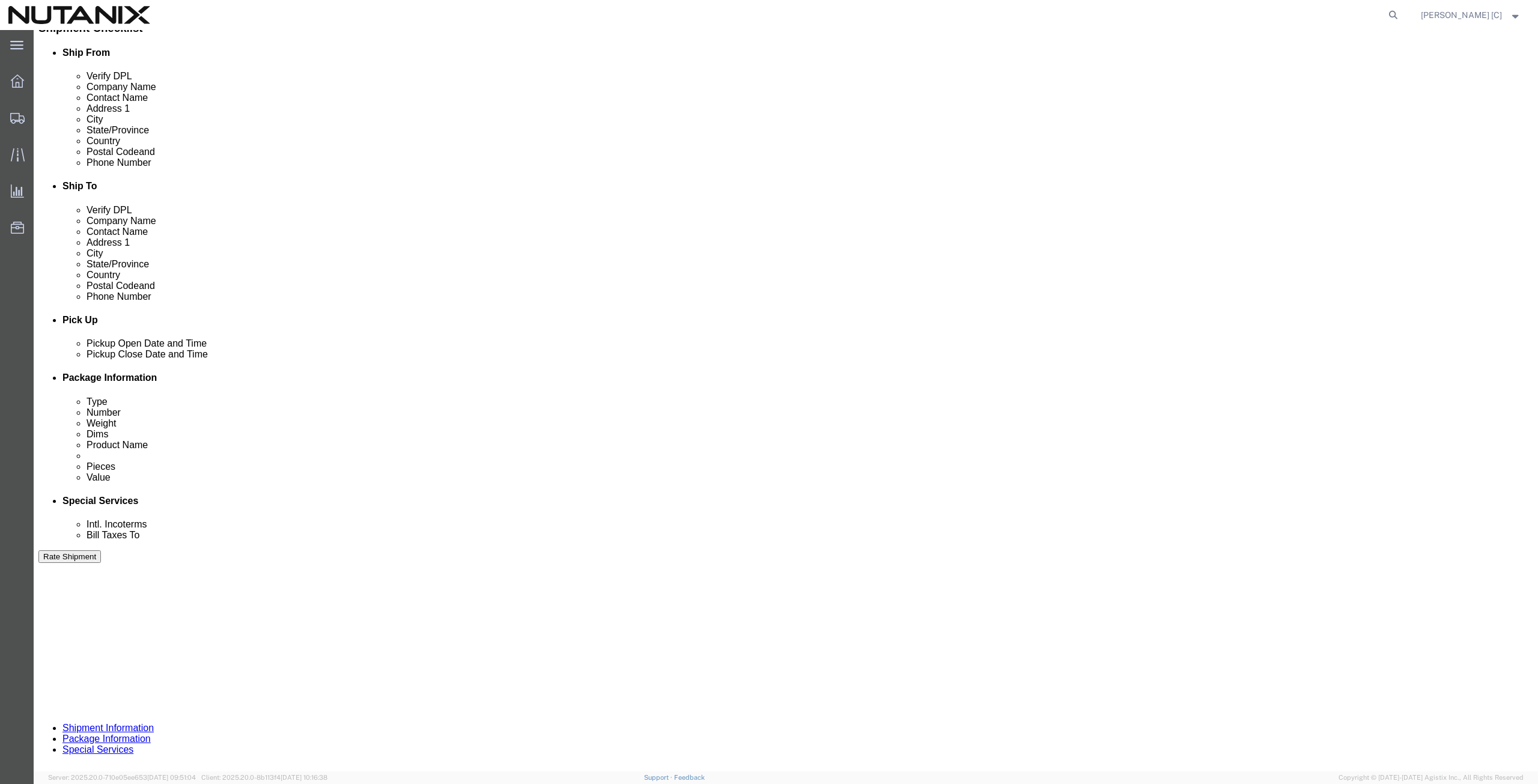
scroll to position [290, 0]
type input "RD250929121"
click button "Continue"
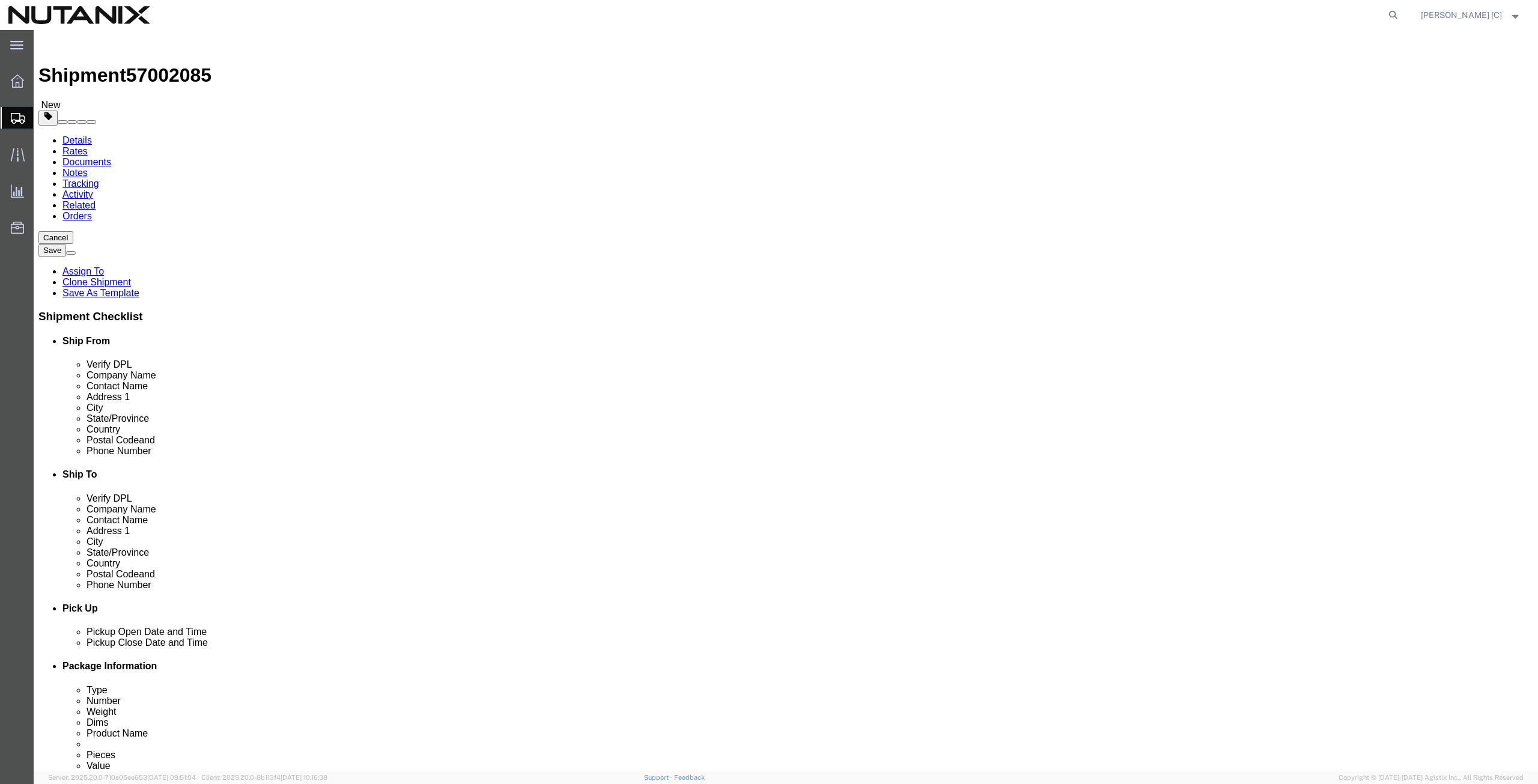
drag, startPoint x: 278, startPoint y: 252, endPoint x: 72, endPoint y: 272, distance: 207.0
click div "Package Type Select Envelope Large Box Medium Box PAK Rack Small Box Tube Your …"
drag, startPoint x: 255, startPoint y: 278, endPoint x: 163, endPoint y: 282, distance: 92.1
click div "Weight 13.00 Select kgs lbs Ship. t°"
type input "55.7"
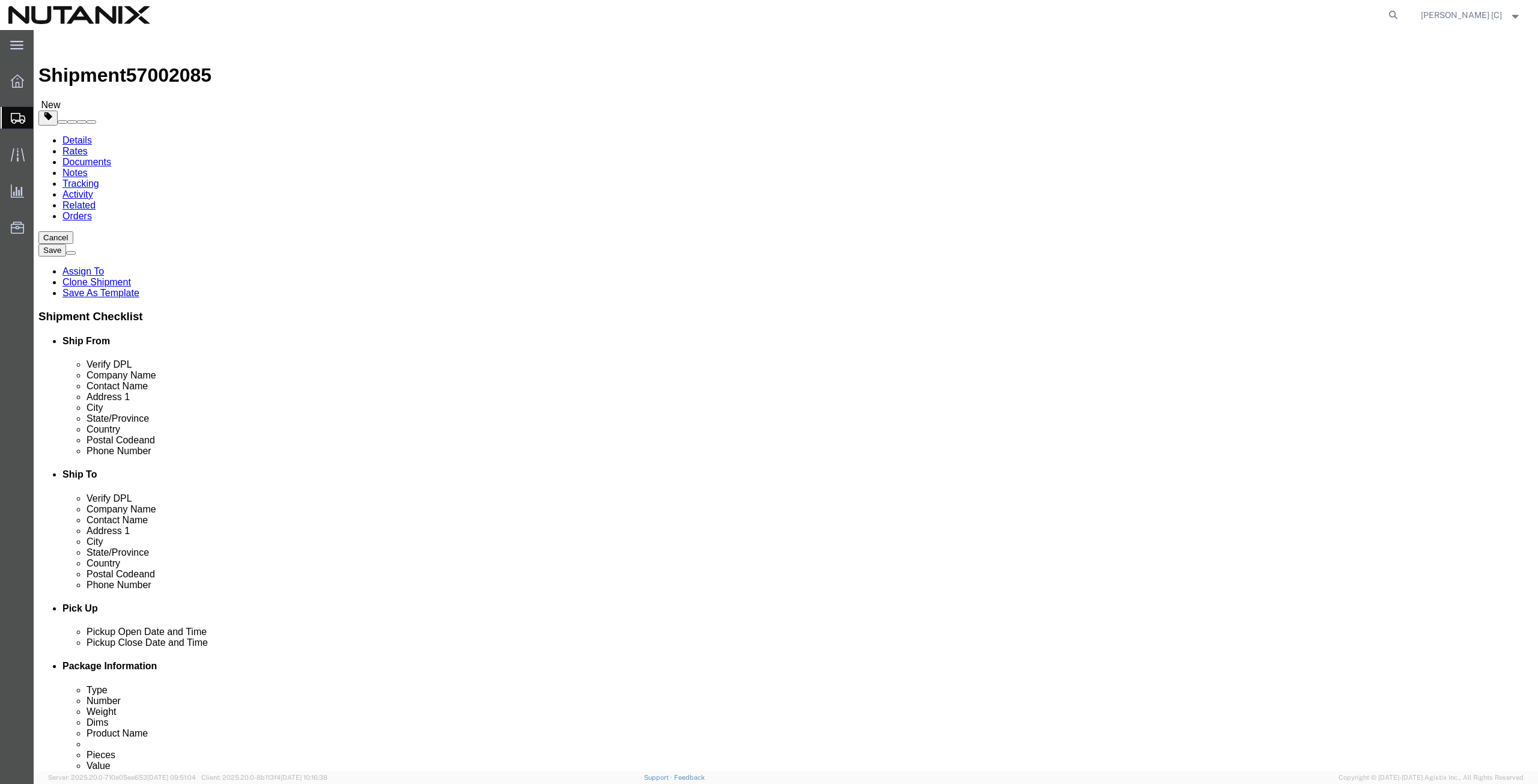
drag, startPoint x: 272, startPoint y: 255, endPoint x: 86, endPoint y: 252, distance: 186.0
click div "Dimensions Length 33.00 x Width 17.00 x Height 10.00 Select cm ft in"
type input "41"
type input "26.5"
type input "13"
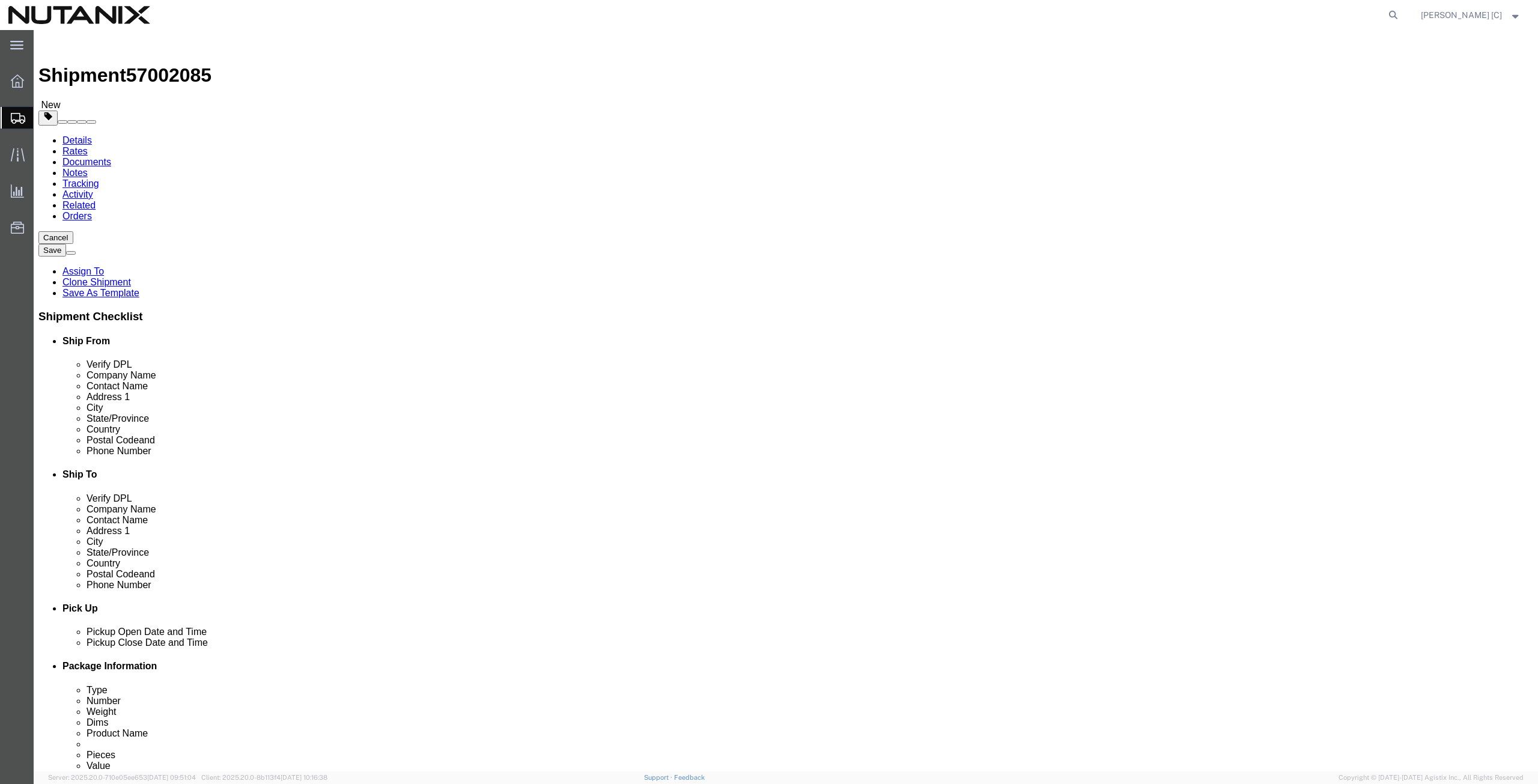
click button "Continue"
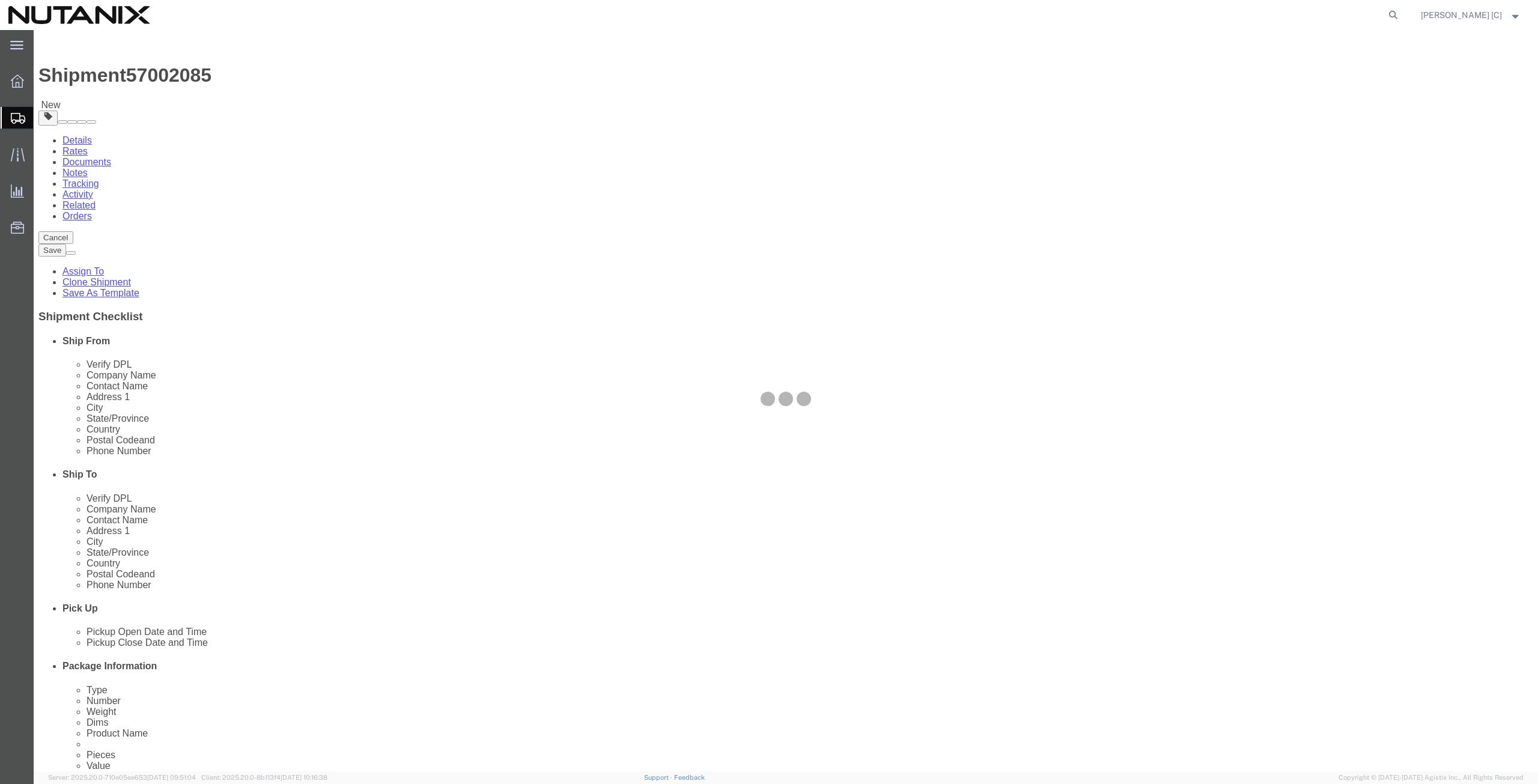
select select
select select "COSTCENTER"
select select "48694"
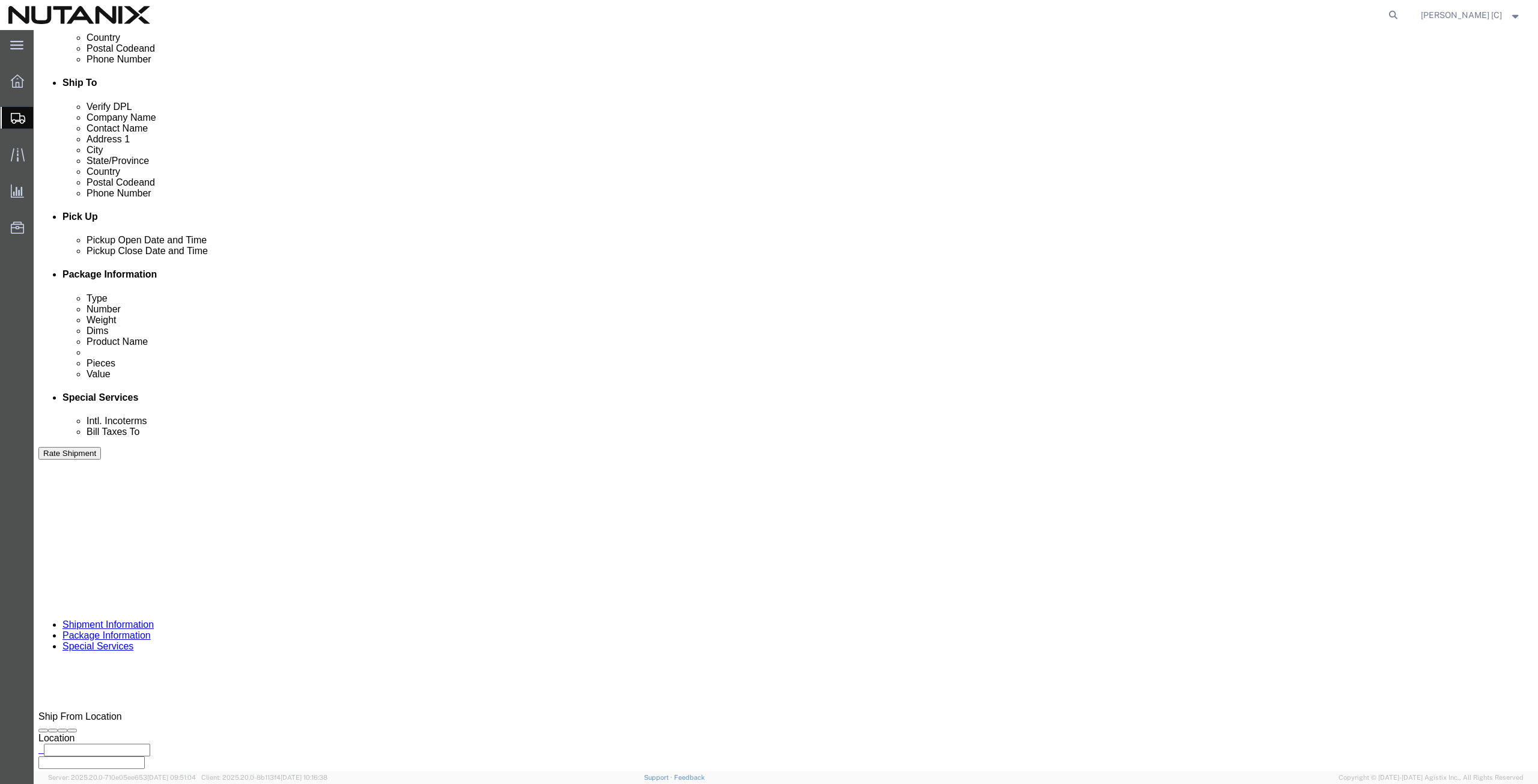
scroll to position [417, 0]
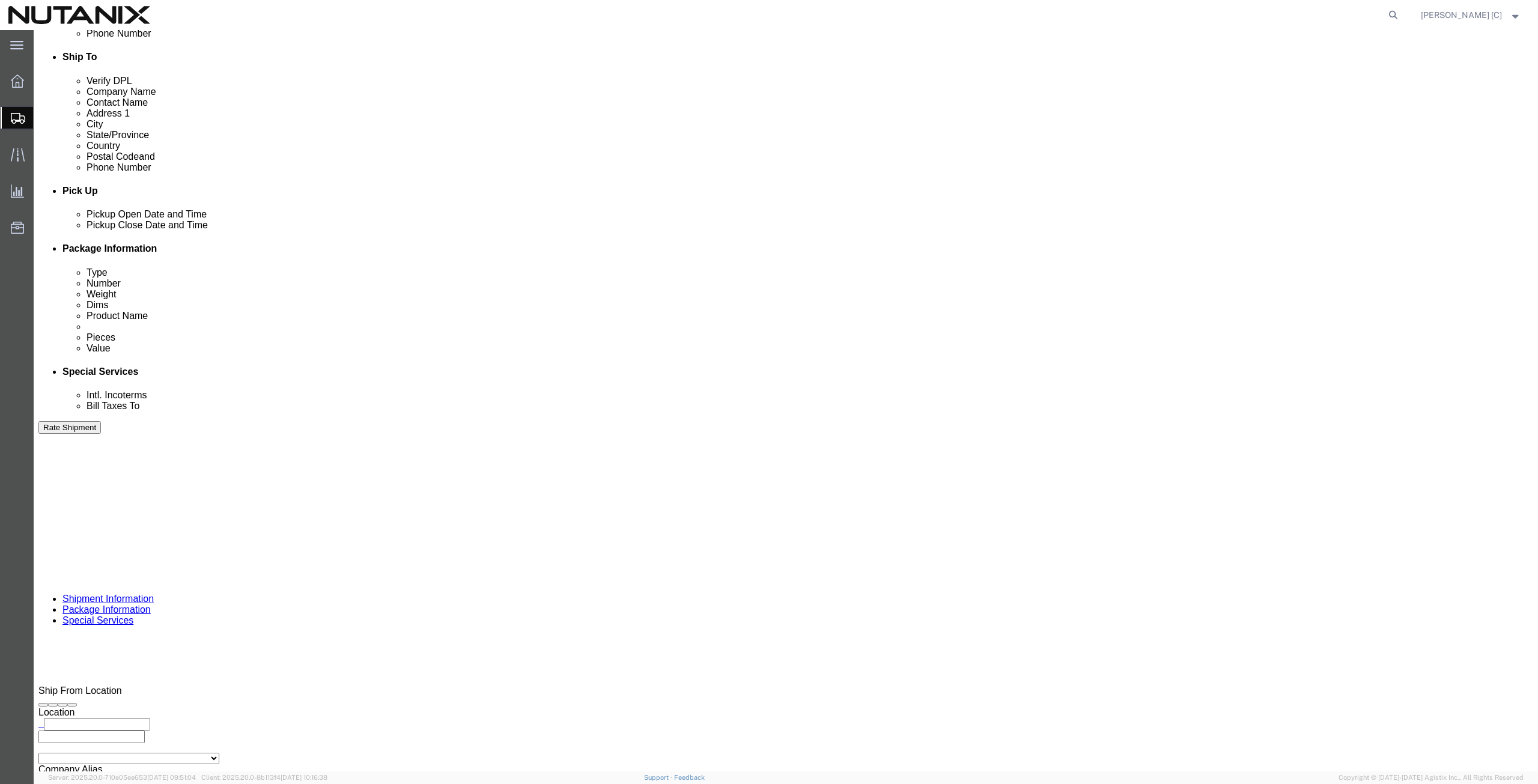
drag, startPoint x: 897, startPoint y: 570, endPoint x: 865, endPoint y: 570, distance: 32.0
click textarea "FA-3725"
type textarea "FA-4968"
click button "Rate Shipment"
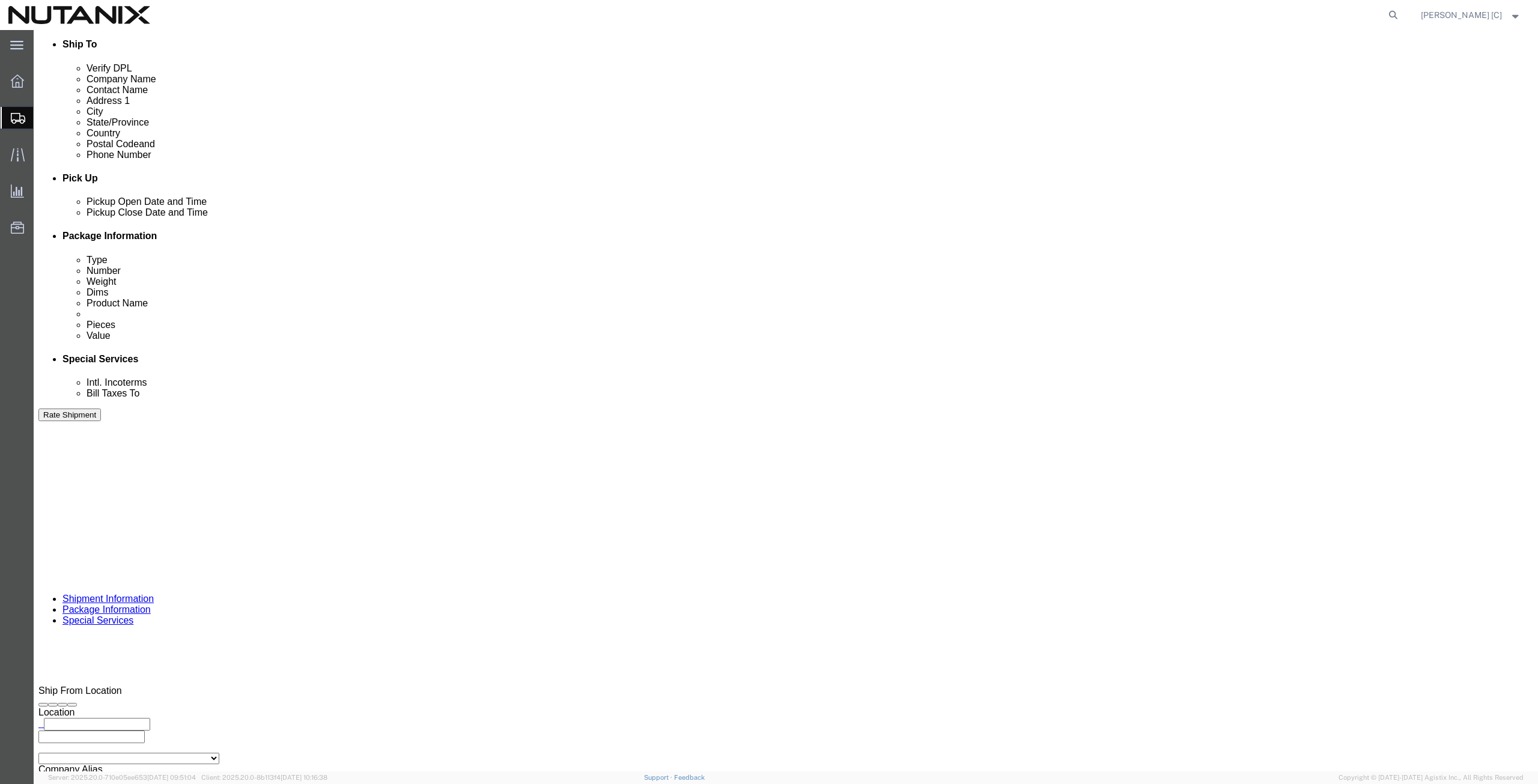
click button "Rate Shipment"
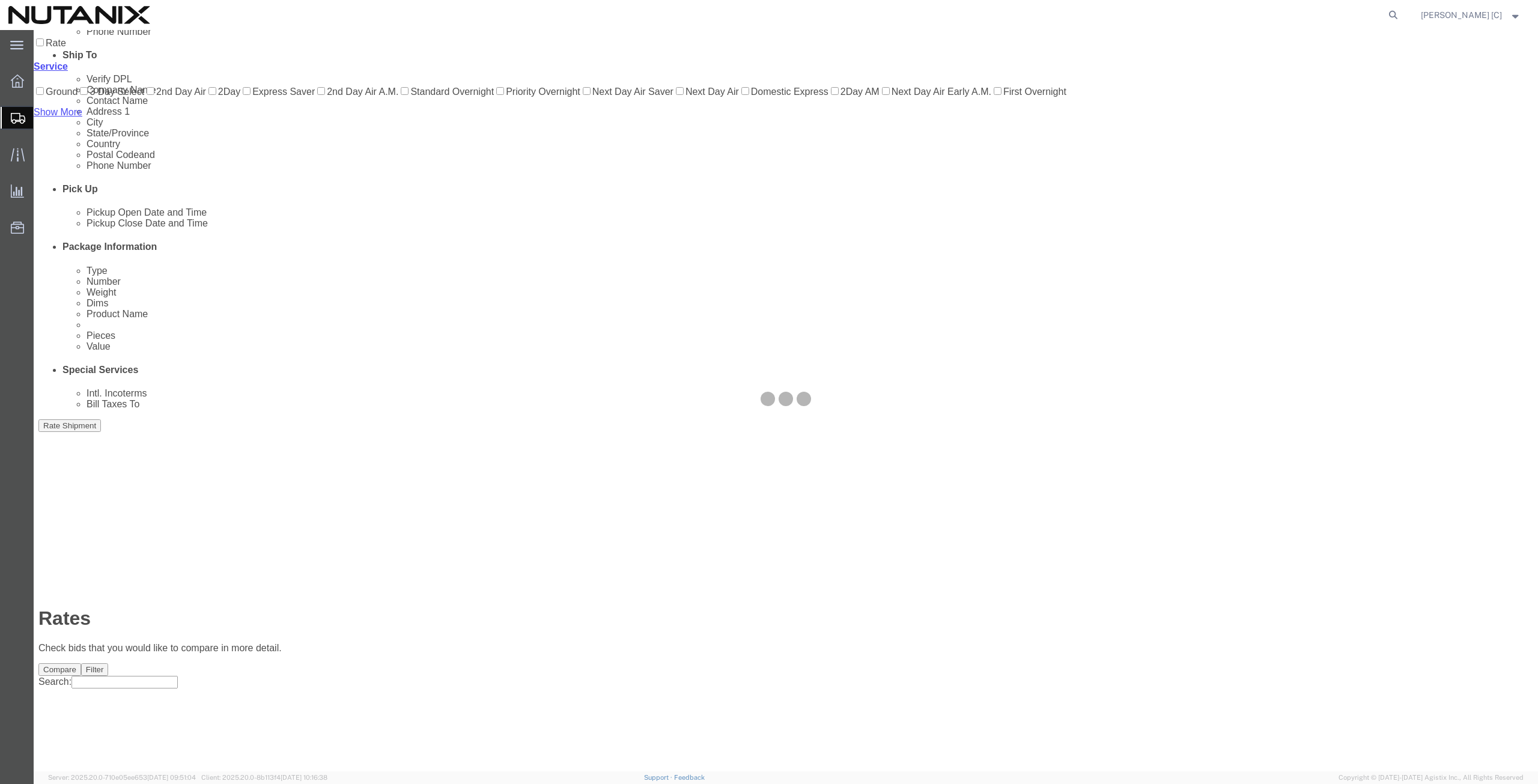
scroll to position [0, 0]
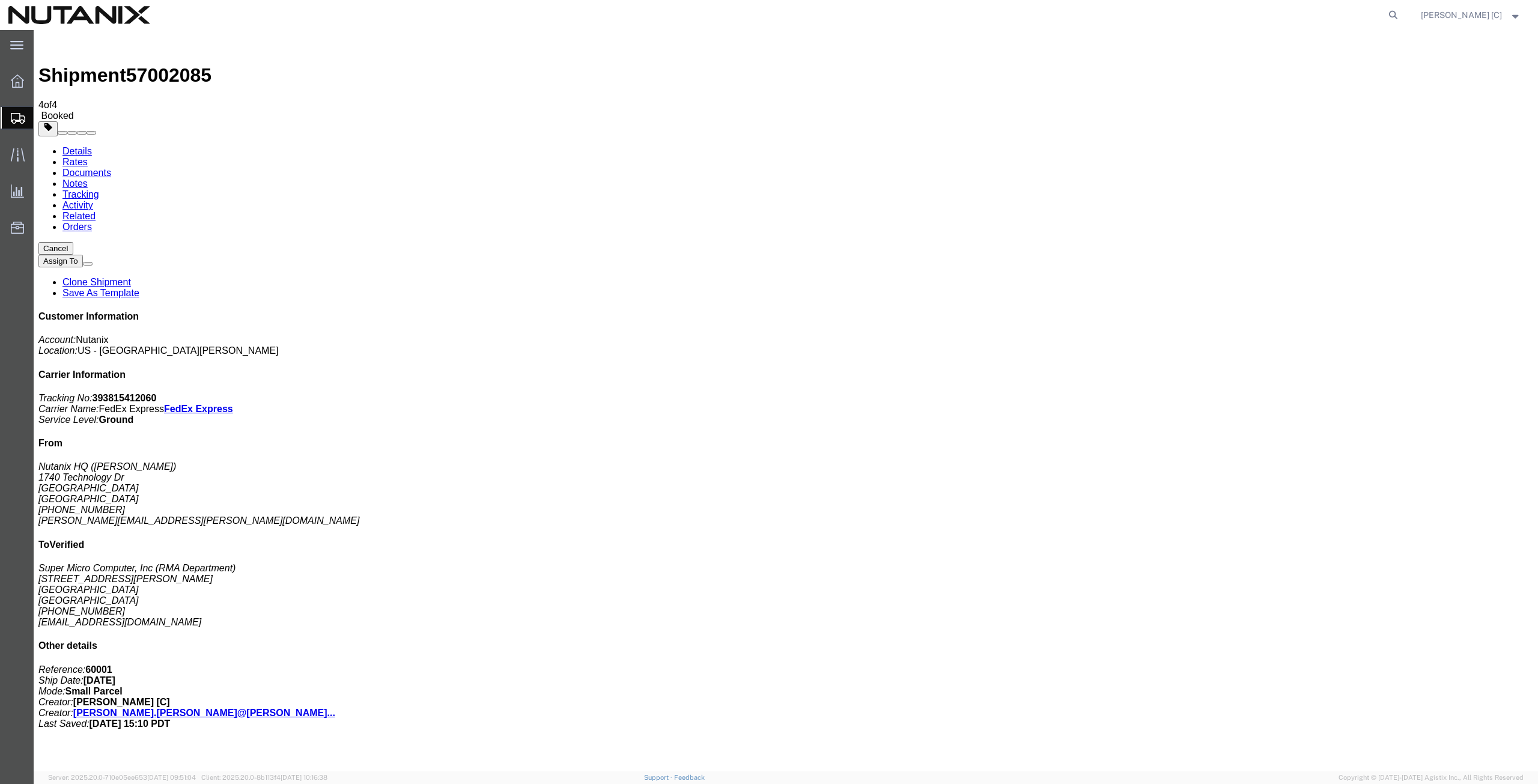
drag, startPoint x: 708, startPoint y: 240, endPoint x: 711, endPoint y: 233, distance: 7.6
click at [0, 0] on span "Create Shipment" at bounding box center [0, 0] width 0 height 0
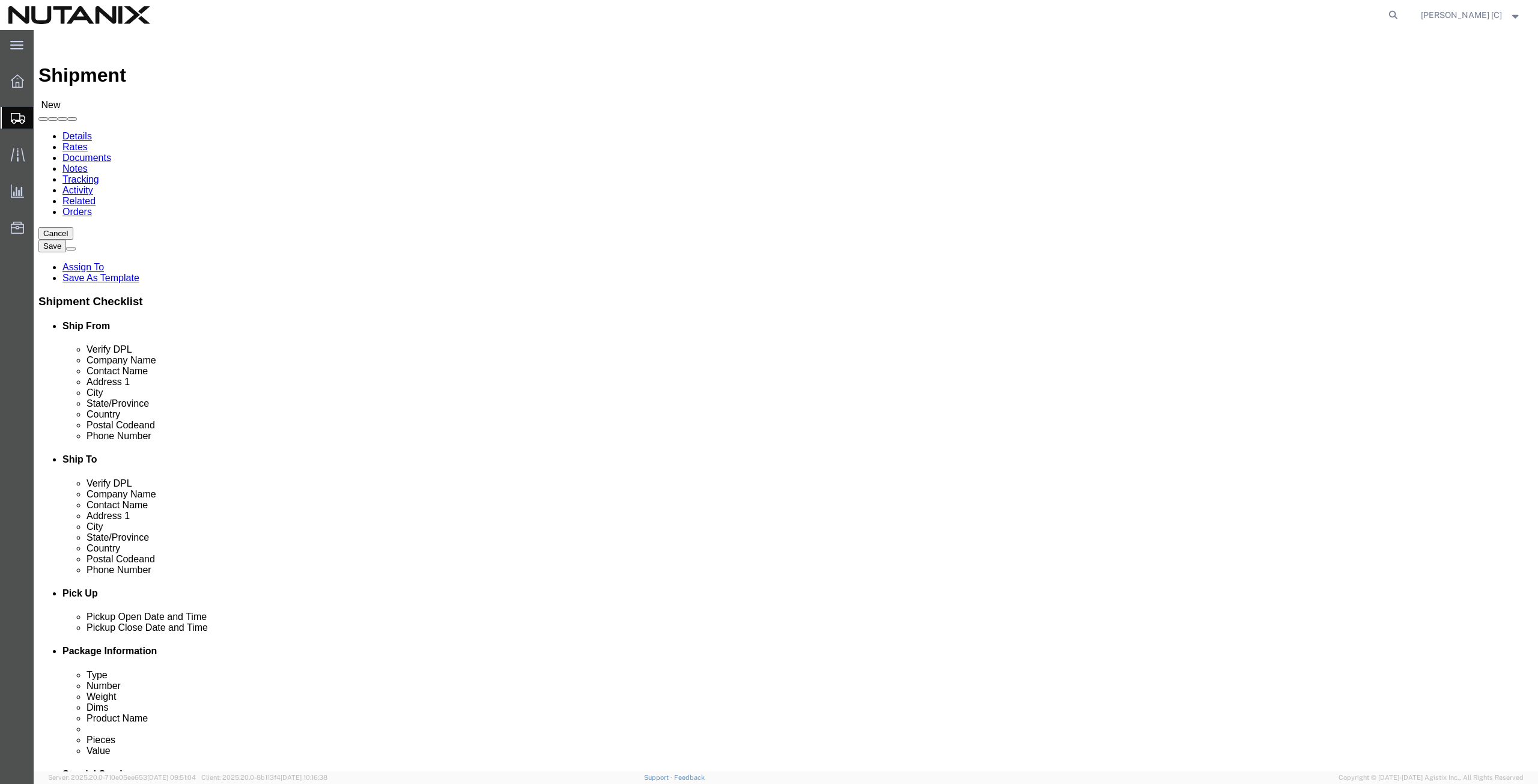
click input "text"
type input "art"
click p "- Nutanix HQ - ([PERSON_NAME]) [STREET_ADDRESS]"
select select "CA"
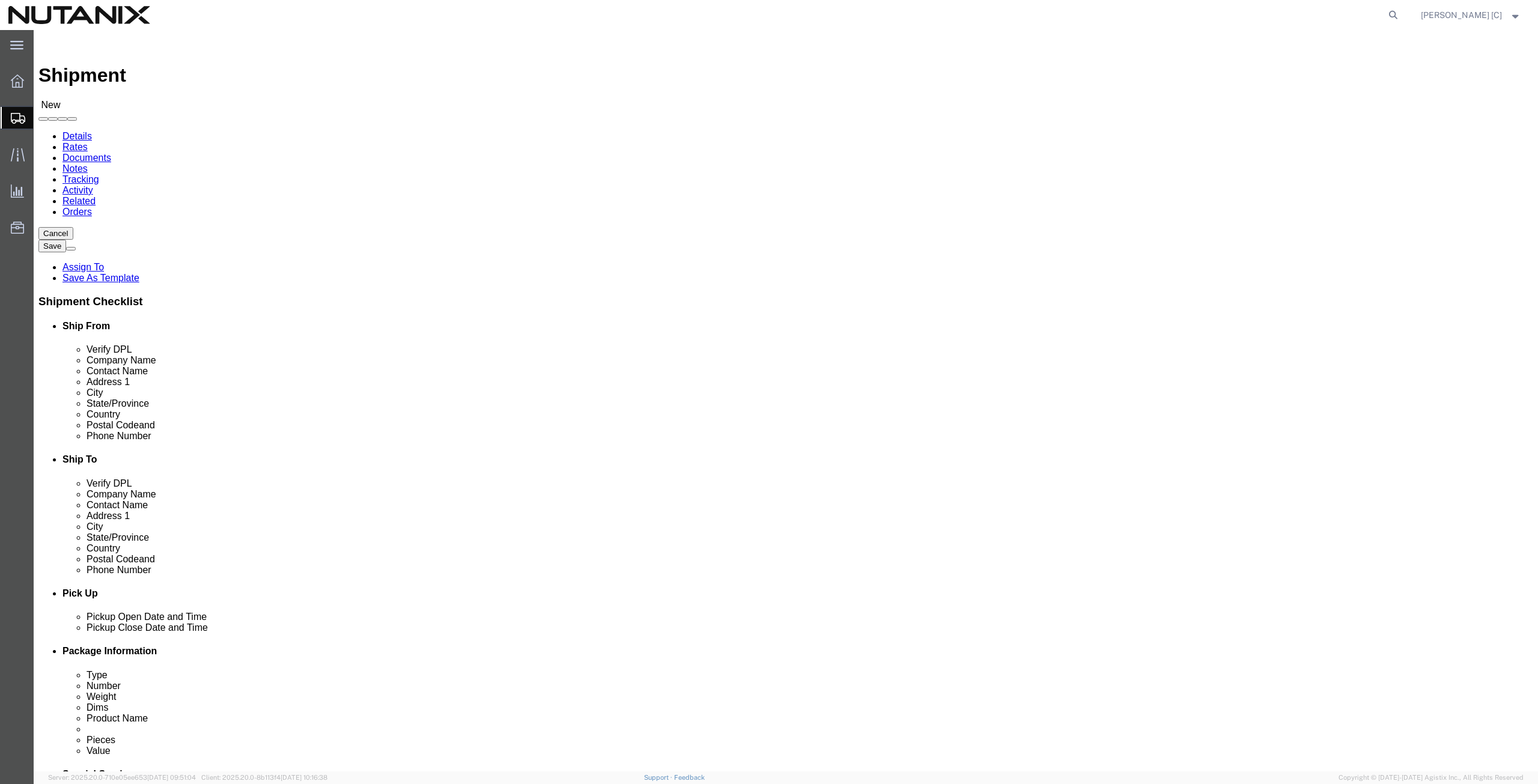
type input "[PERSON_NAME]"
click input "text"
type input "[PERSON_NAME]"
drag, startPoint x: 925, startPoint y: 225, endPoint x: 722, endPoint y: 220, distance: 203.1
click div "Company Name [PERSON_NAME]"
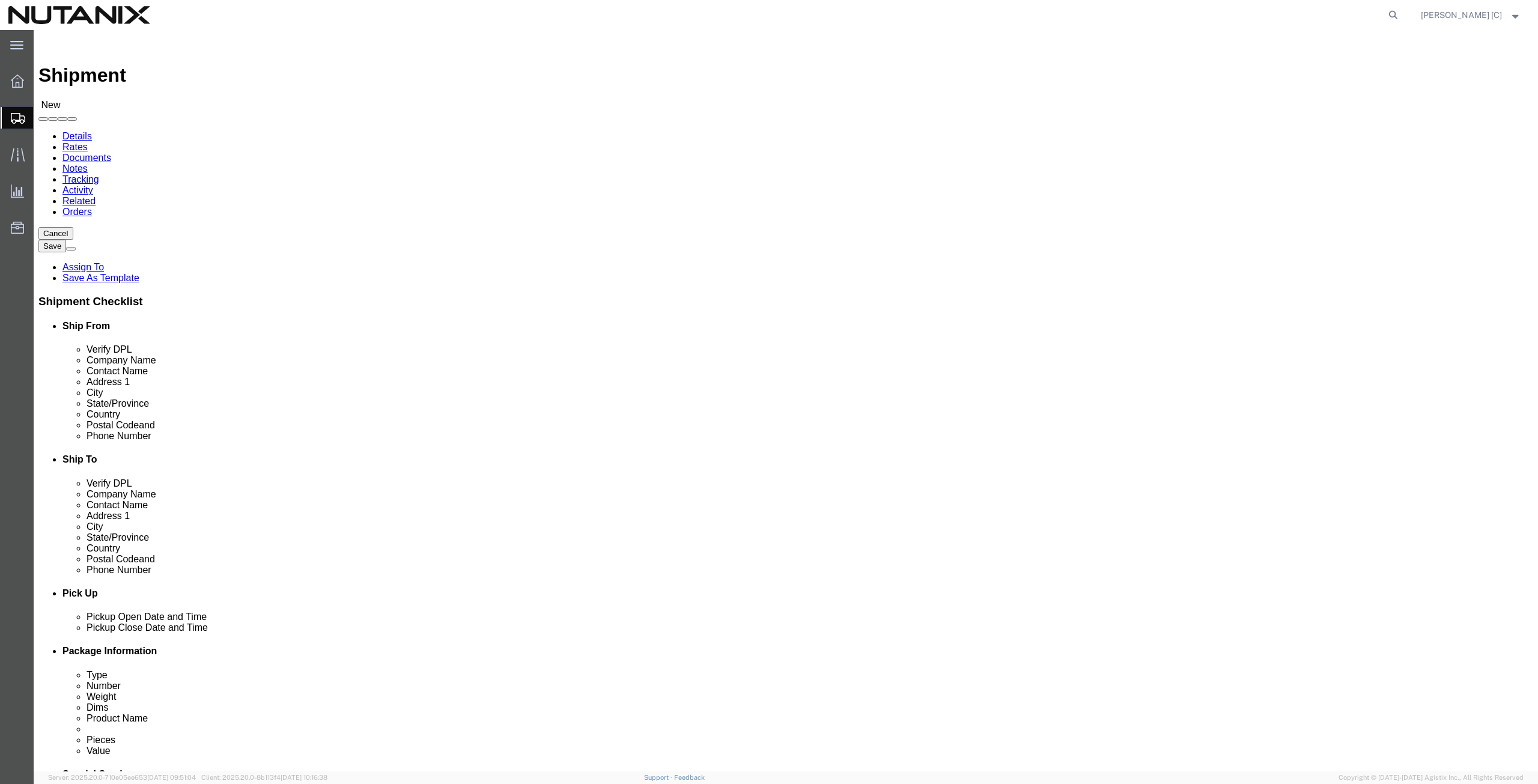
click input "text"
paste input "[PERSON_NAME]"
type input "[PERSON_NAME]"
click input "text"
type input "Nutanix"
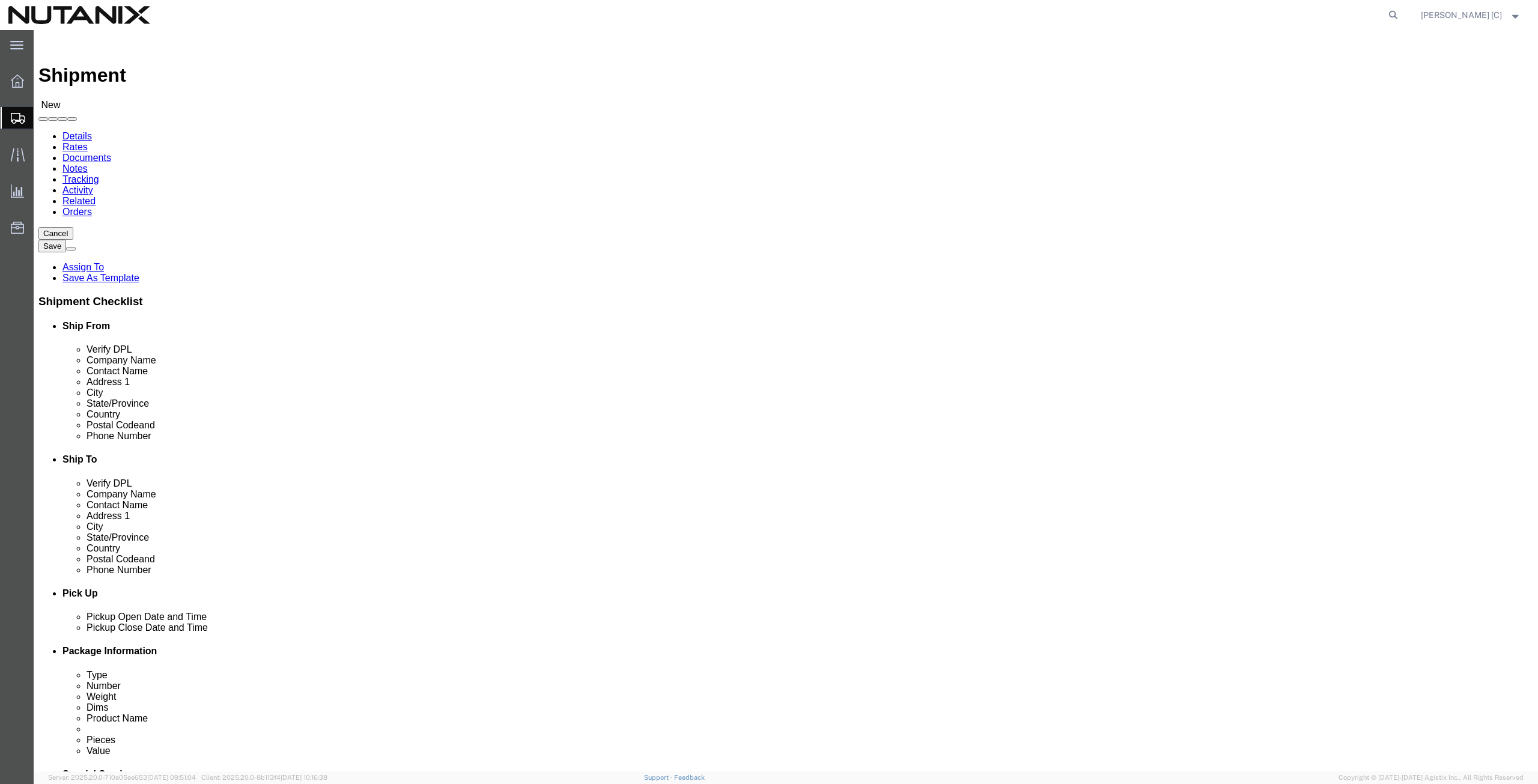
click label "Address 2"
click input "text"
type input "[STREET_ADDRESS]"
click input "text"
type input "Suite 1030"
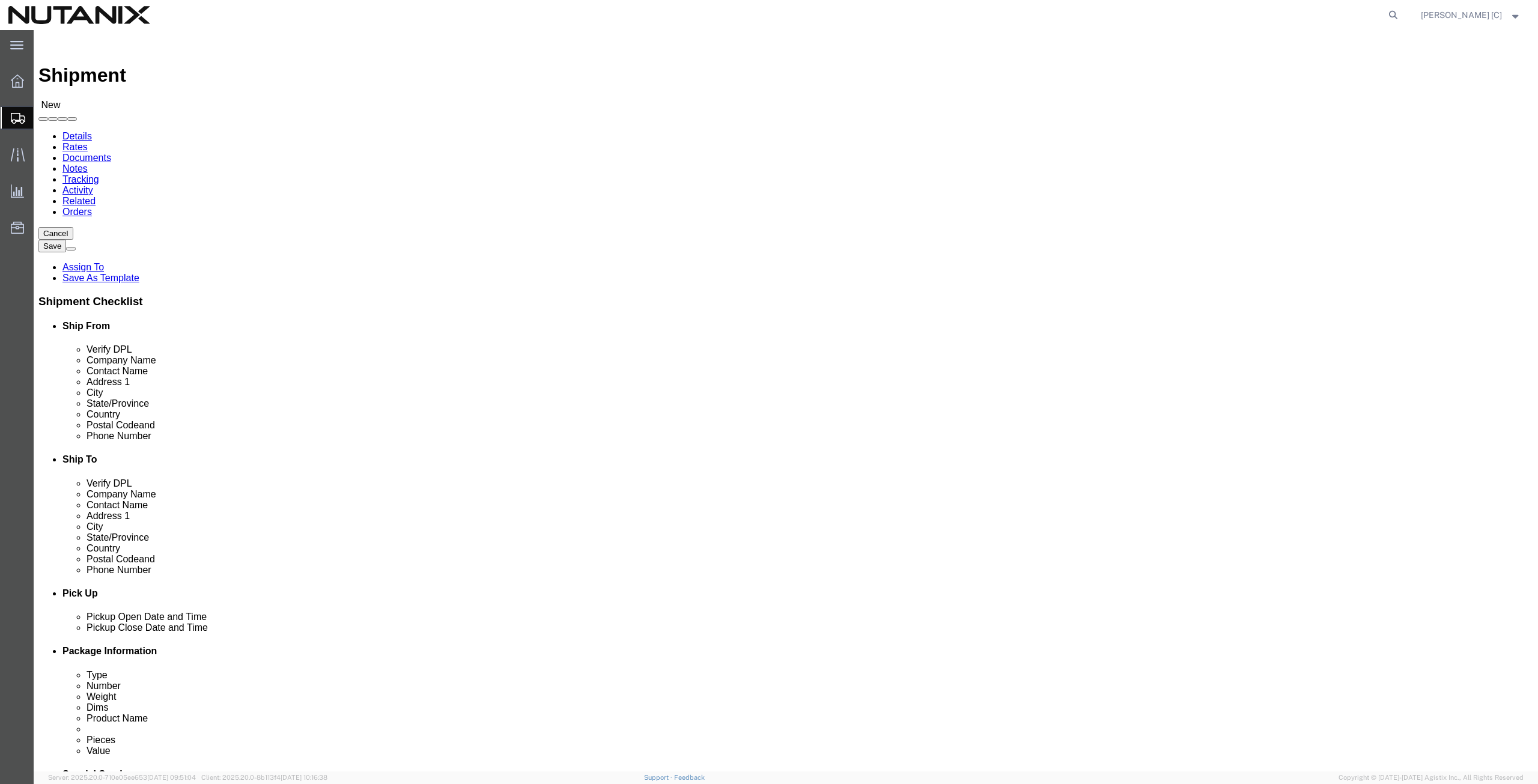
click input "text"
type input "[US_STATE]"
click div "Location Select Select My Profile Location [GEOGRAPHIC_DATA] - [GEOGRAPHIC_DATA…"
click input "Postal Code"
type input "10018"
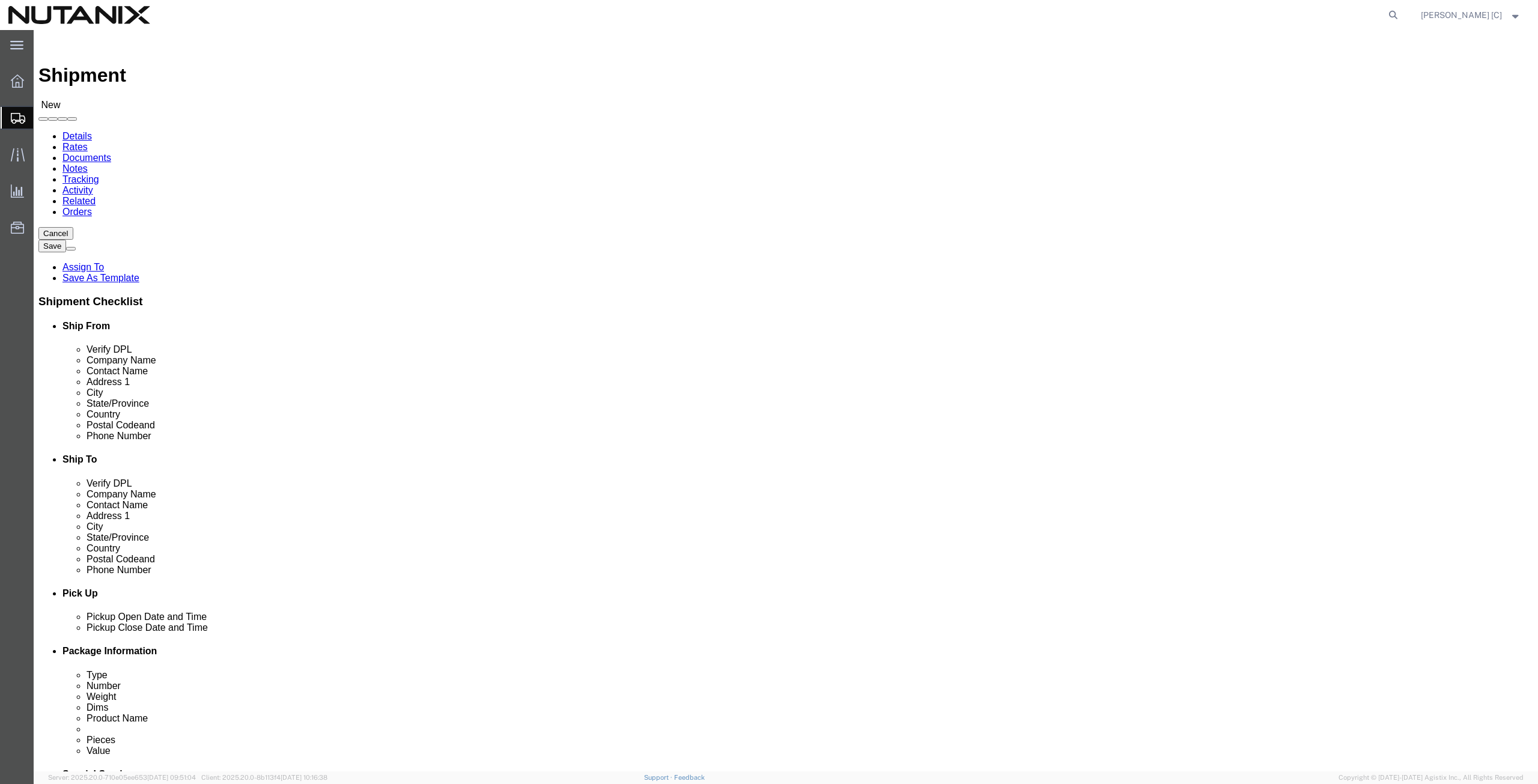
click input "text"
type input "[PHONE_NUMBER]"
click input "text"
click div
click input "[PERSON_NAME].[PERSON_NAME].@[DOMAIN_NAME]"
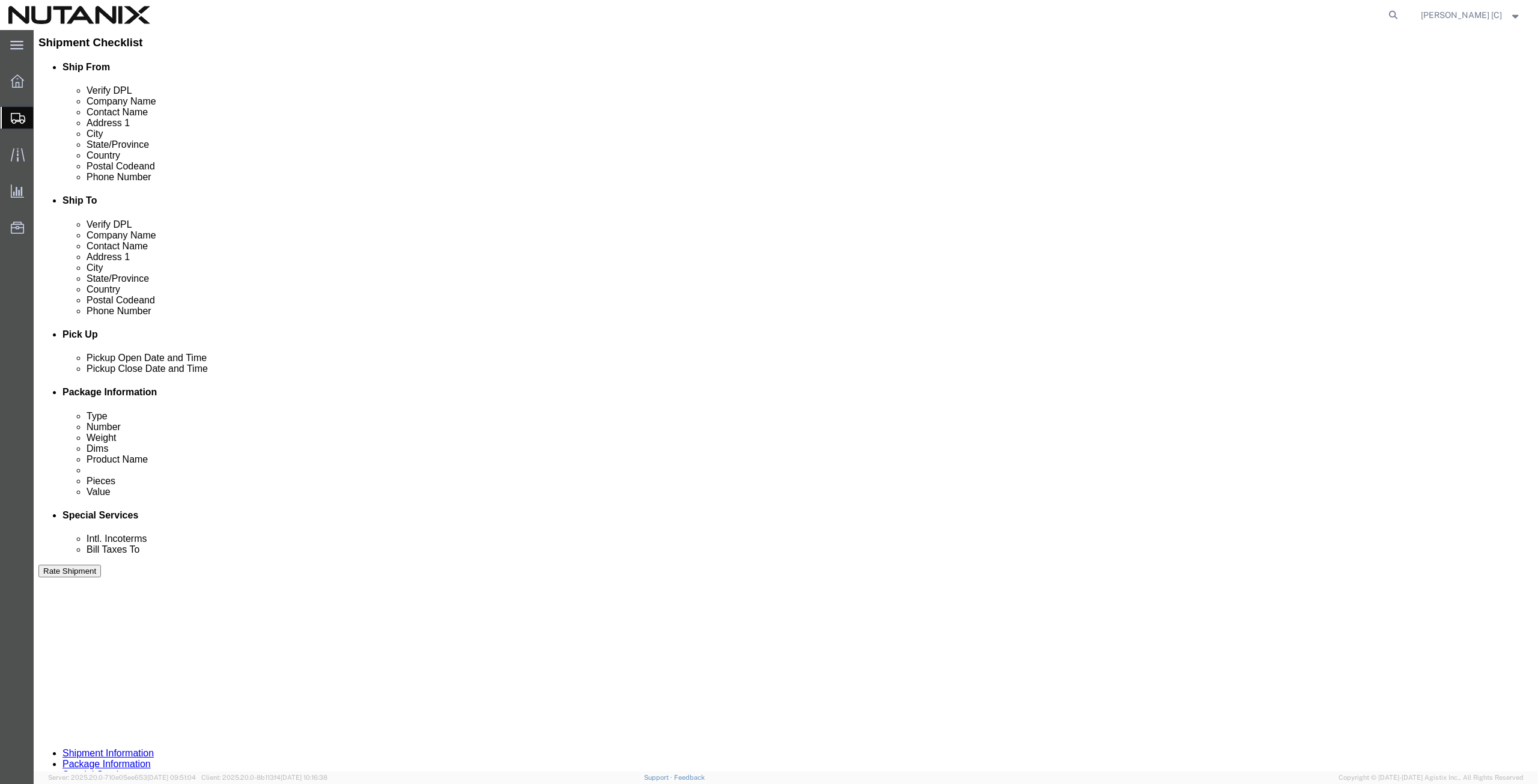
scroll to position [280, 0]
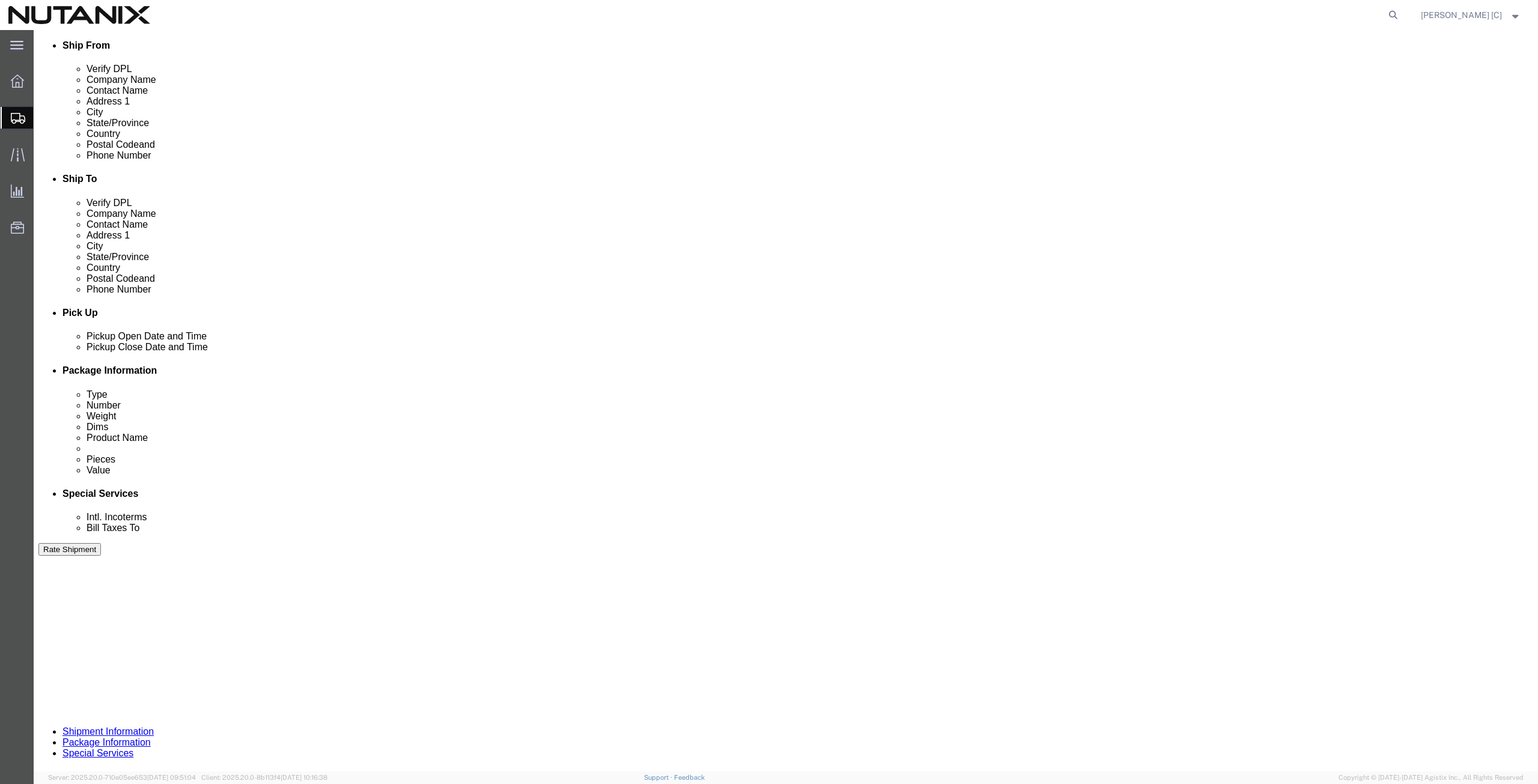
type input "[PERSON_NAME][EMAIL_ADDRESS][PERSON_NAME][DOMAIN_NAME]"
click select "Select Account Type Activity ID Airline Appointment Number ASN Batch Request # …"
click div "Select Account Type Activity ID Airline Appointment Number ASN Batch Request # …"
click input "text"
type input "40001"
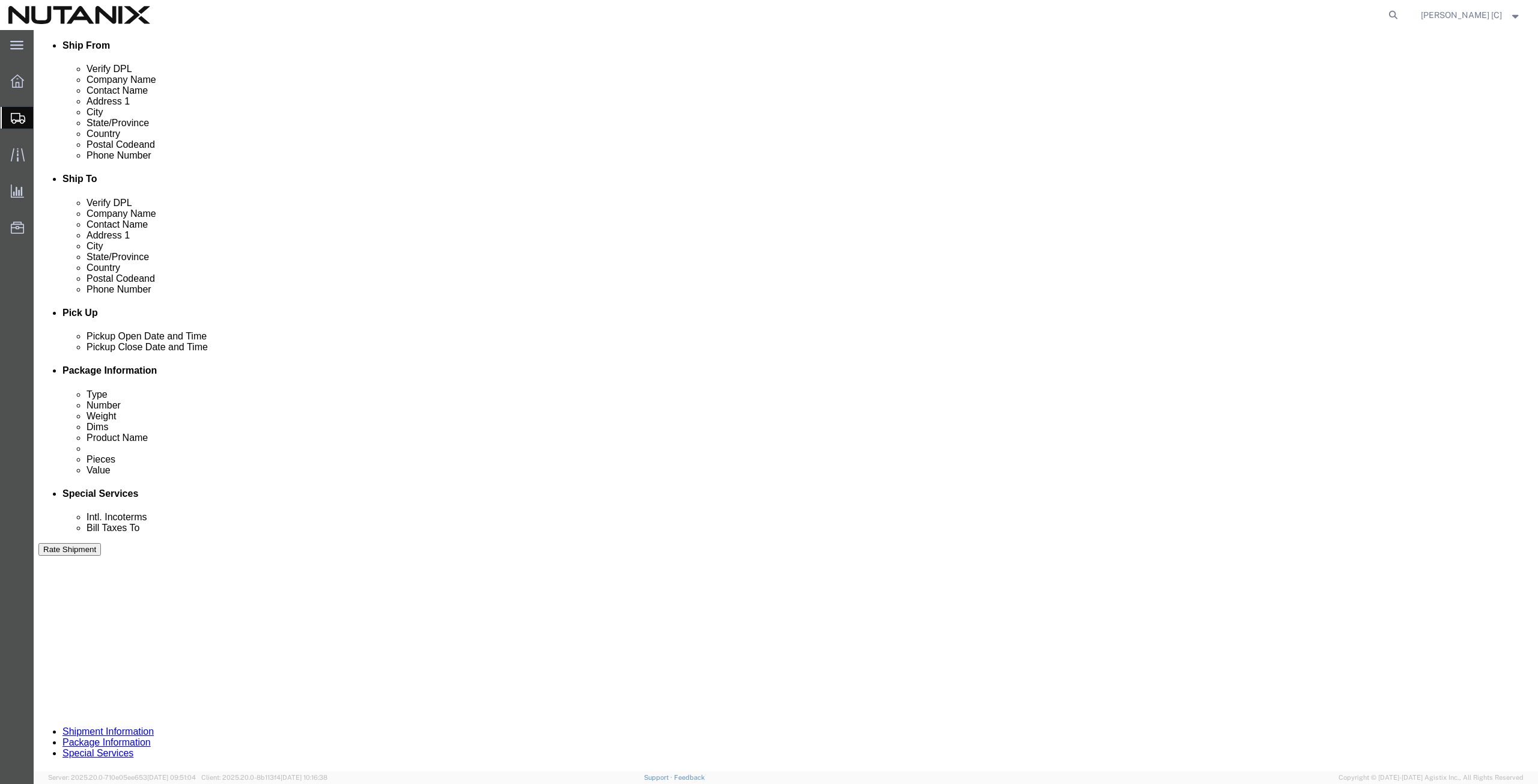
click select "Select Account Type Activity ID Airline Appointment Number ASN Batch Request # …"
select select "PURCHORD"
click select "Select Account Type Activity ID Airline Appointment Number ASN Batch Request # …"
click input "text"
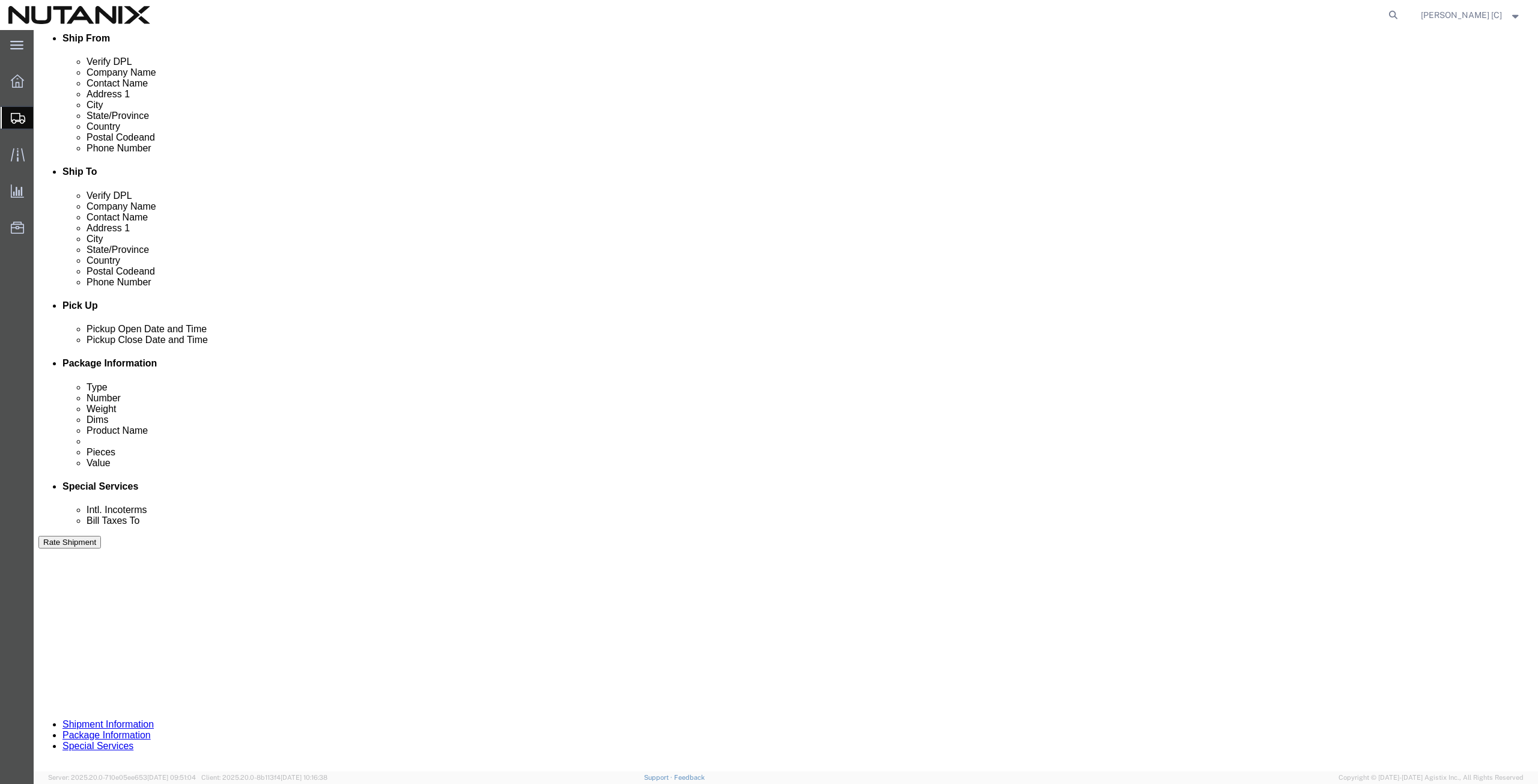
scroll to position [290, 0]
type input "EBC supplies"
click select "Select Air Less than Truckload Multi-Leg Ocean Freight Rail Small Parcel Truckl…"
select select "SMAL"
click select "Select Air Less than Truckload Multi-Leg Ocean Freight Rail Small Parcel Truckl…"
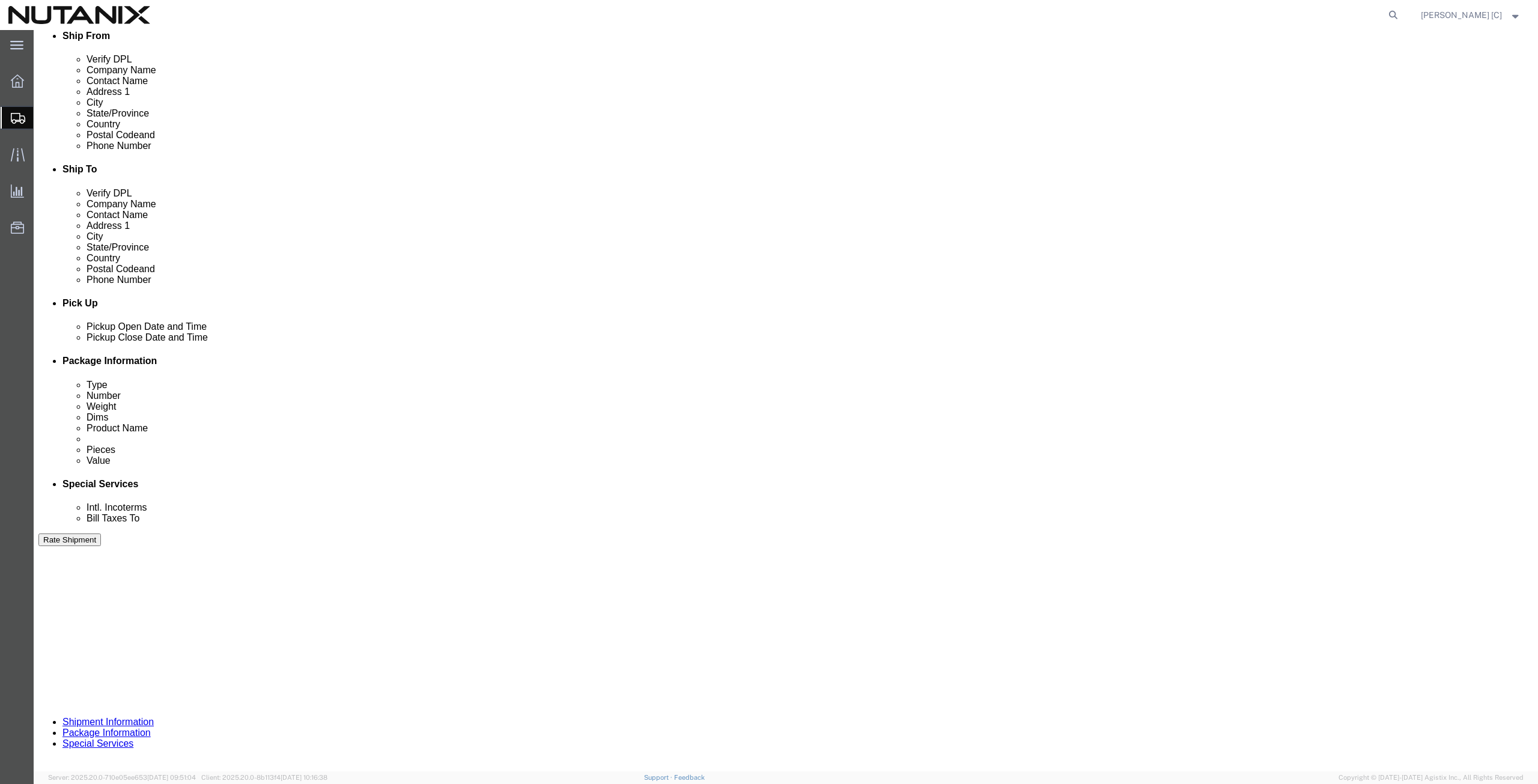
drag, startPoint x: 1242, startPoint y: 694, endPoint x: 1238, endPoint y: 689, distance: 6.4
click button "Continue"
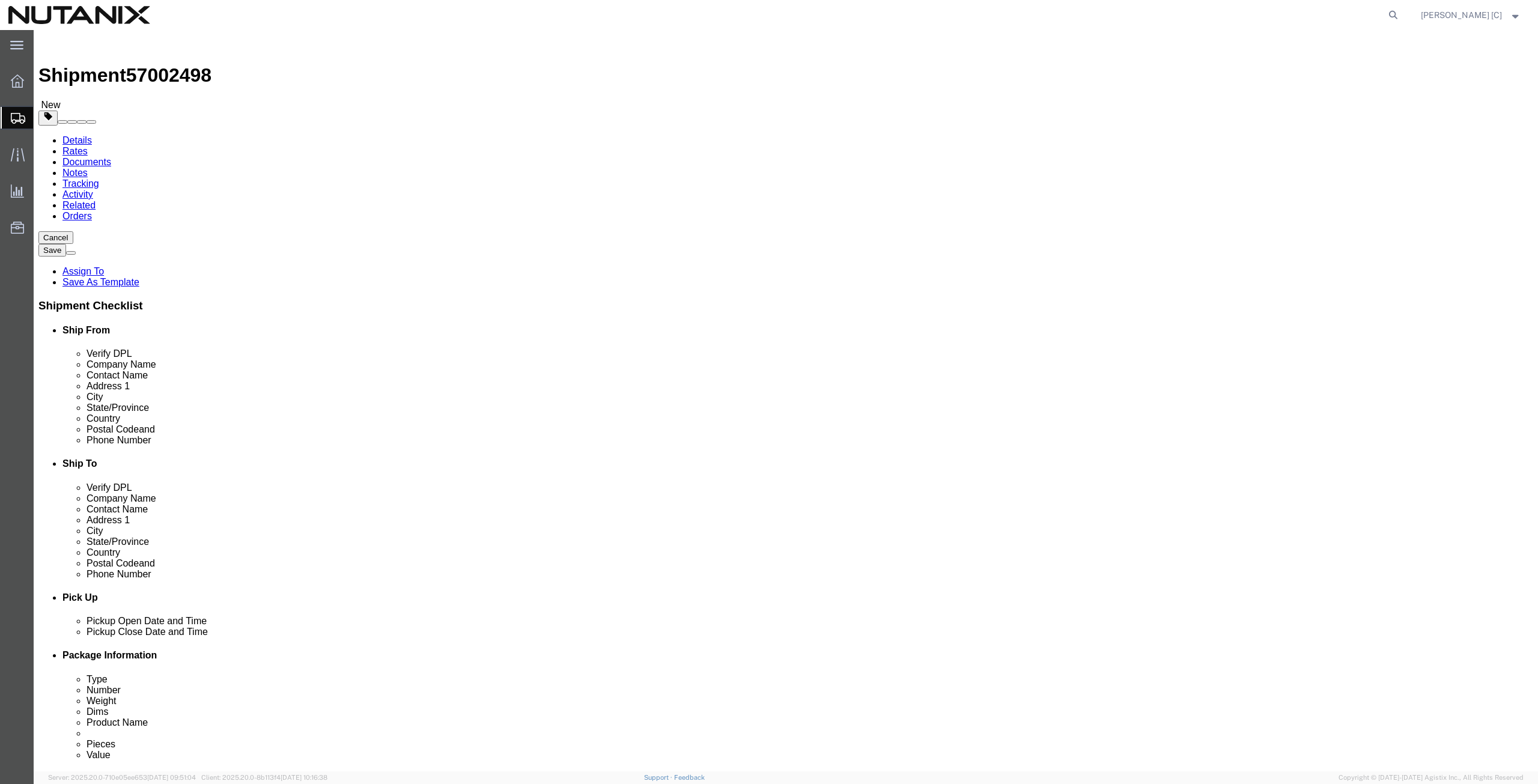
click select "Select Envelope Large Box Medium Box PAK Rack Small Box Tube Your Packaging"
select select "SBX"
click select "Select Envelope Large Box Medium Box PAK Rack Small Box Tube Your Packaging"
type input "12.25"
type input "11.00"
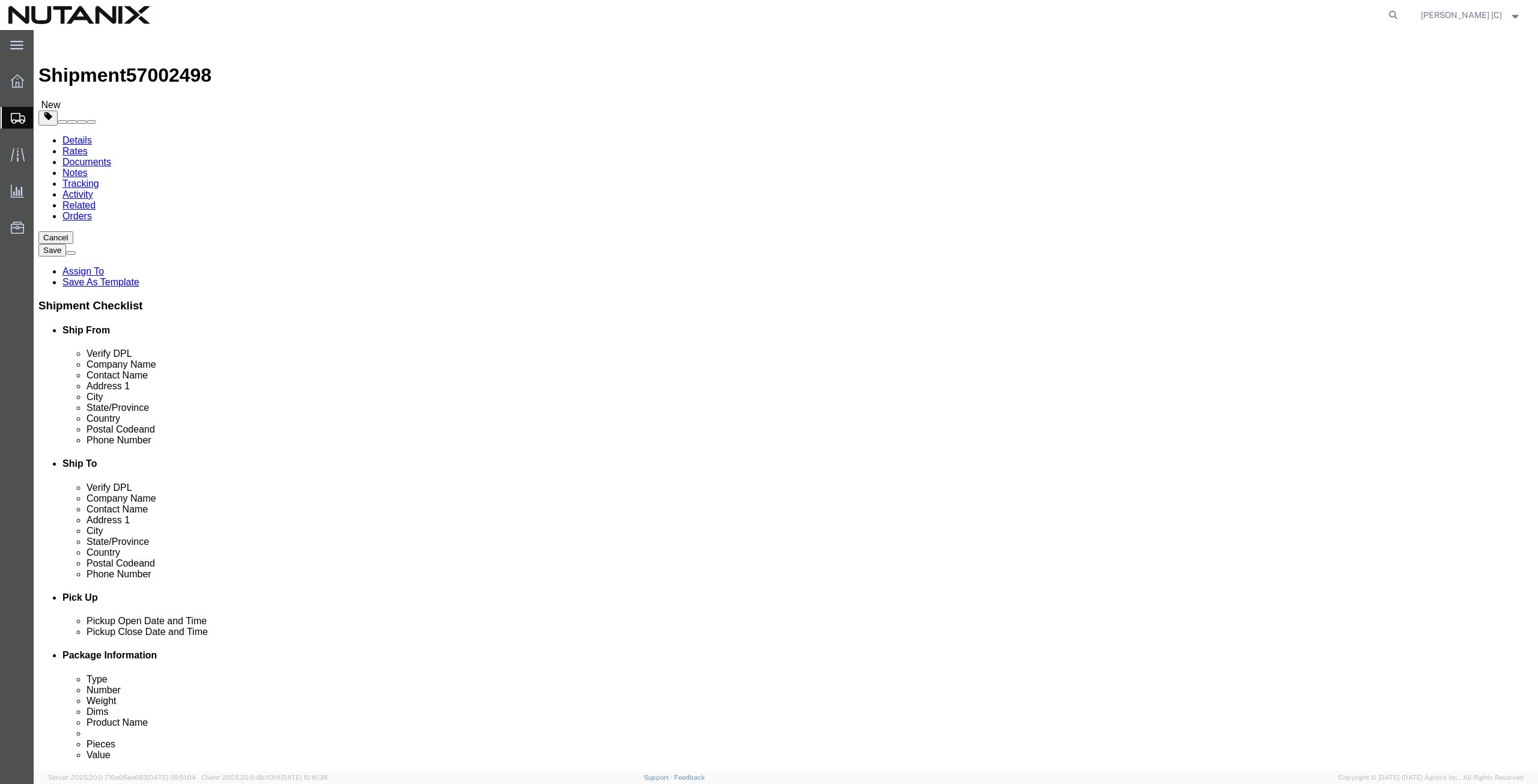
type input "1.50"
drag, startPoint x: 254, startPoint y: 280, endPoint x: 180, endPoint y: 273, distance: 74.3
click div "Weight 0.00 Select kgs lbs Ship. t°"
type input "1.7"
click link "Add Content"
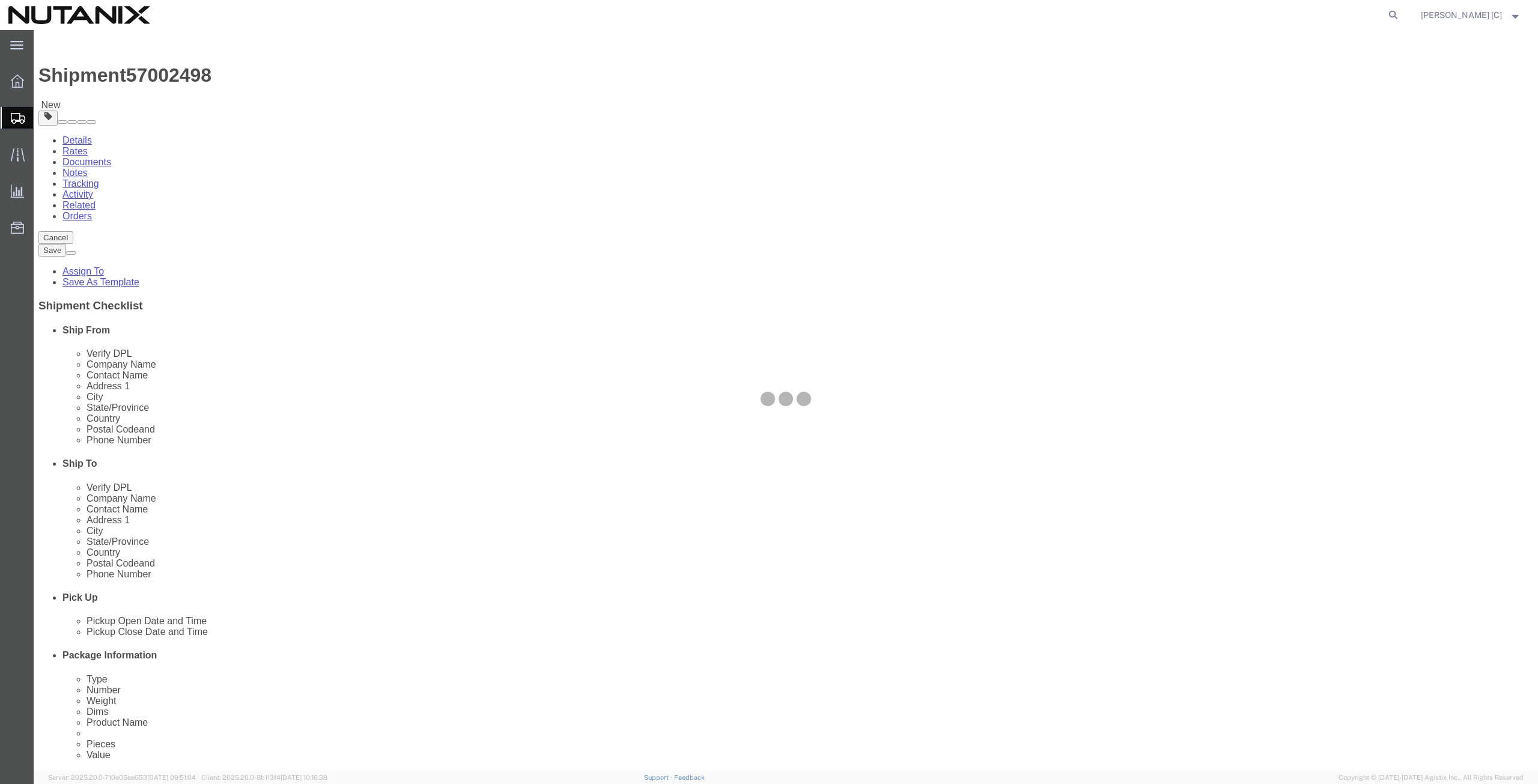
click div
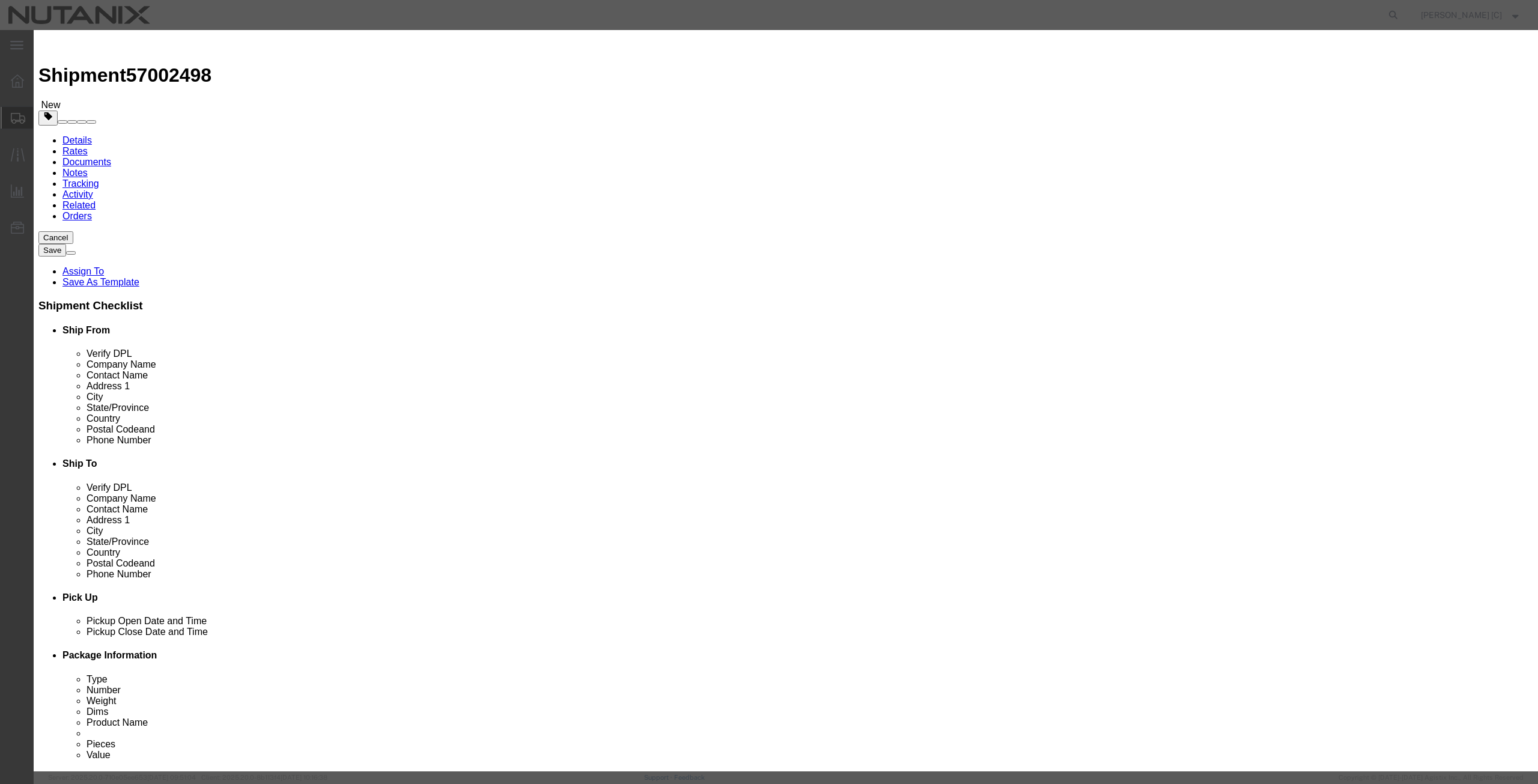
click input "text"
drag, startPoint x: 616, startPoint y: 93, endPoint x: 316, endPoint y: 70, distance: 300.9
click div "Add content Commodity library Product Name EBC supplies Pieces 0 Select Bag Bar…"
type input "EBC supplies"
click textarea
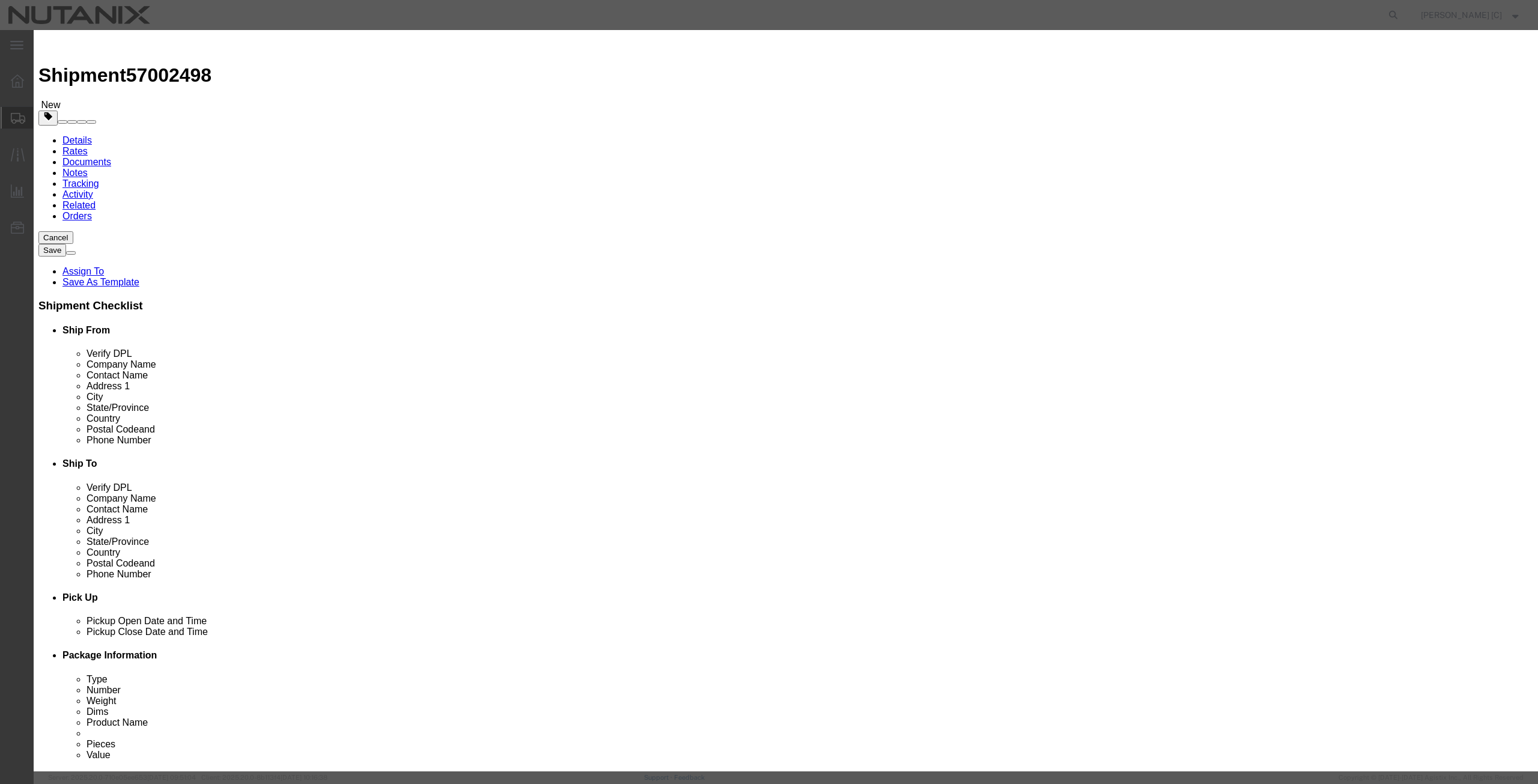
paste textarea "EBC supplies"
type textarea "EBC supplies"
drag, startPoint x: 580, startPoint y: 117, endPoint x: 356, endPoint y: 85, distance: 226.3
click div "Add content Commodity library Product Name EBC supplies Pieces 0 Select Bag Bar…"
type input "16"
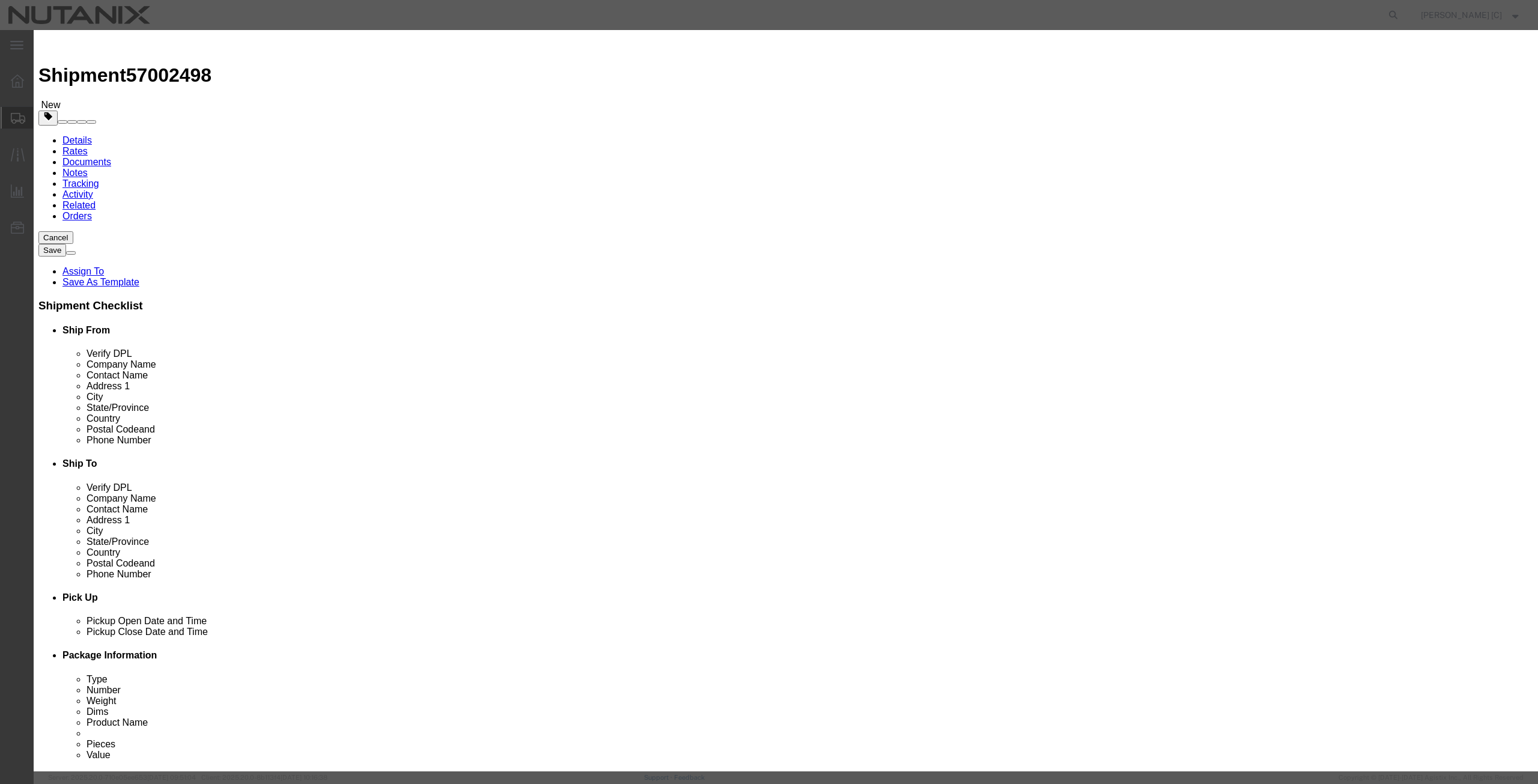
click input "text"
type input "100"
click div "Transport Notes"
click button "Save & Close"
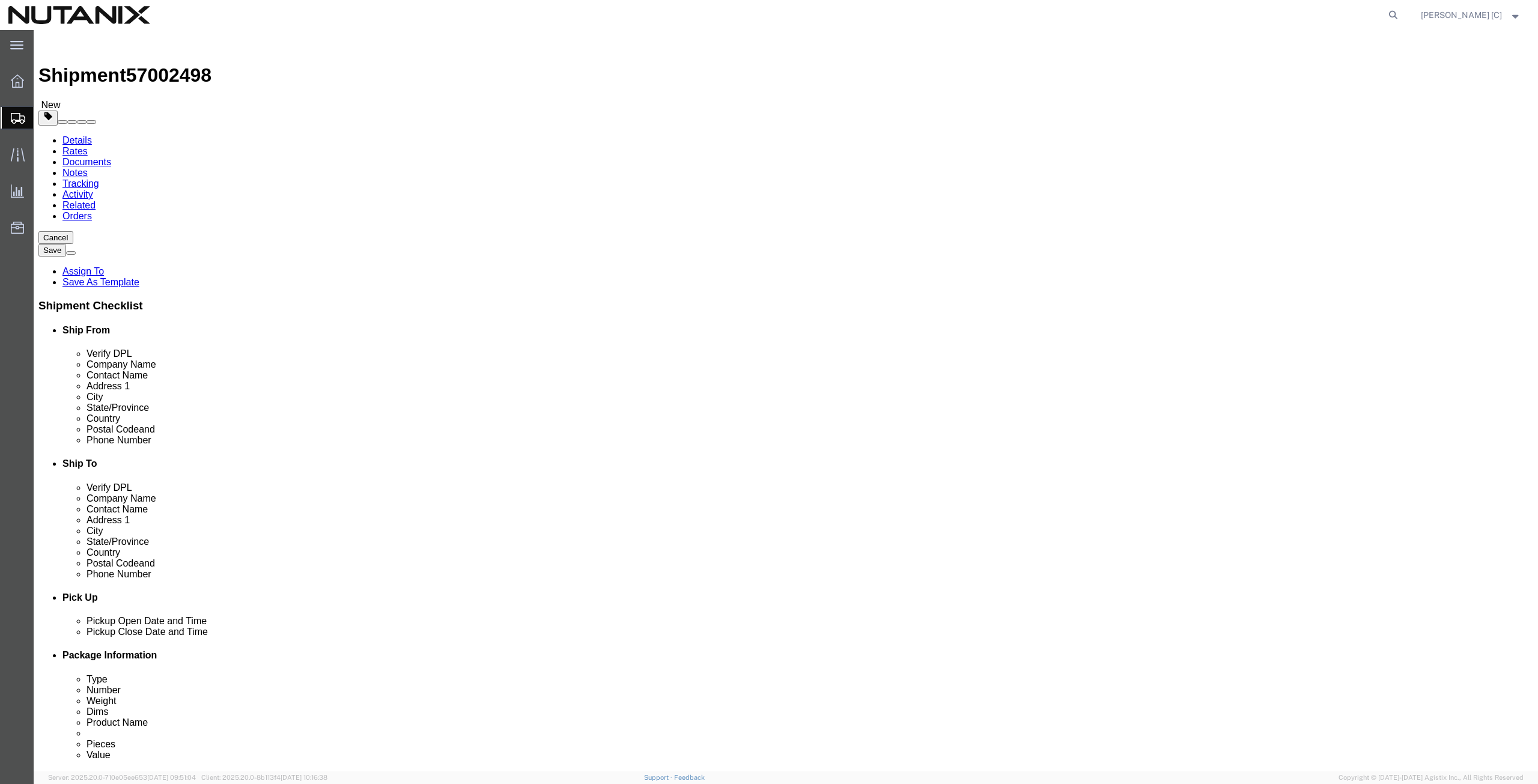
click button "Continue"
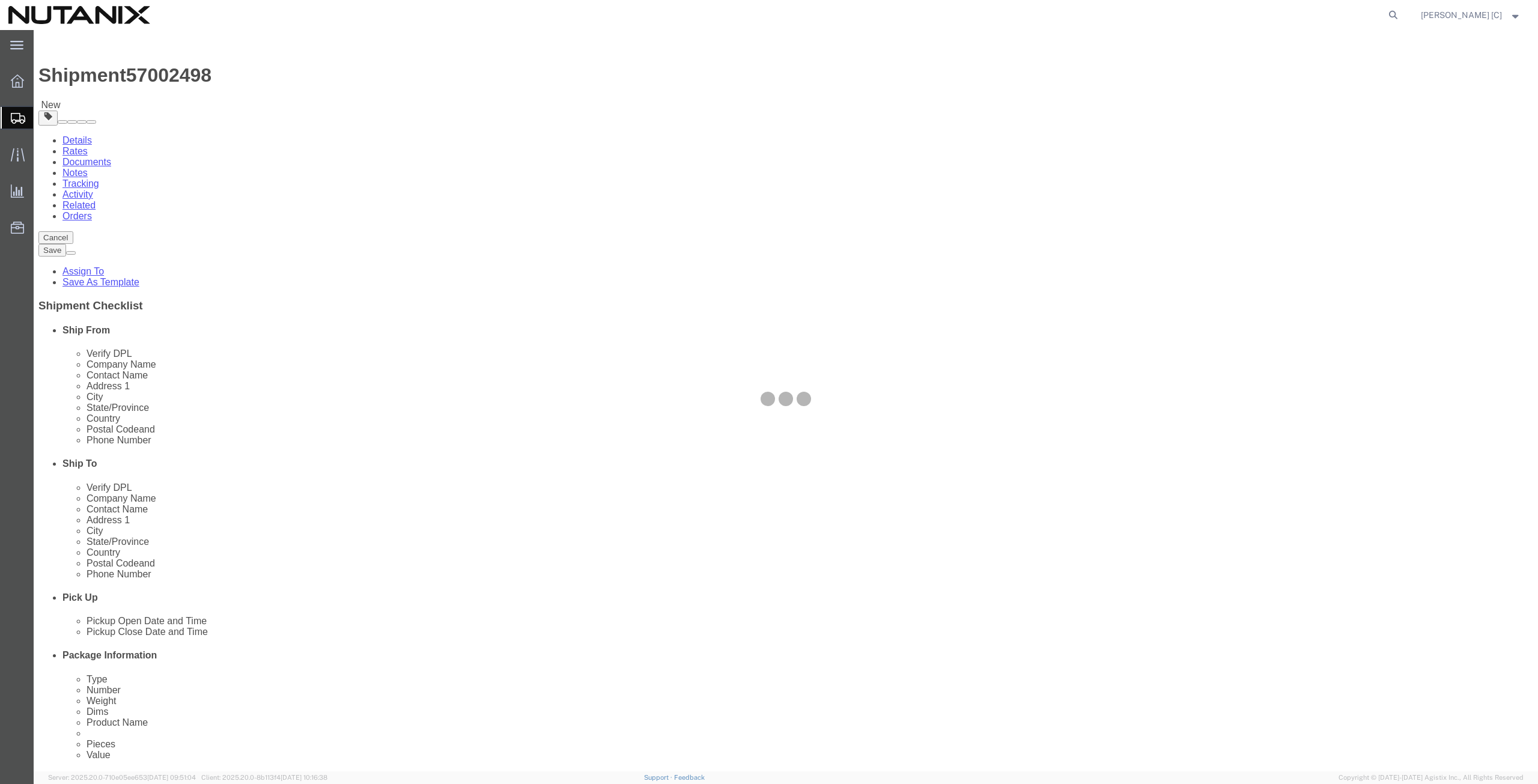
select select
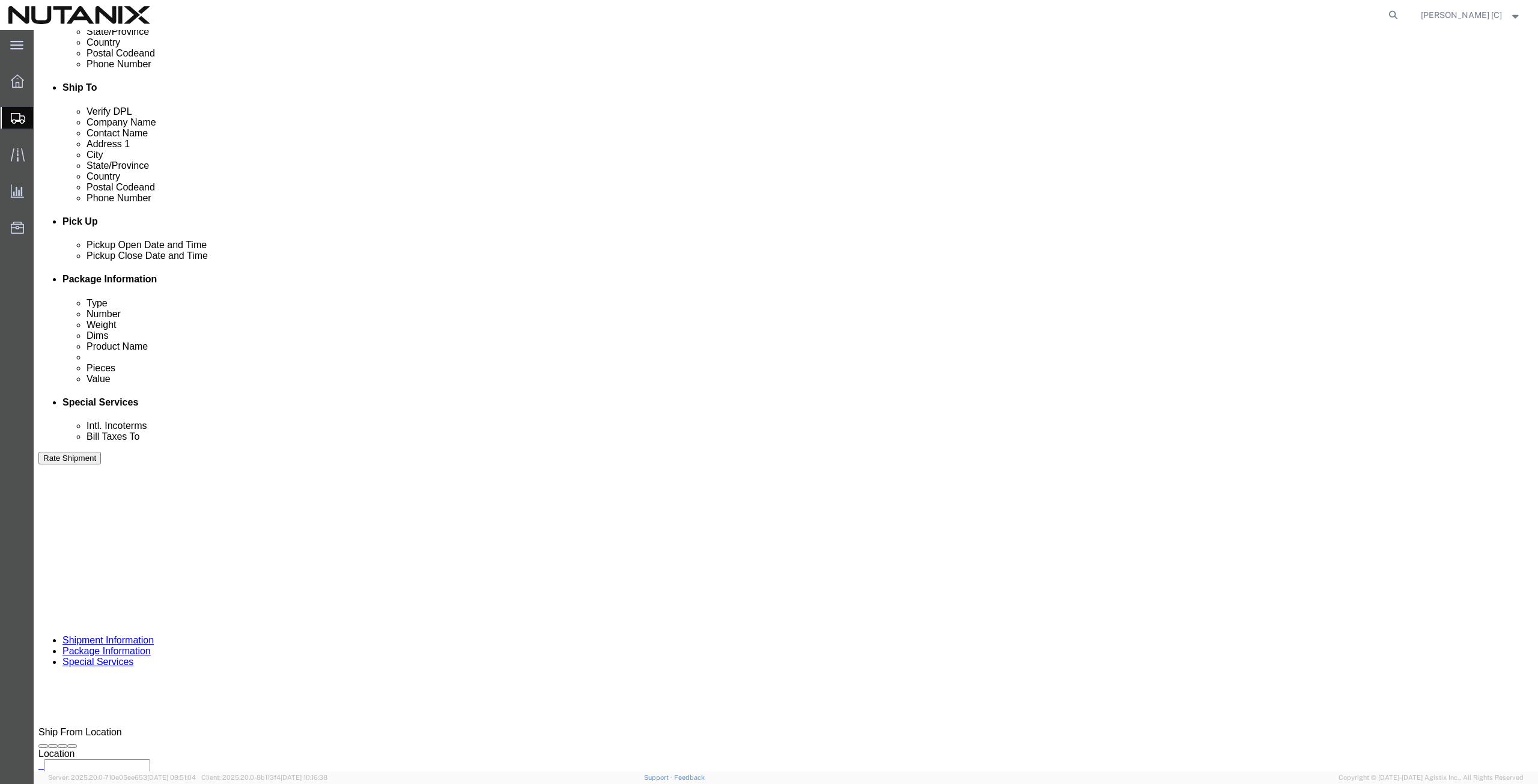
scroll to position [417, 0]
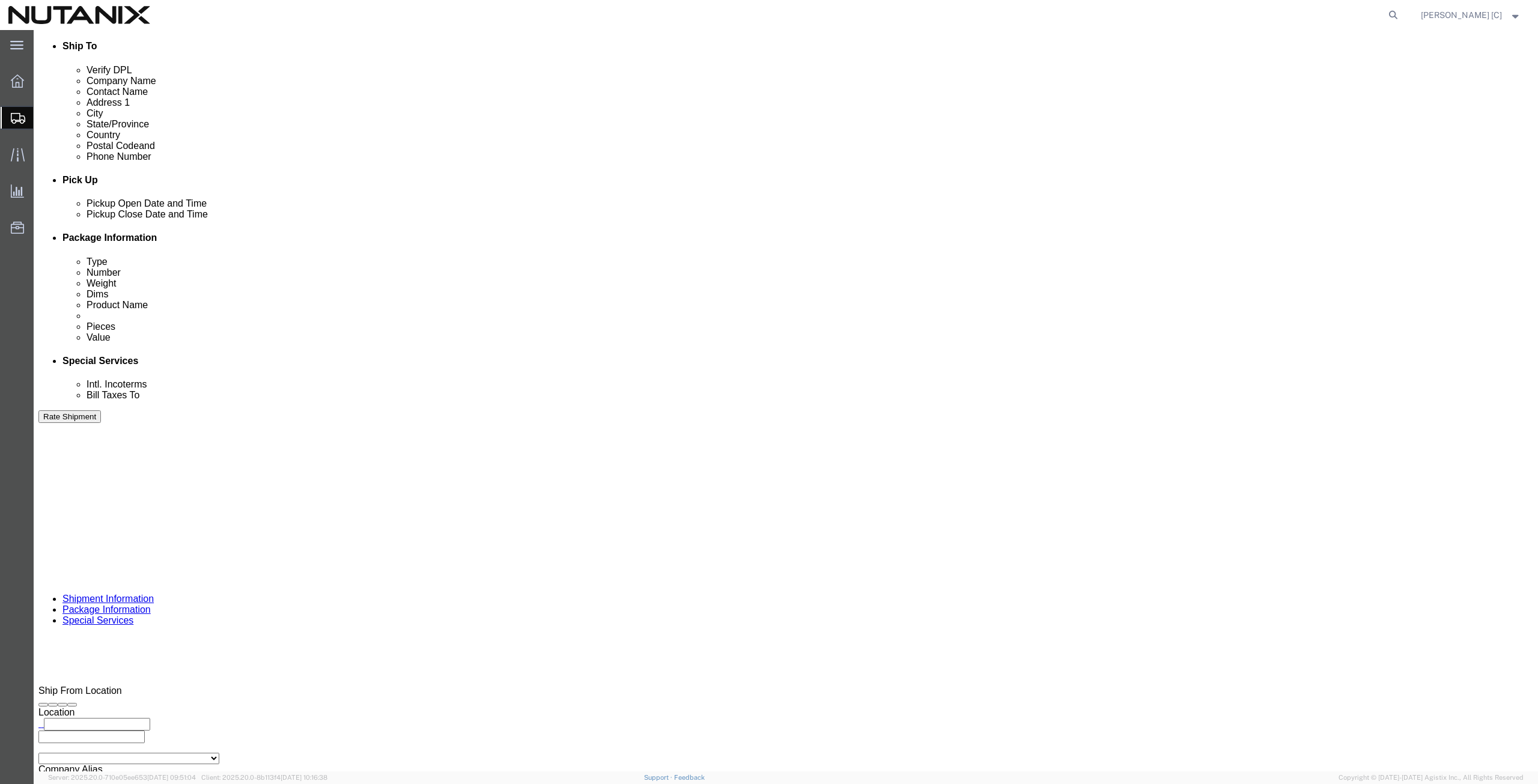
click input "text"
type input "[PERSON_NAME][EMAIL_ADDRESS][PERSON_NAME][DOMAIN_NAME]"
click div "[PERSON_NAME][EMAIL_ADDRESS][PERSON_NAME][DOMAIN_NAME] (new)"
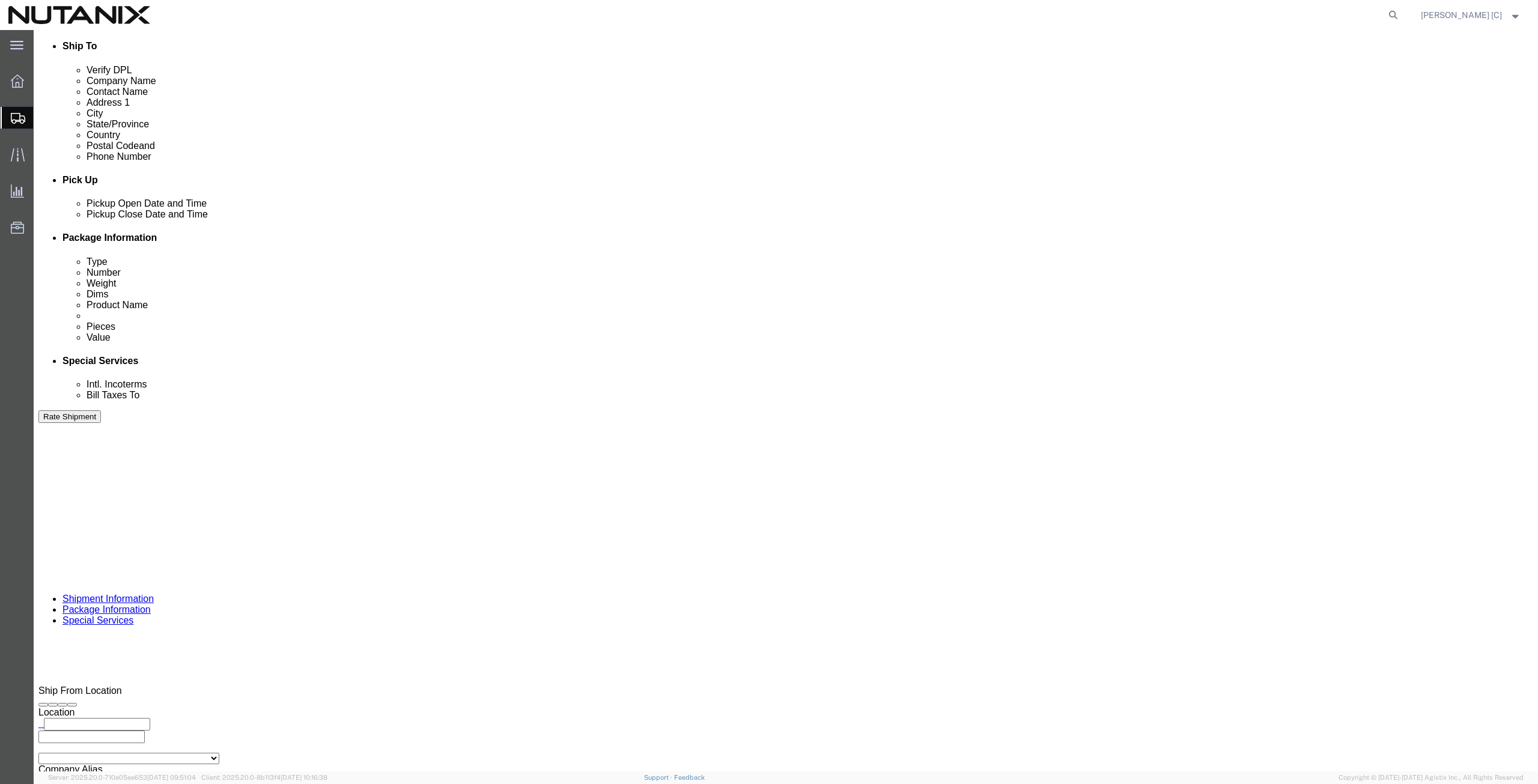
click button "Rate Shipment"
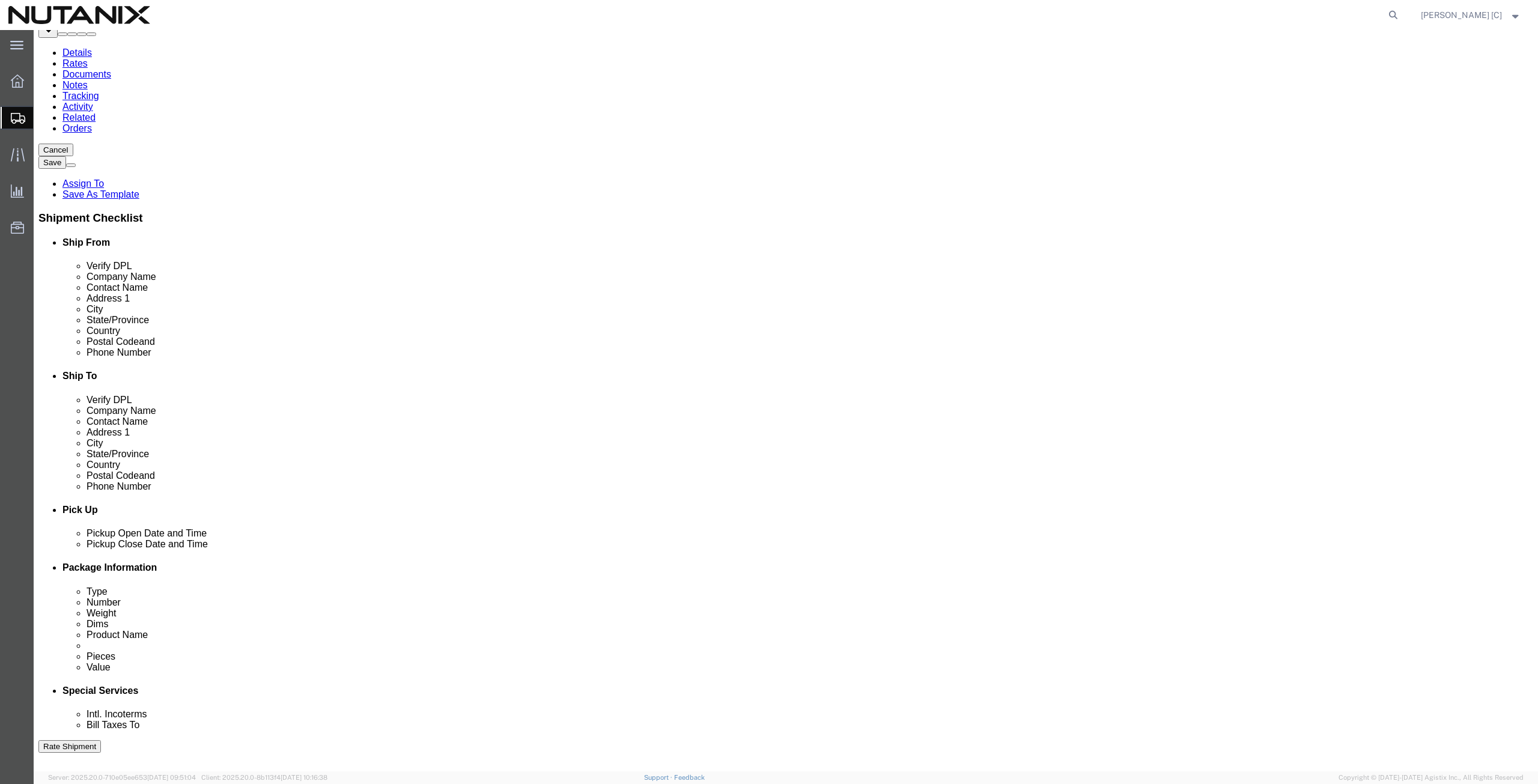
scroll to position [0, 0]
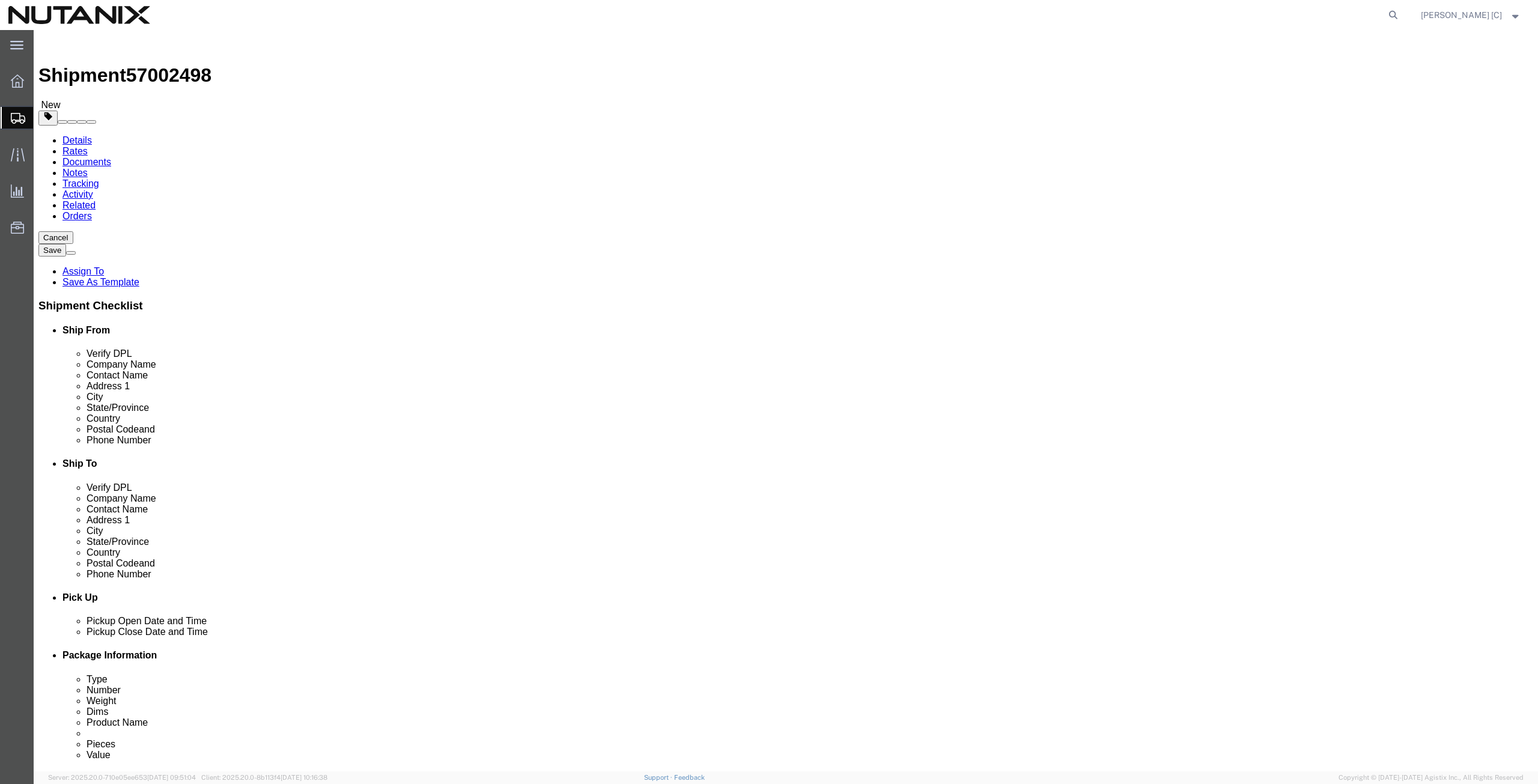
click li "Ship To Location / State/Province : This field is required."
click icon
type input "new"
click button "Rate Shipment"
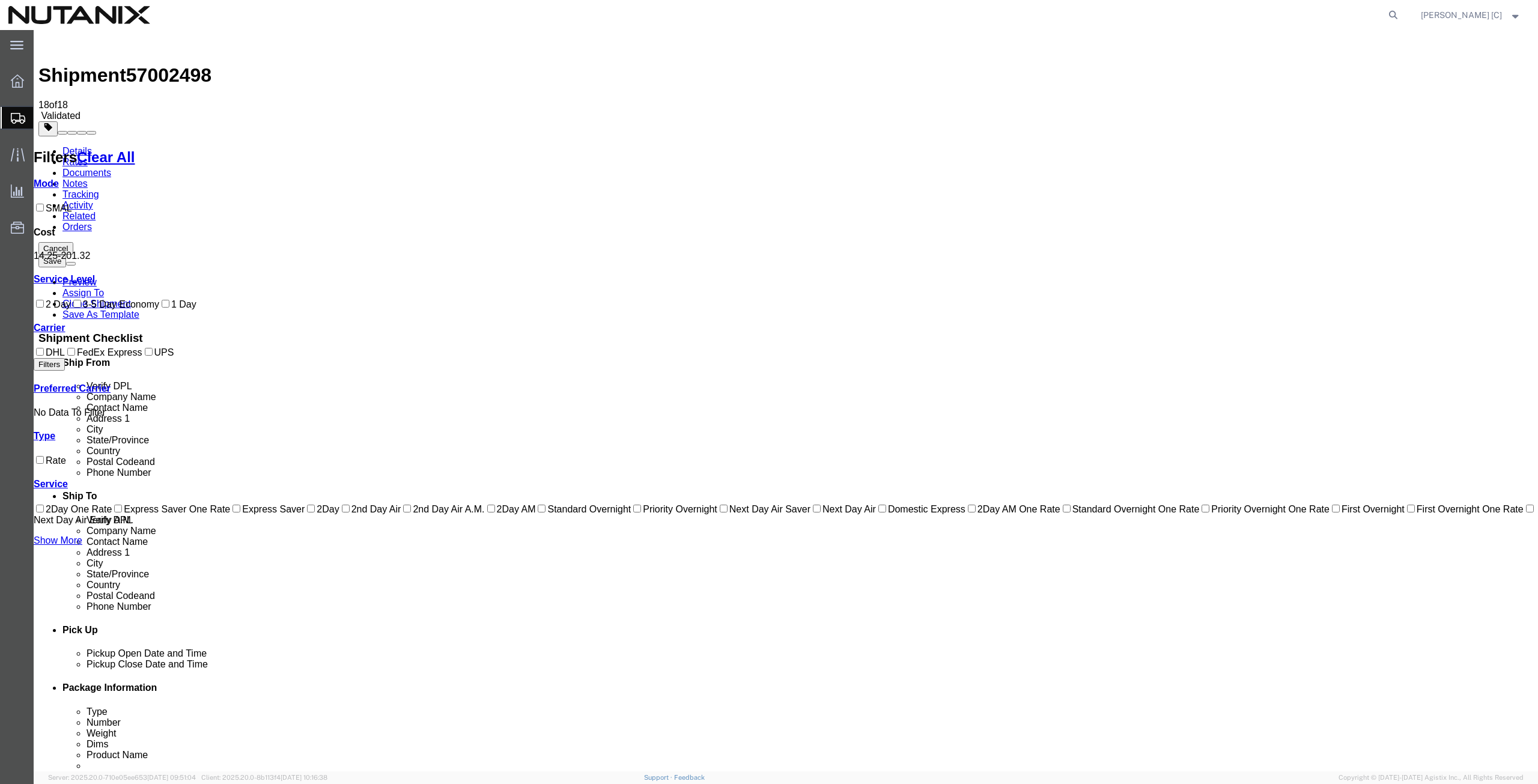
click at [65, 146] on link "Details" at bounding box center [77, 151] width 29 height 11
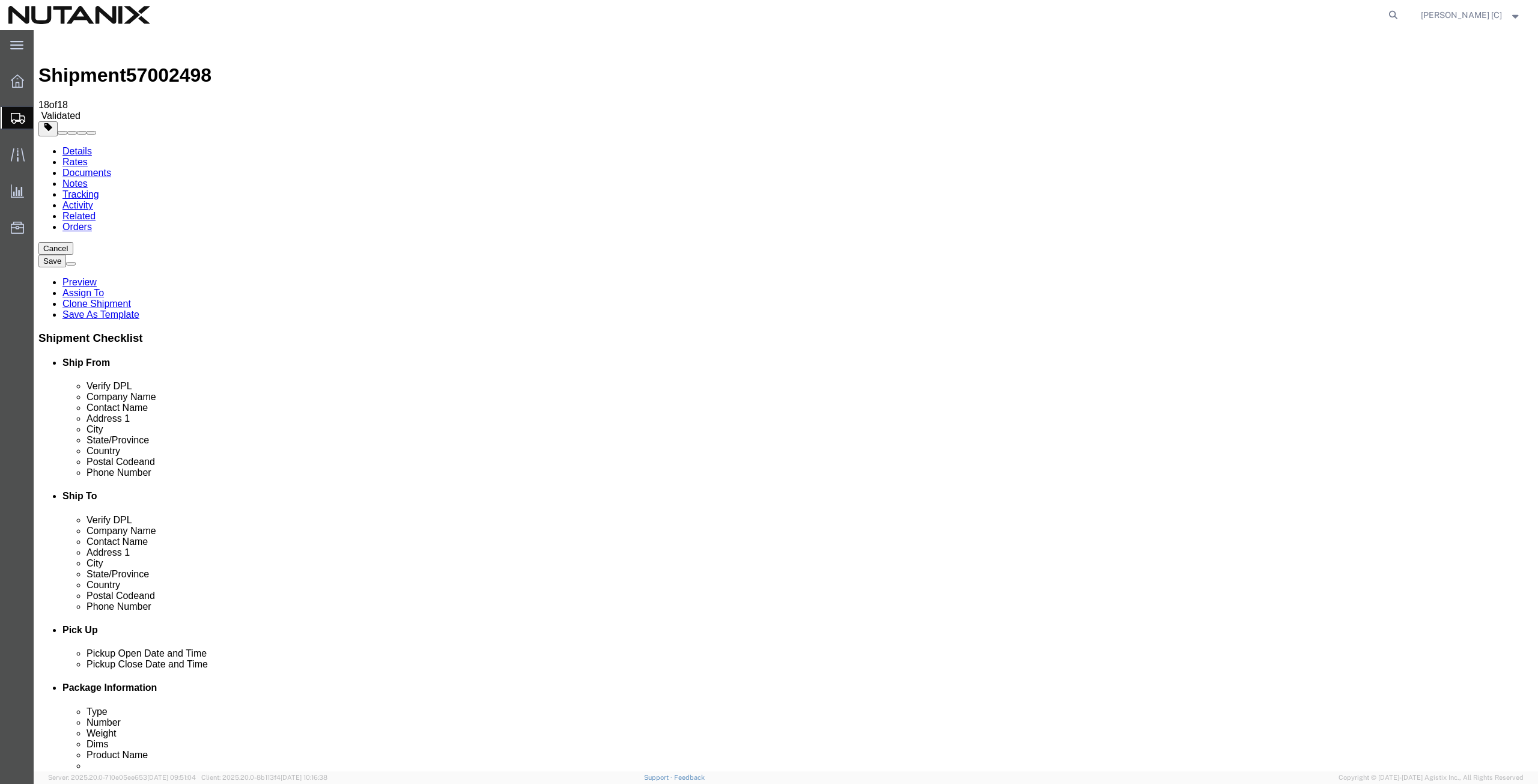
drag, startPoint x: 1116, startPoint y: 478, endPoint x: 1109, endPoint y: 482, distance: 8.1
click div "ADDITIONAL INFORMATION"
click icon
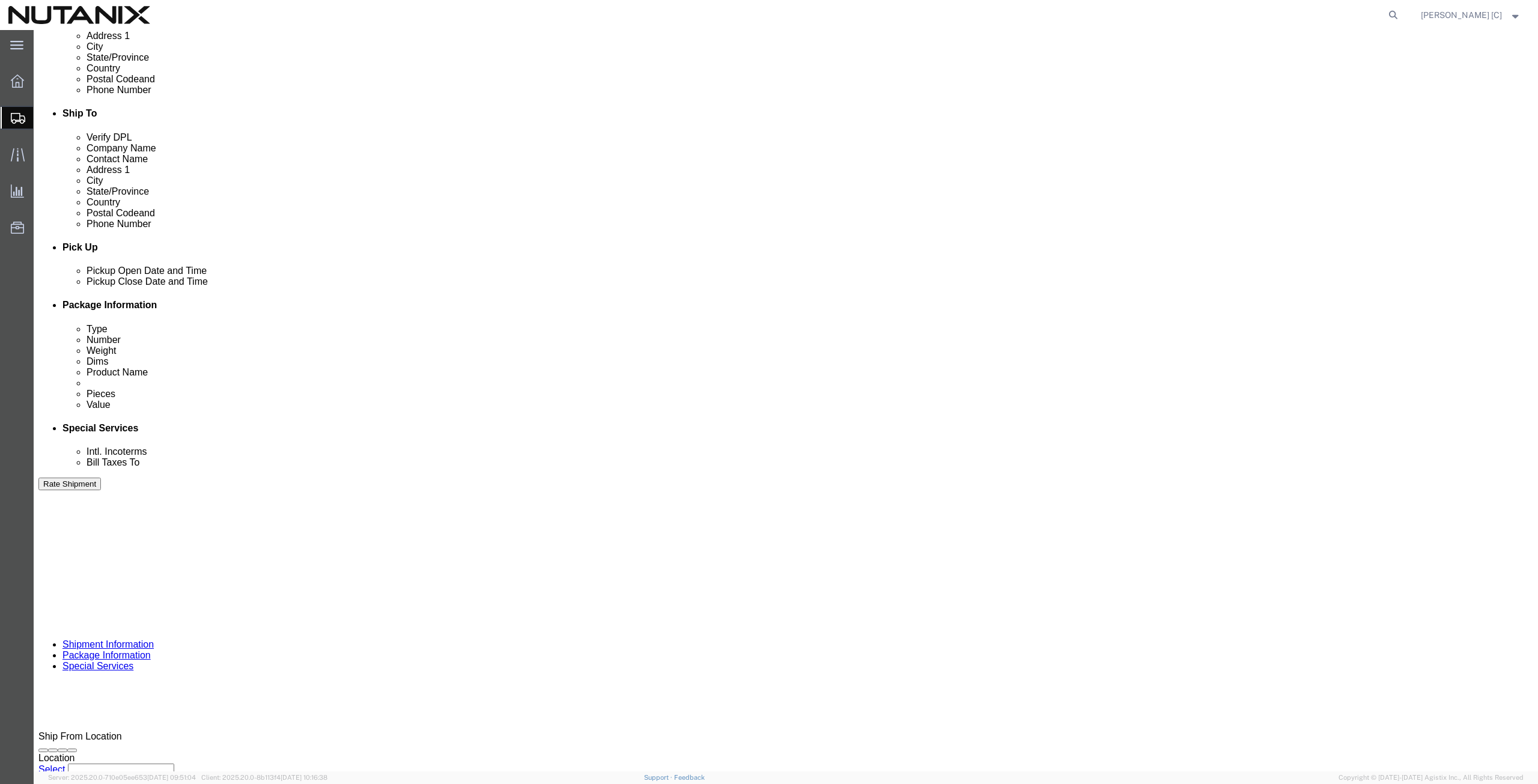
scroll to position [242, 0]
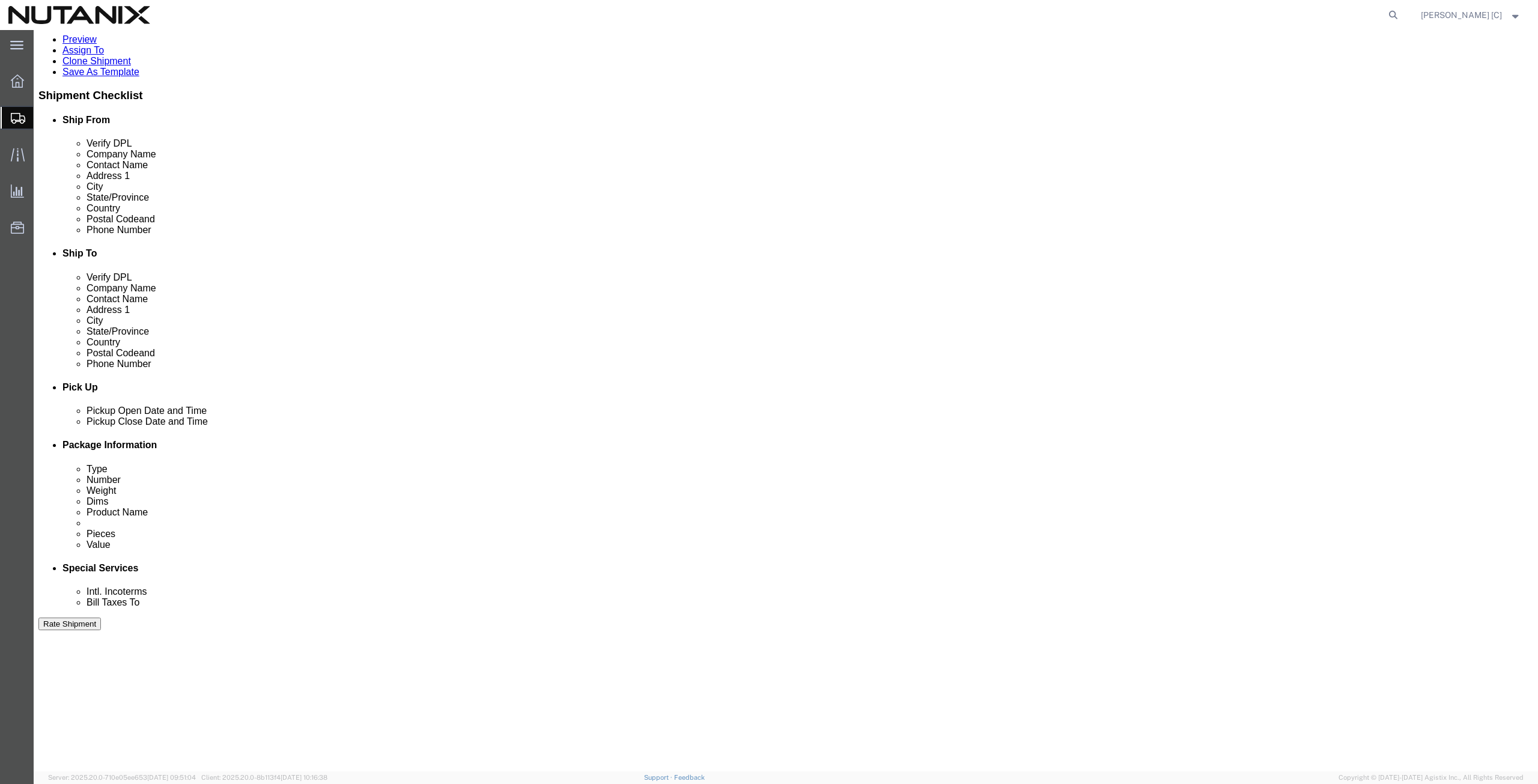
click icon
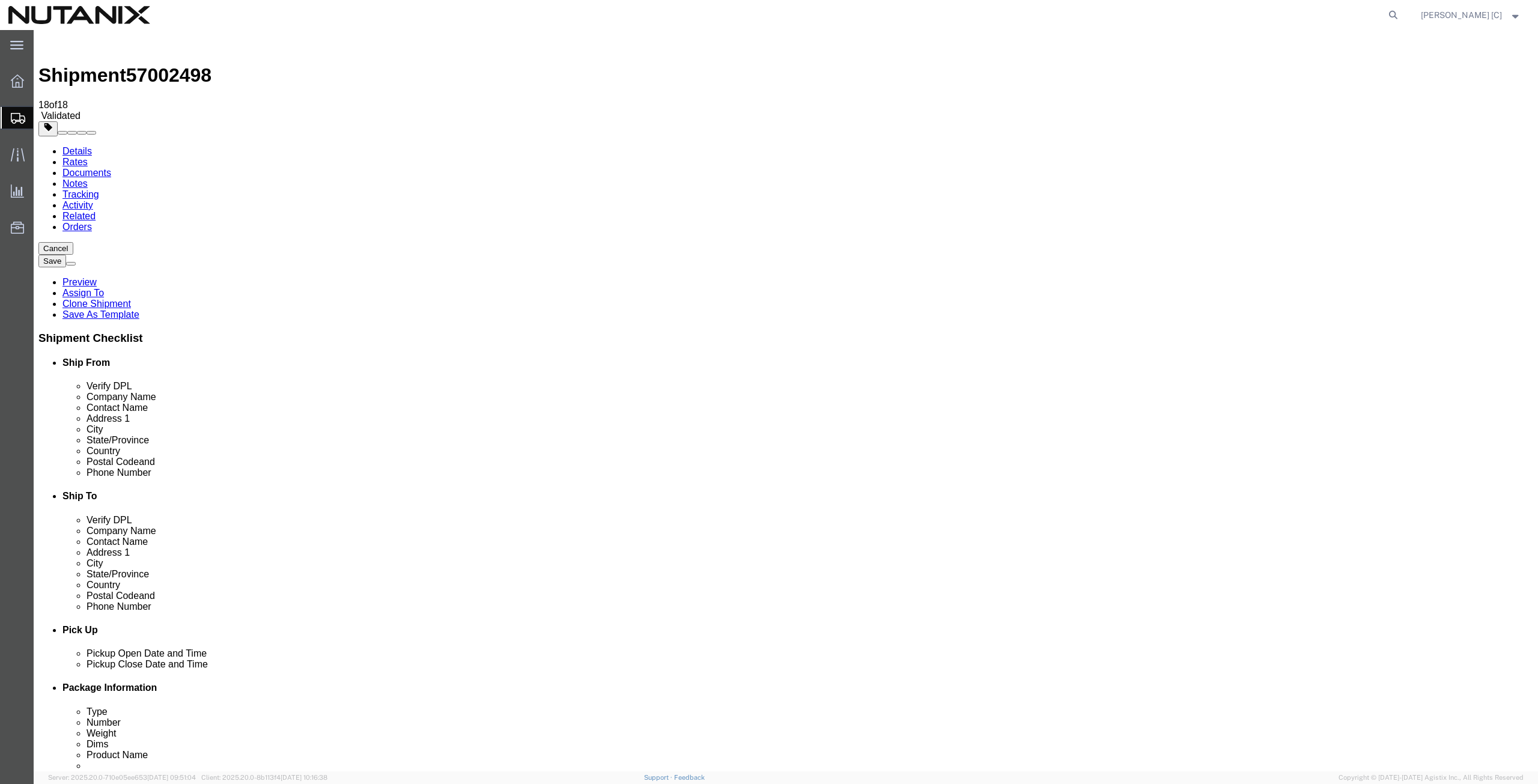
click button "Rate Shipment"
